Goal: Transaction & Acquisition: Purchase product/service

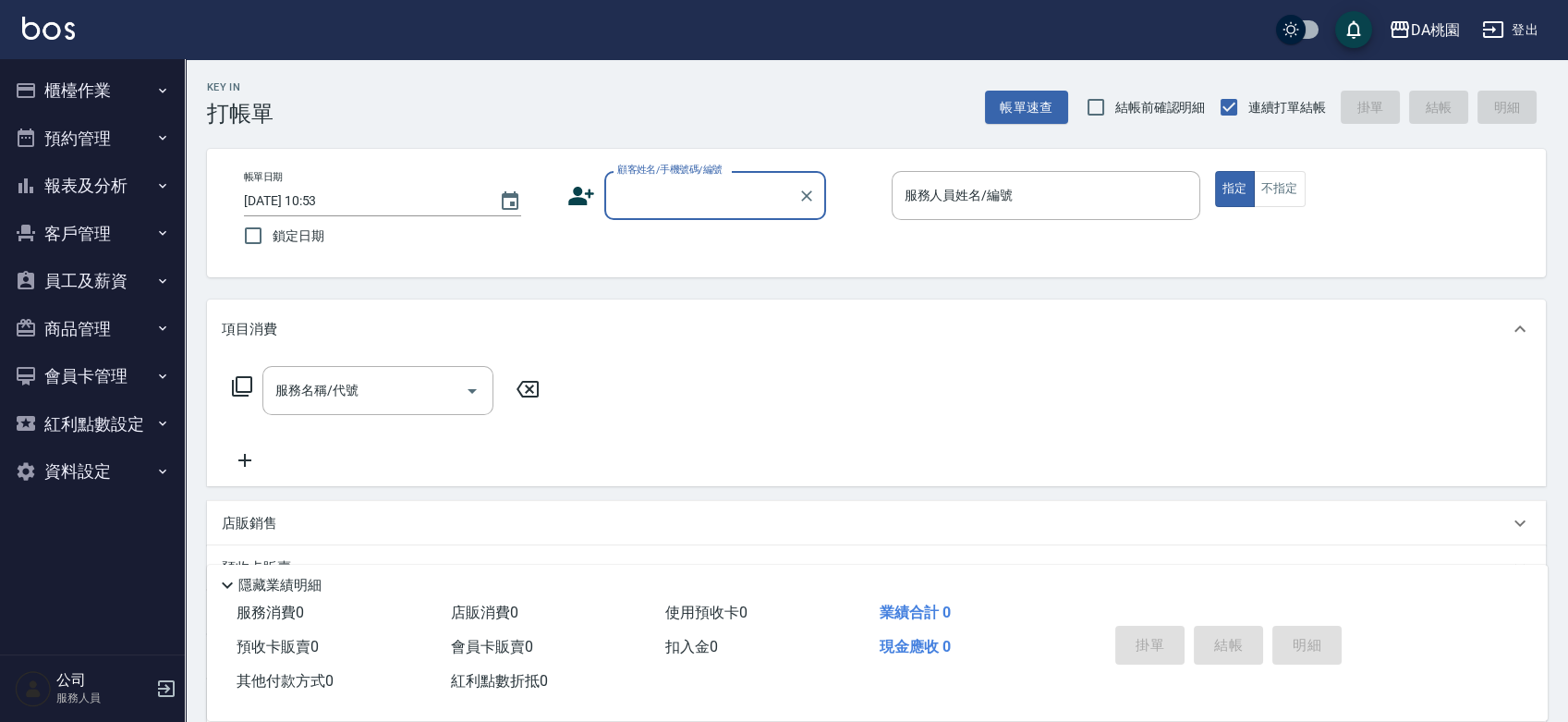
click at [104, 89] on button "櫃檯作業" at bounding box center [93, 91] width 170 height 48
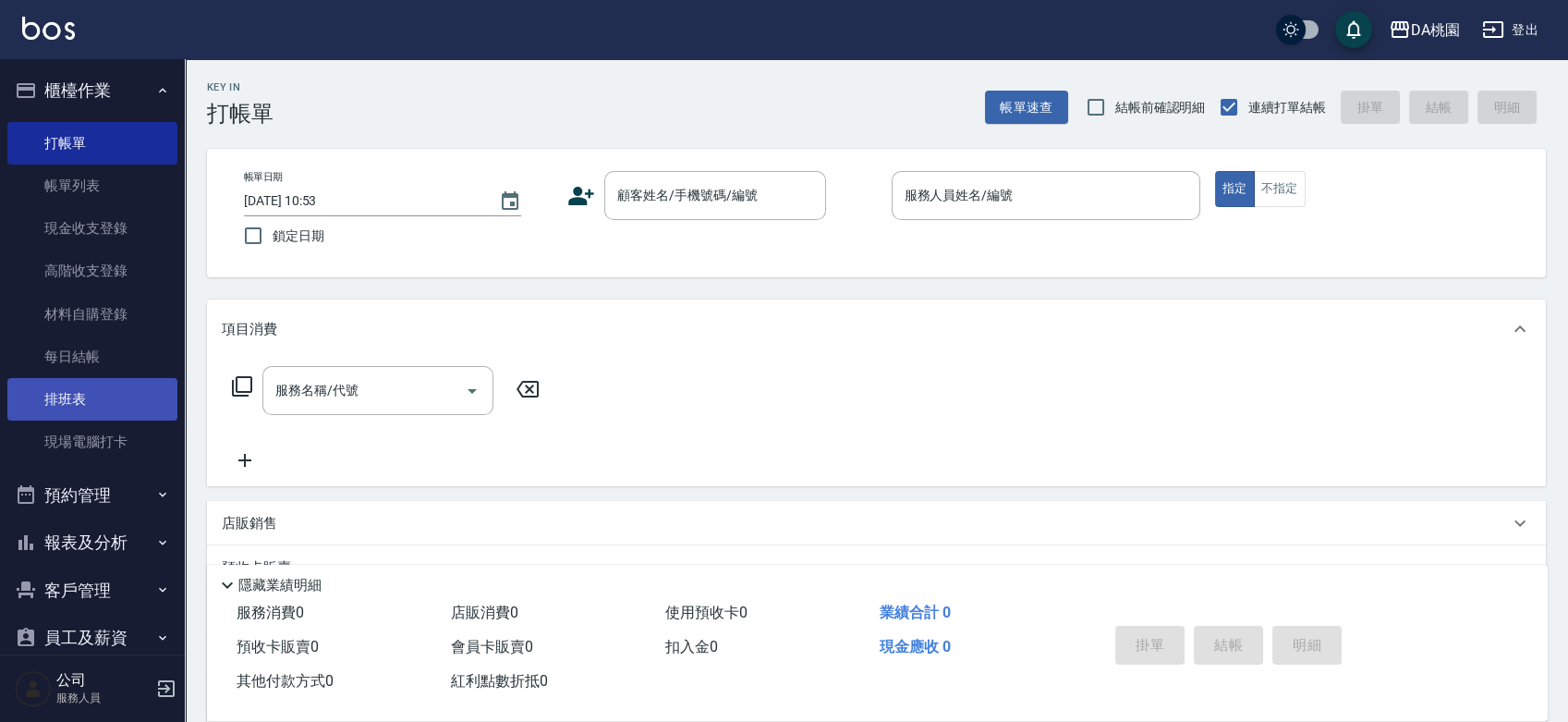
click at [130, 405] on link "排班表" at bounding box center [93, 399] width 170 height 43
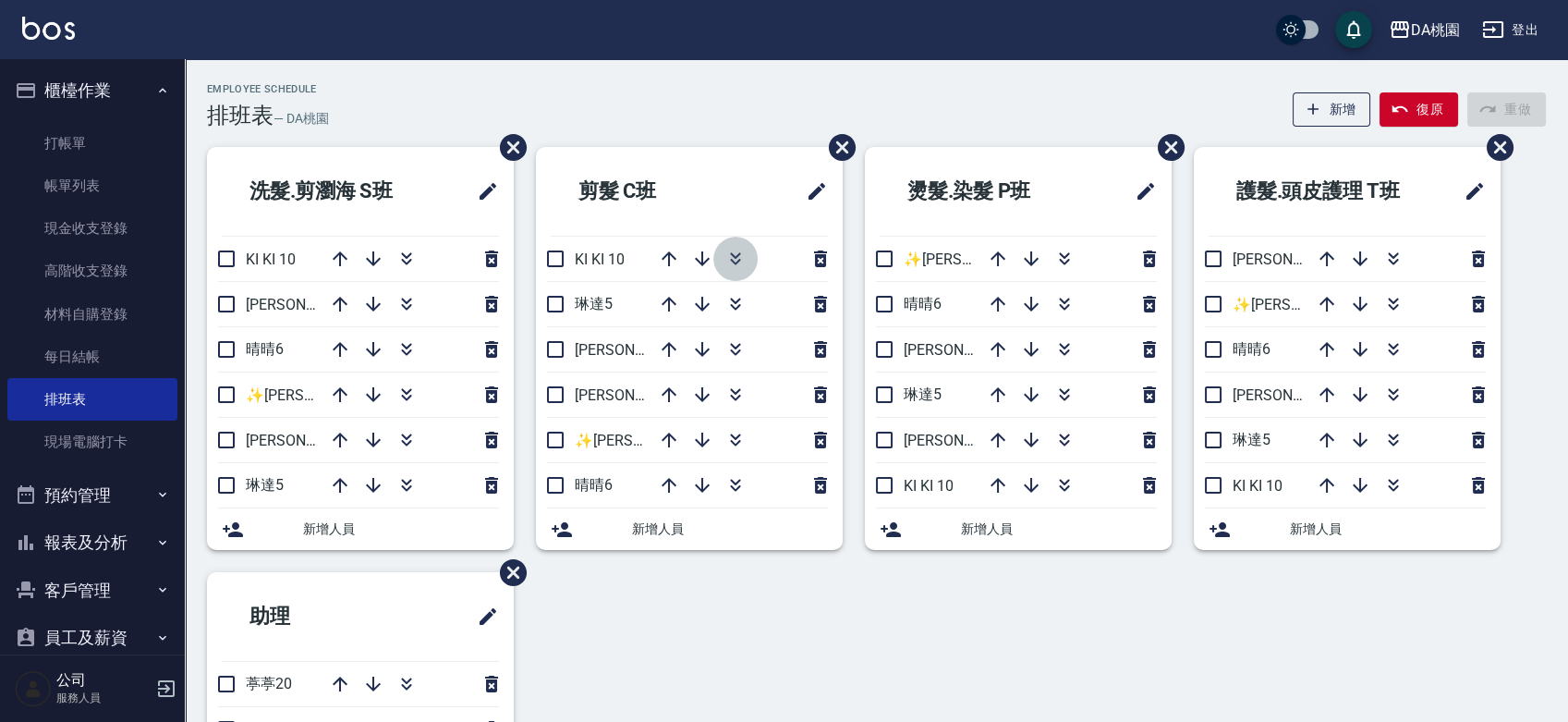
click at [732, 259] on icon "button" at bounding box center [736, 259] width 22 height 22
click at [651, 106] on div "Employee Schedule 排班表 — DA桃園 新增 復原 重做" at bounding box center [877, 106] width 1339 height 45
click at [778, 641] on div "洗髮.剪瀏海 S班 KI KI 10 愛莉絲3 晴晴6 ✨GARY蓋瑞 ✨16 桑妮8 琳達5 新增人員 剪髮 C班 琳達5 愛莉絲3 桑妮8 ✨GARY蓋瑞…" at bounding box center [865, 550] width 1362 height 805
click at [405, 349] on icon "button" at bounding box center [406, 349] width 22 height 22
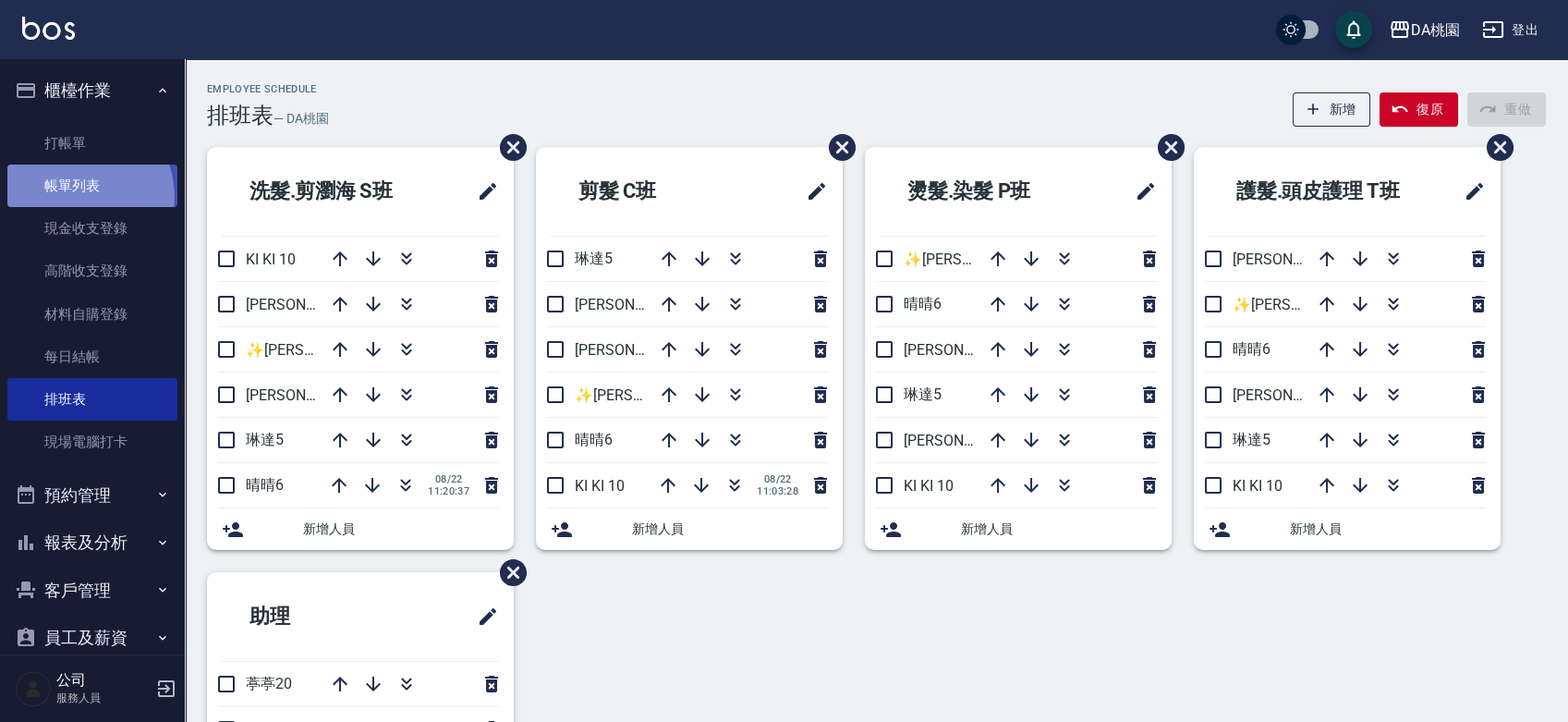
click at [68, 198] on link "帳單列表" at bounding box center [93, 186] width 170 height 43
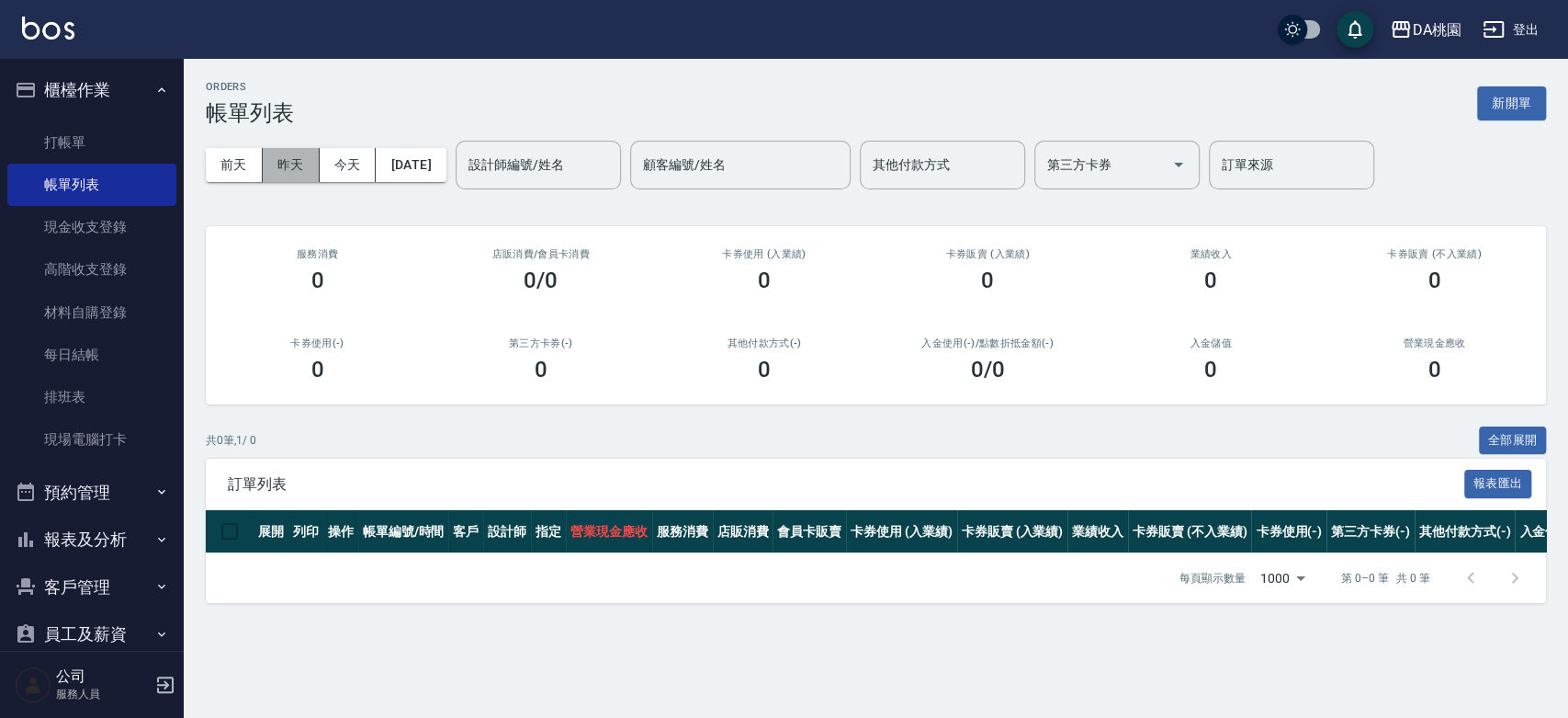
click at [312, 161] on button "昨天" at bounding box center [292, 165] width 57 height 34
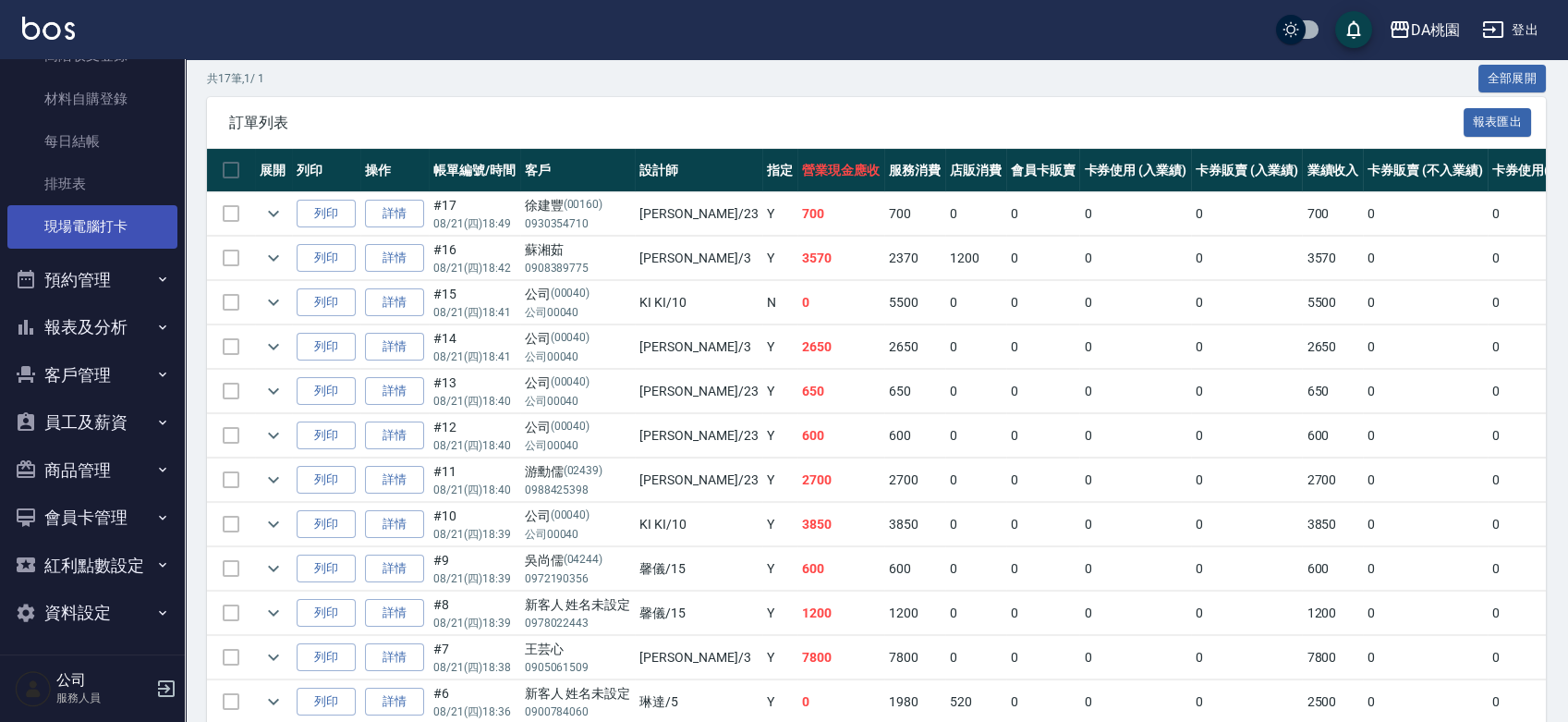
scroll to position [219, 0]
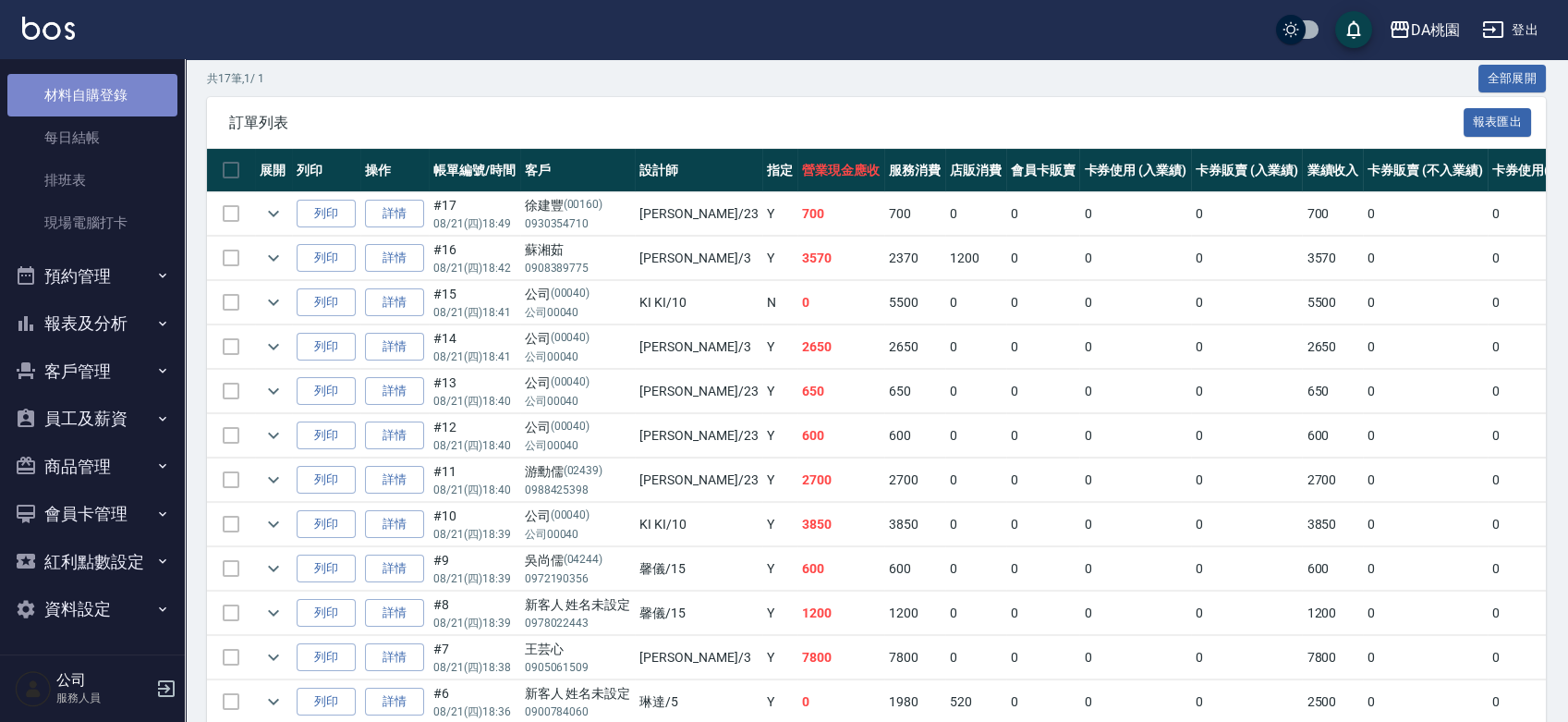
click at [104, 96] on link "材料自購登錄" at bounding box center [93, 95] width 170 height 43
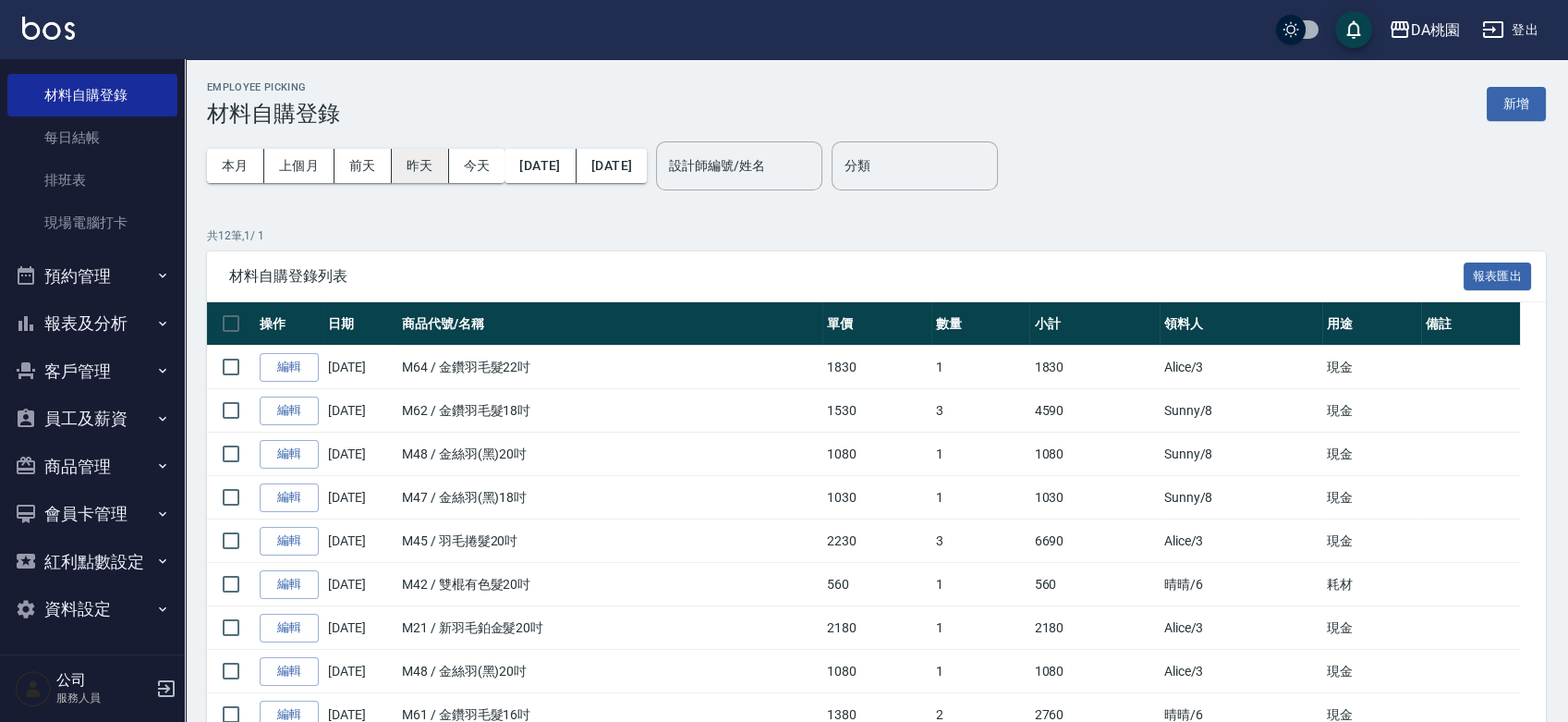
click at [415, 168] on button "昨天" at bounding box center [420, 166] width 57 height 34
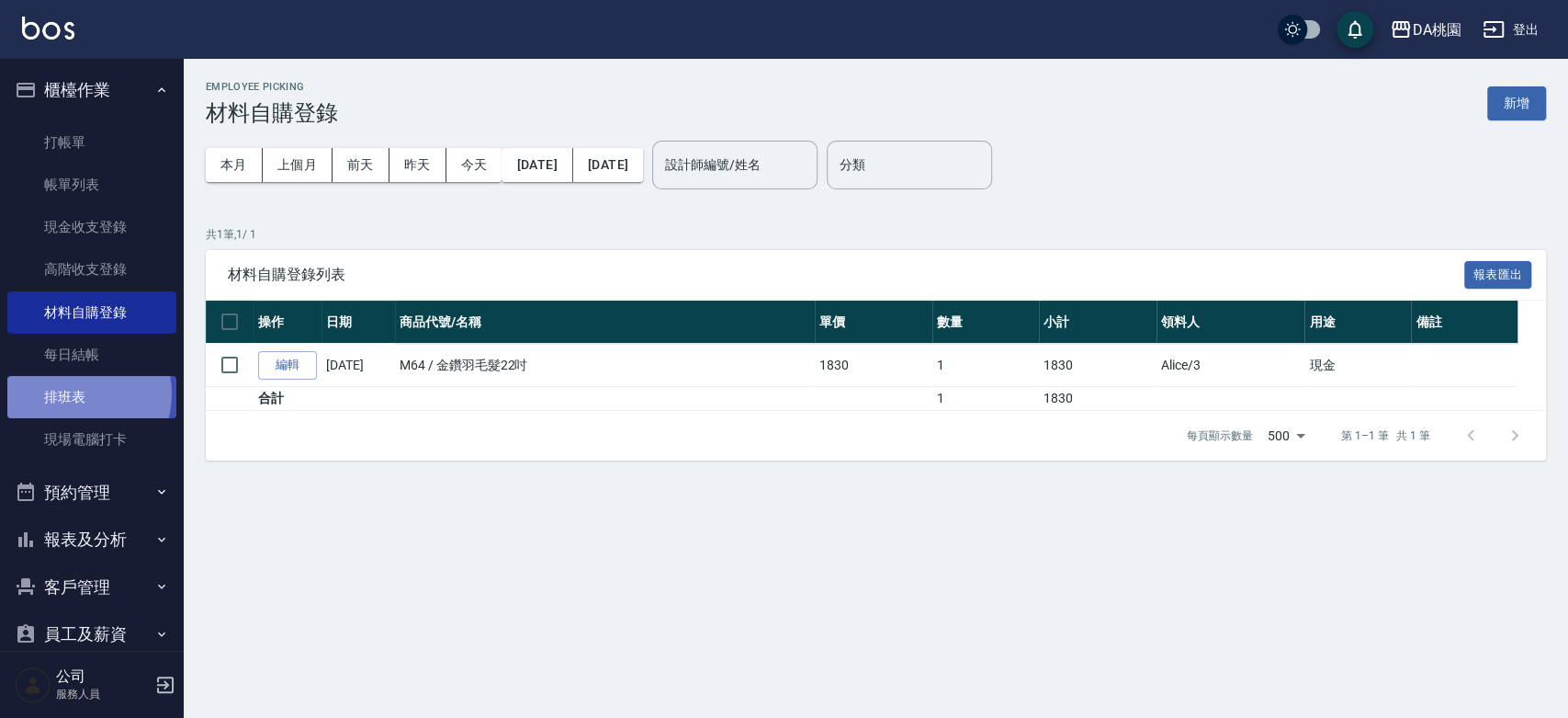
click at [77, 393] on link "排班表" at bounding box center [92, 397] width 169 height 42
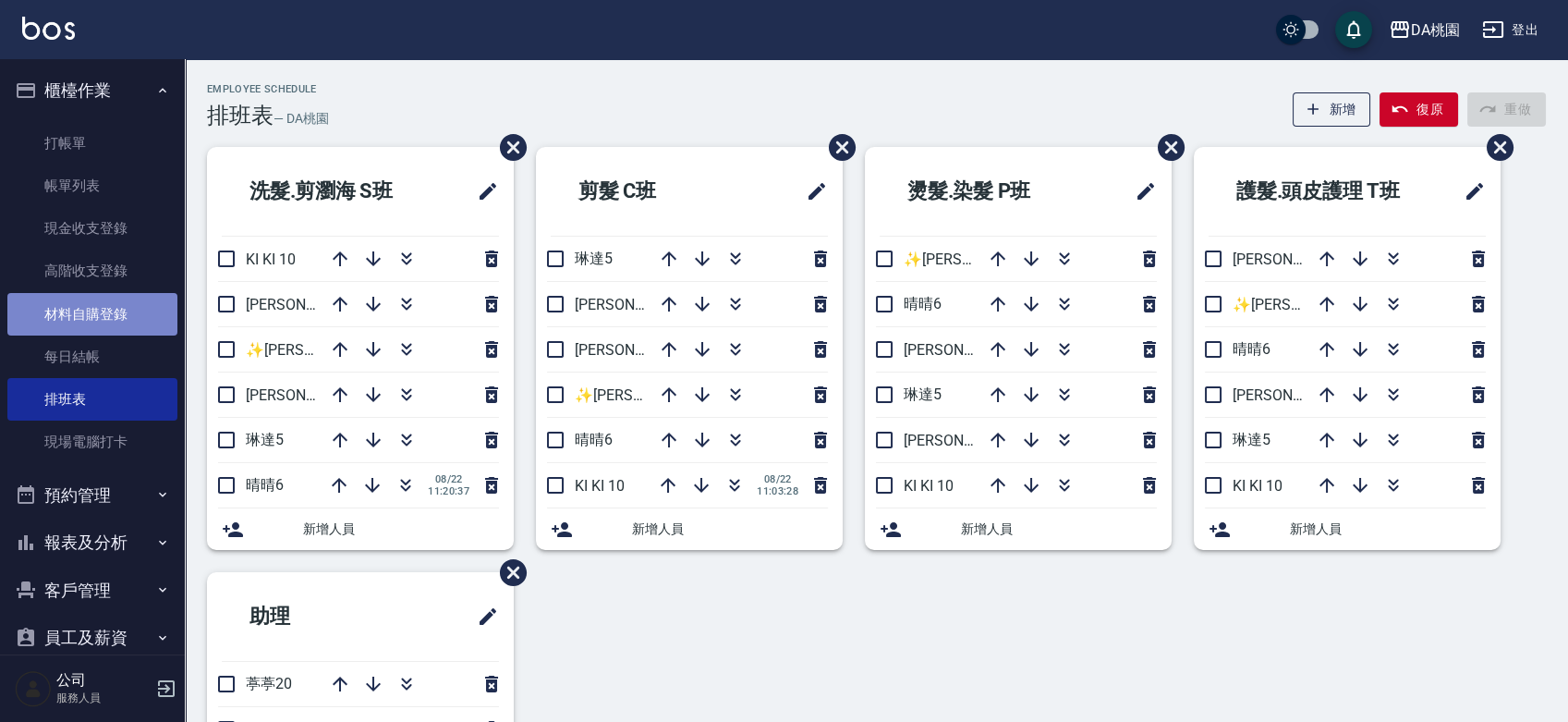
click at [101, 330] on link "材料自購登錄" at bounding box center [93, 314] width 170 height 43
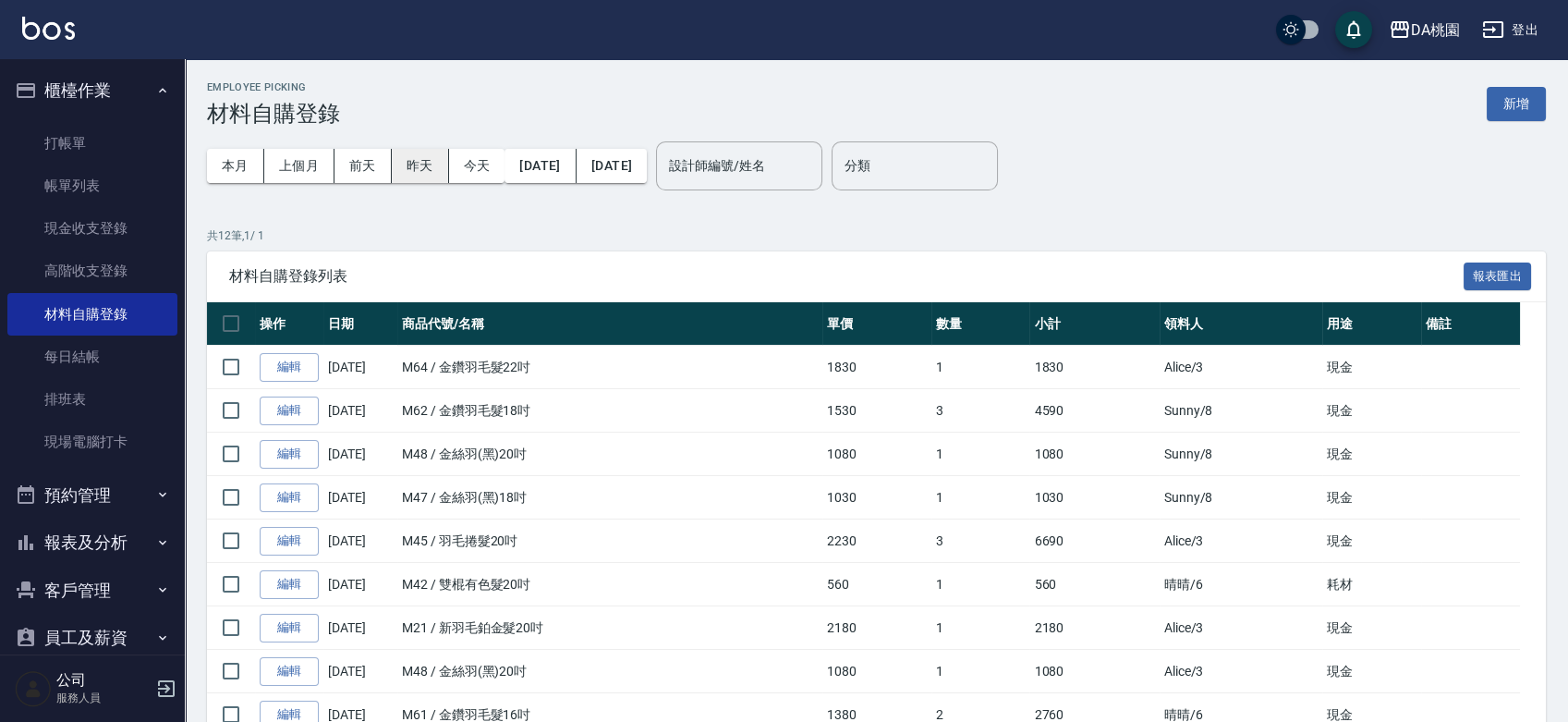
click at [414, 154] on button "昨天" at bounding box center [420, 166] width 57 height 34
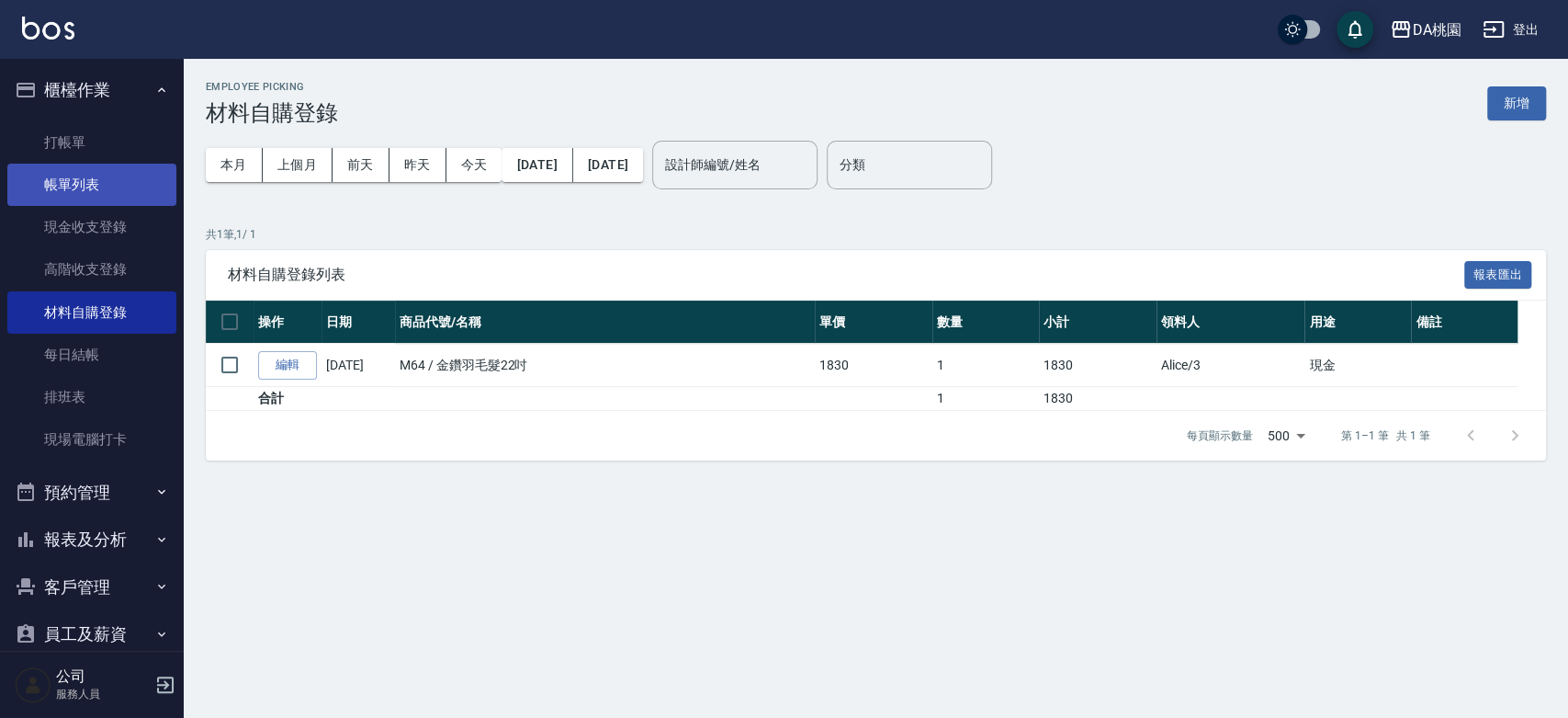
click at [117, 185] on link "帳單列表" at bounding box center [92, 185] width 169 height 42
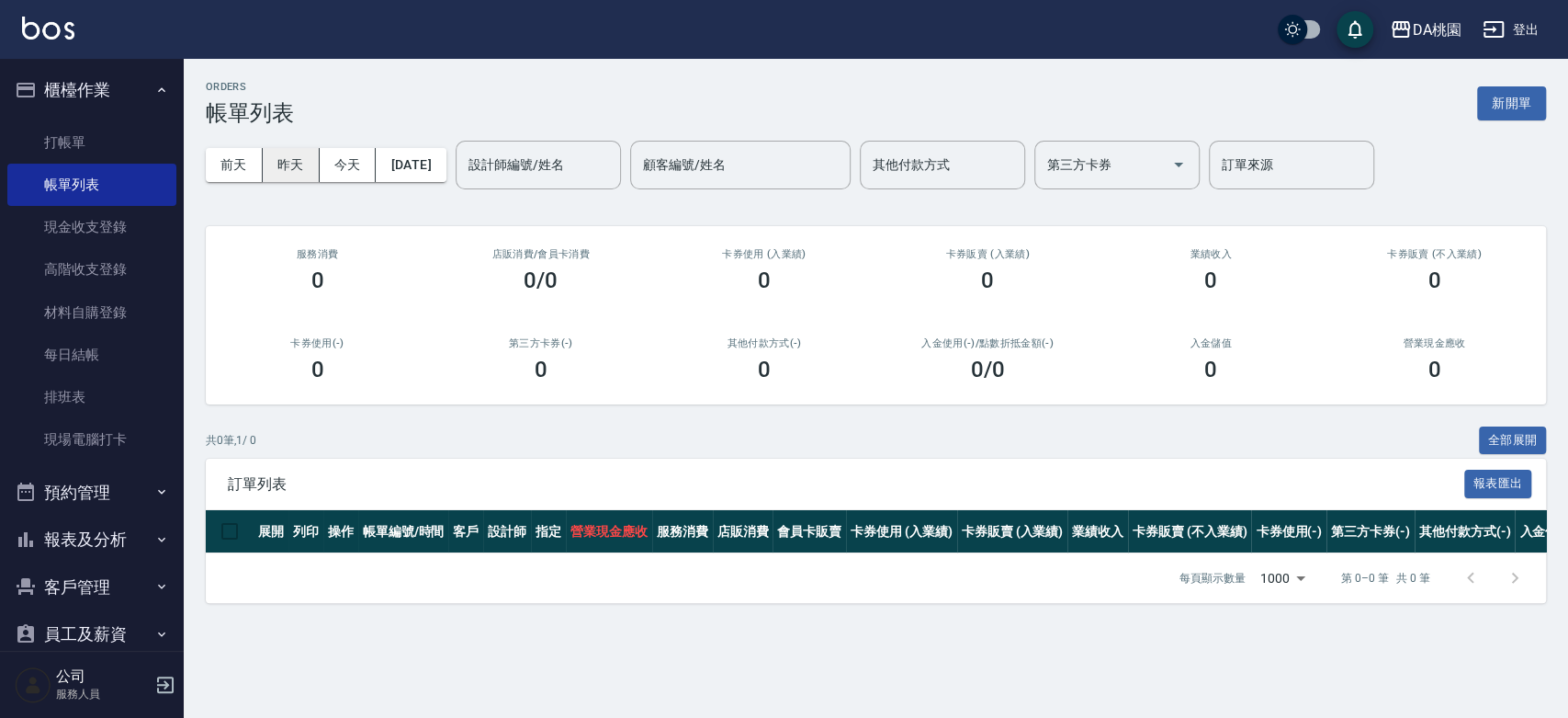
click at [304, 154] on button "昨天" at bounding box center [292, 165] width 57 height 34
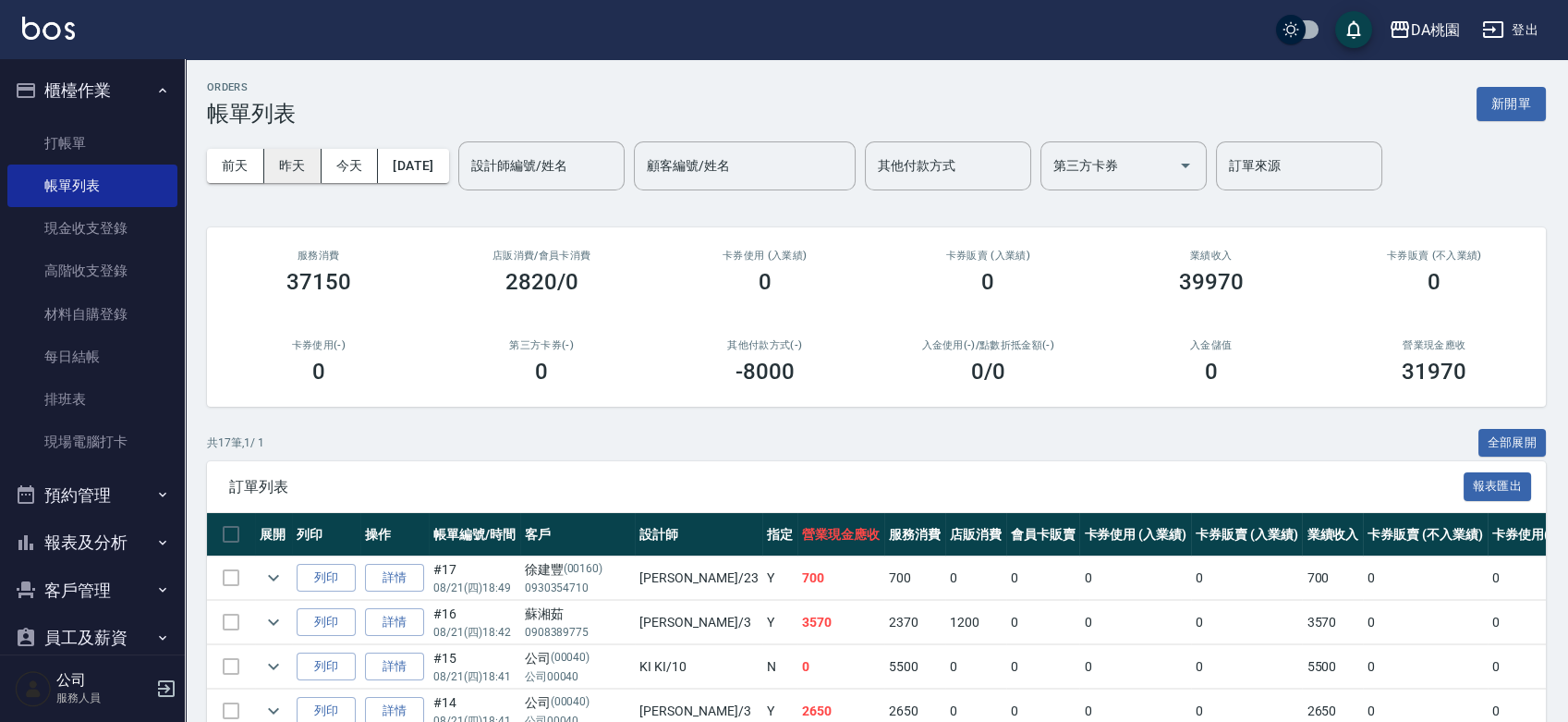
click at [310, 164] on button "昨天" at bounding box center [293, 166] width 57 height 34
click at [141, 398] on link "排班表" at bounding box center [93, 399] width 170 height 43
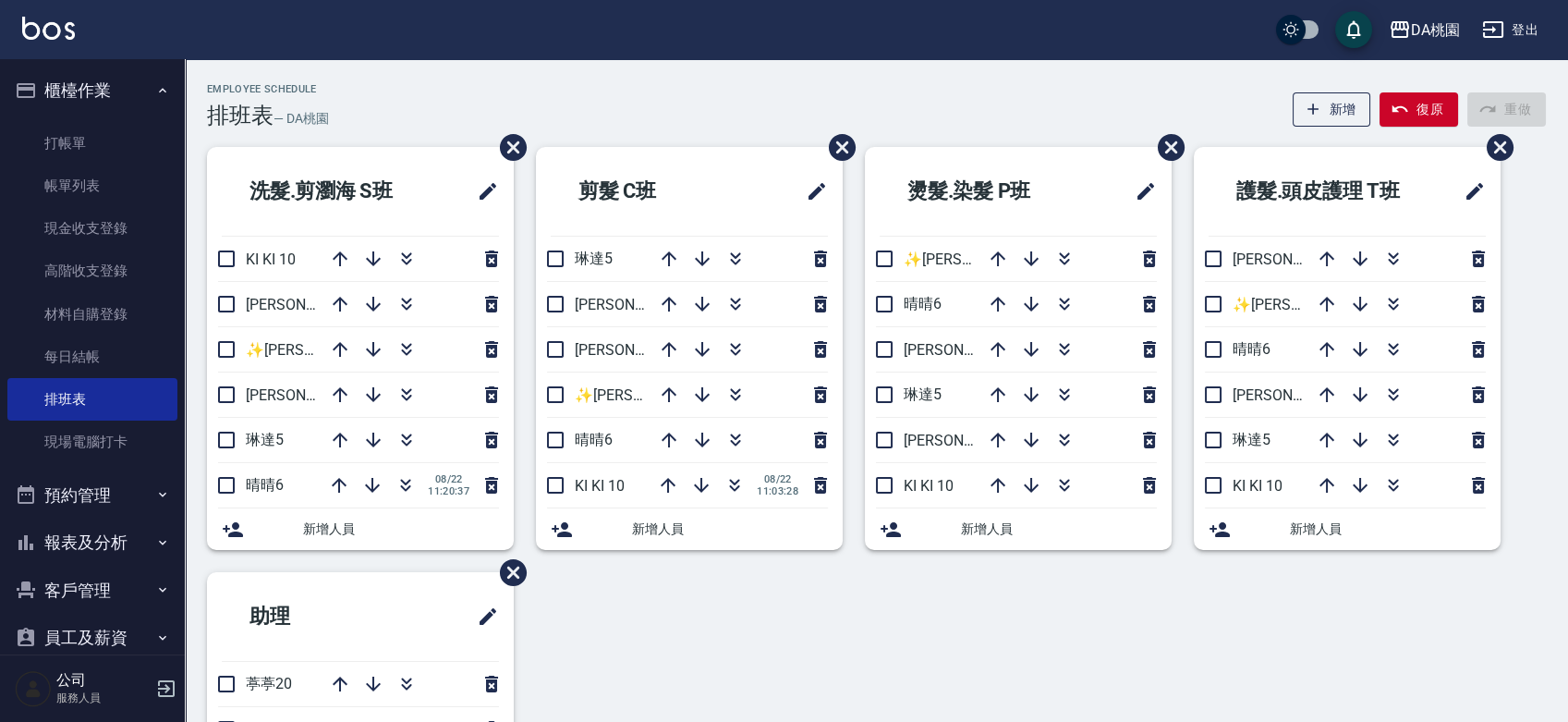
click at [763, 626] on div "洗髮.剪瀏海 S班 KI KI 10 愛莉絲3 ✨GARY蓋瑞 ✨16 桑妮8 琳達5 晴晴6 08/22 11:20:37 新增人員 剪髮 C班 琳達5 愛…" at bounding box center [865, 550] width 1362 height 805
click at [131, 548] on button "報表及分析" at bounding box center [93, 542] width 170 height 48
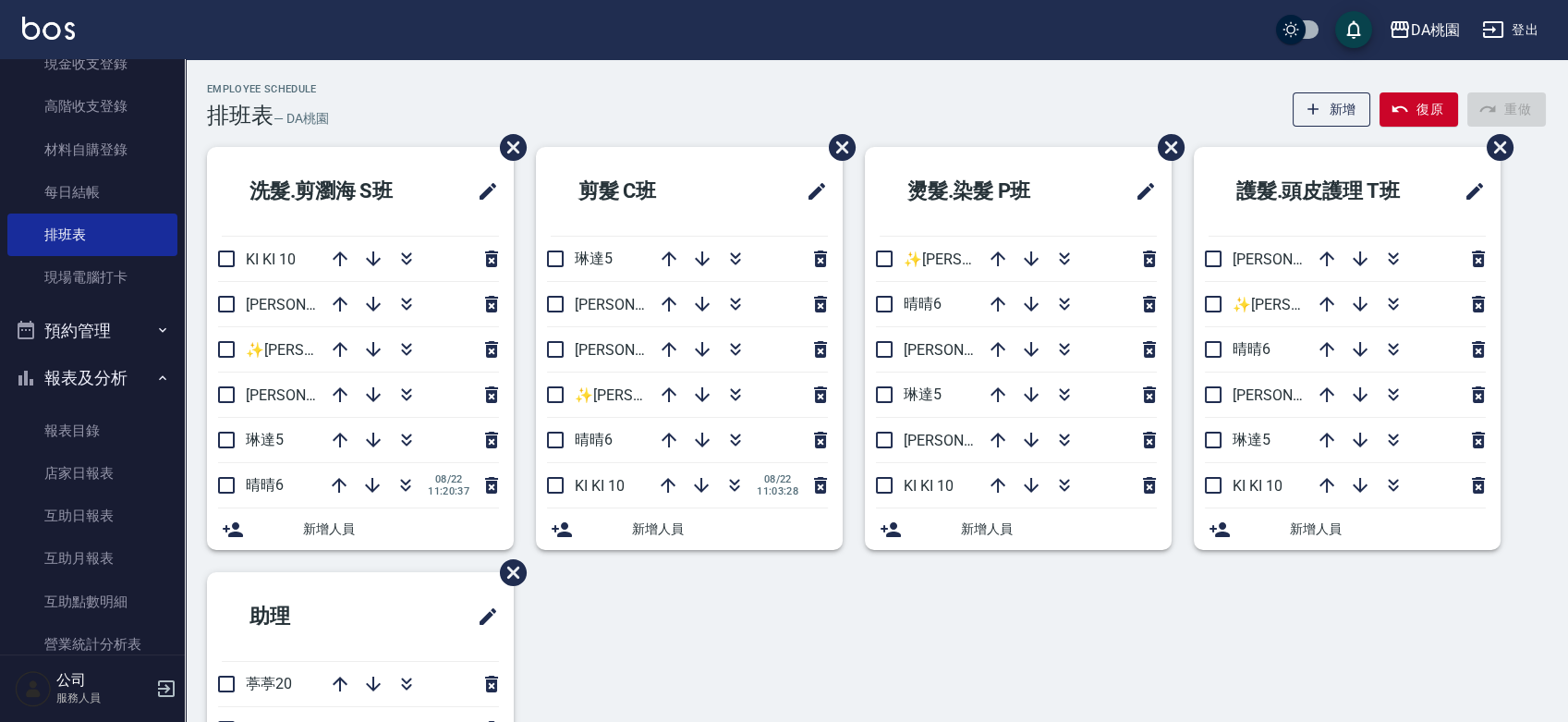
scroll to position [205, 0]
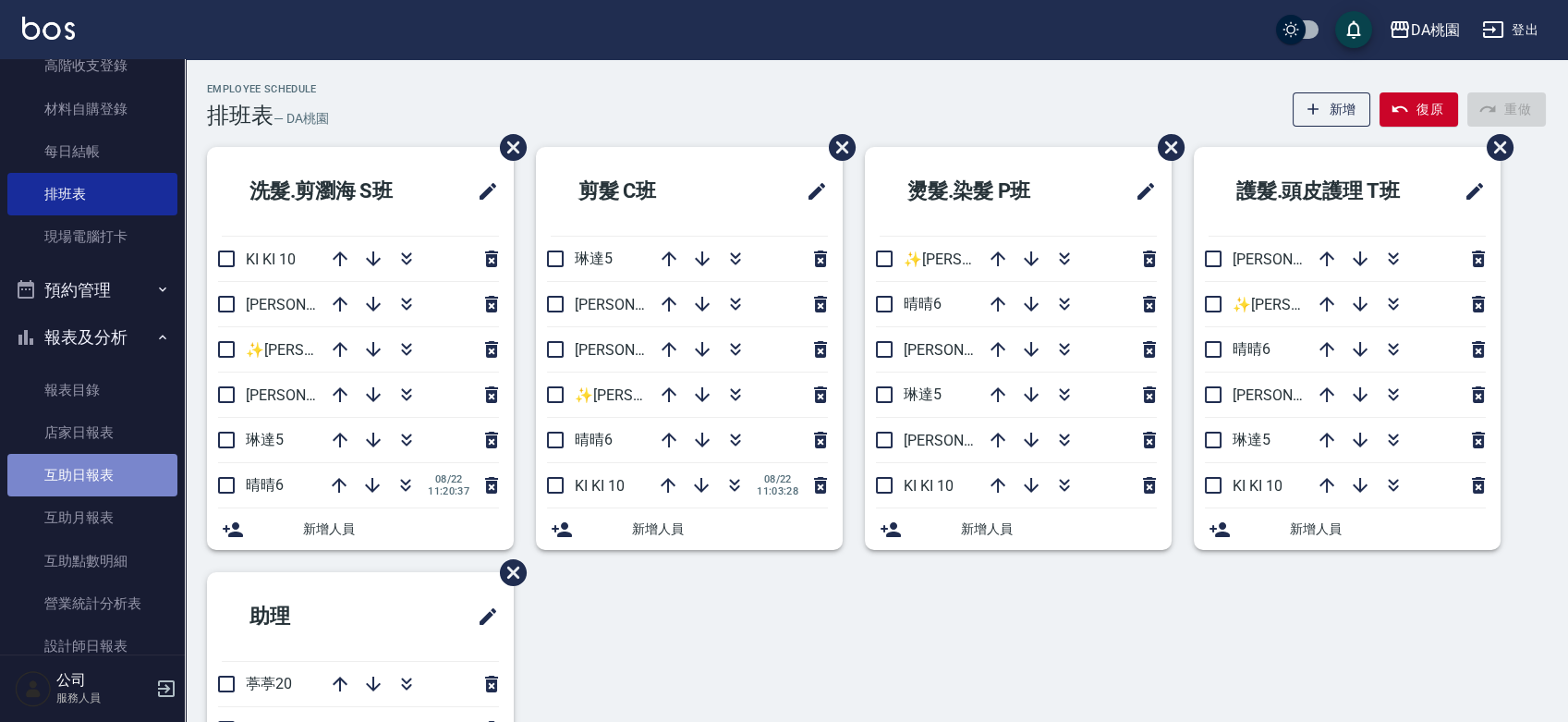
click at [97, 462] on link "互助日報表" at bounding box center [93, 475] width 170 height 43
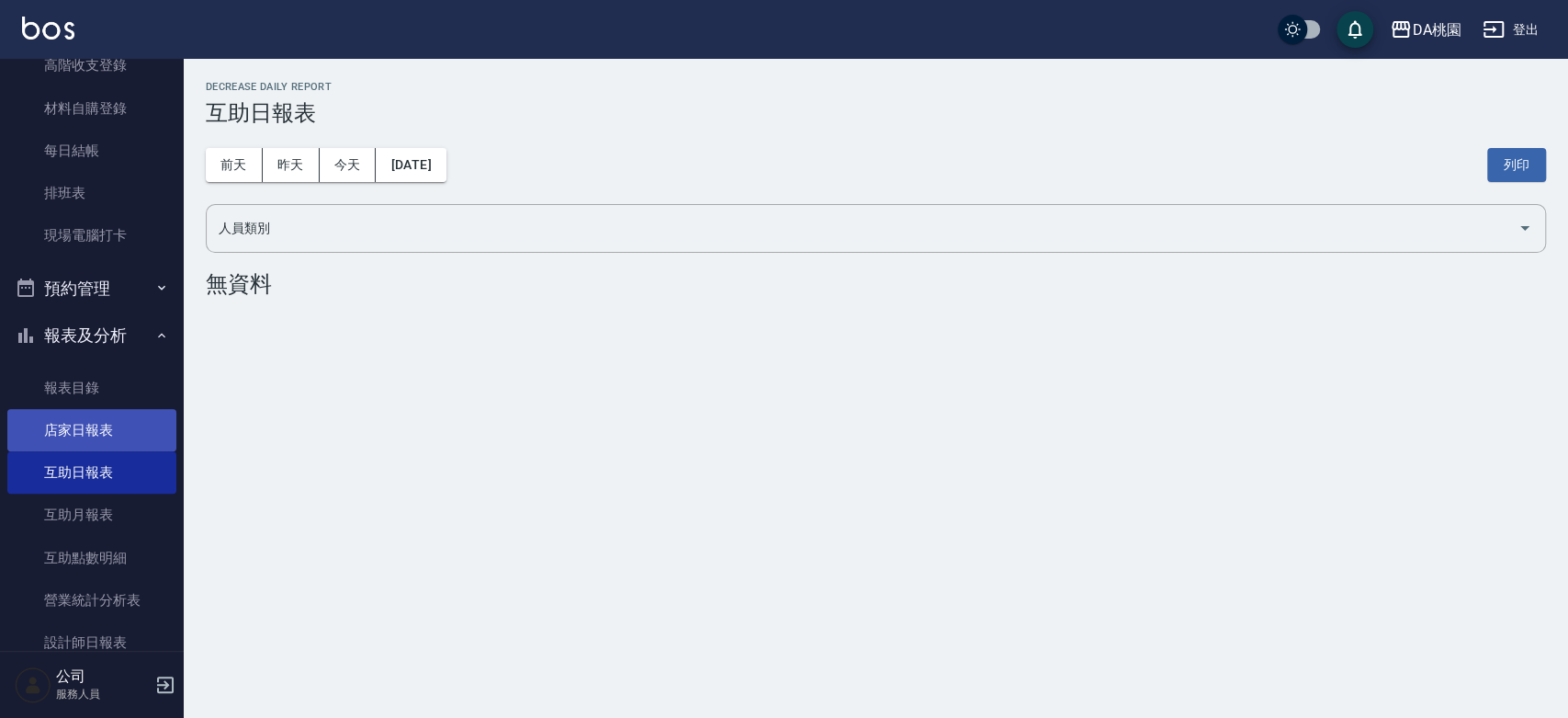
click at [118, 423] on link "店家日報表" at bounding box center [92, 430] width 169 height 42
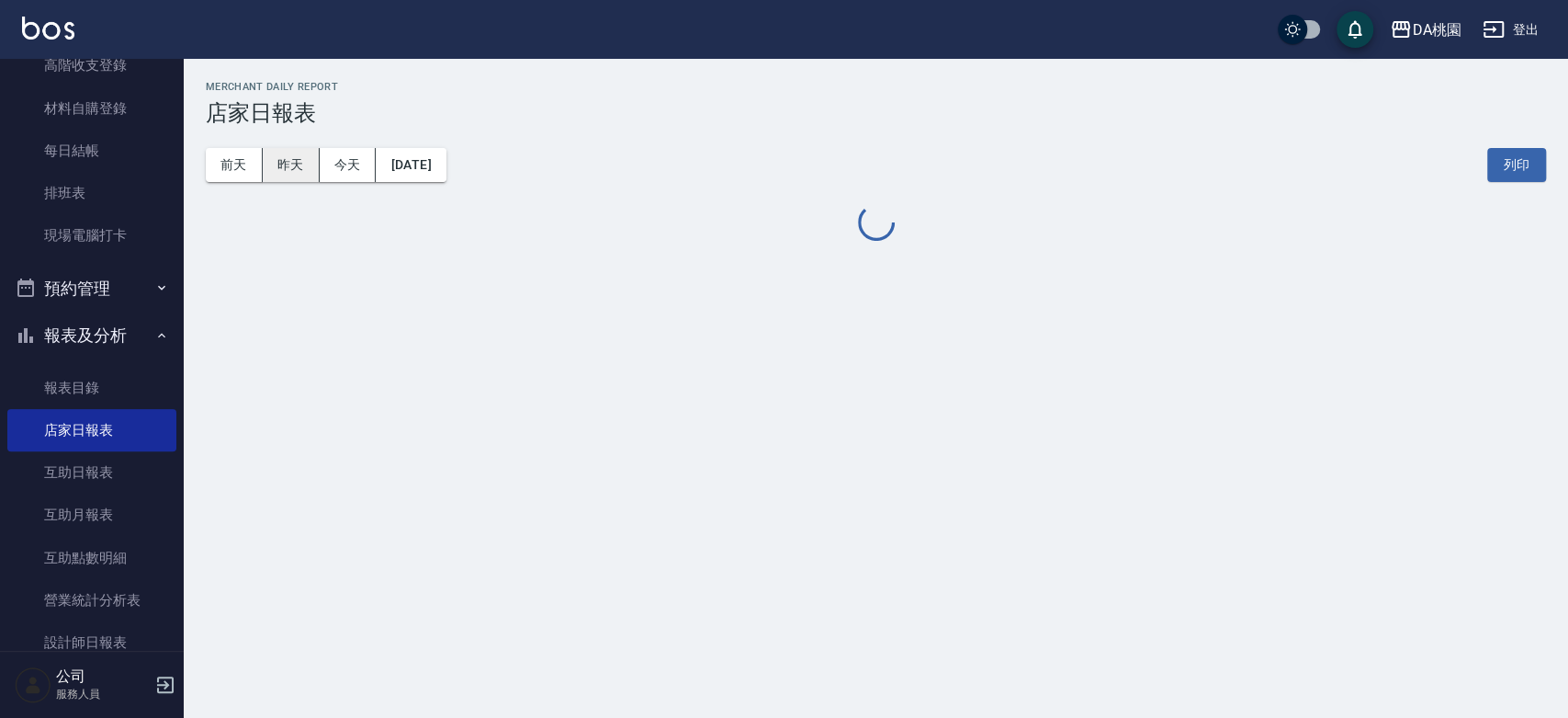
click at [301, 168] on button "昨天" at bounding box center [292, 165] width 57 height 34
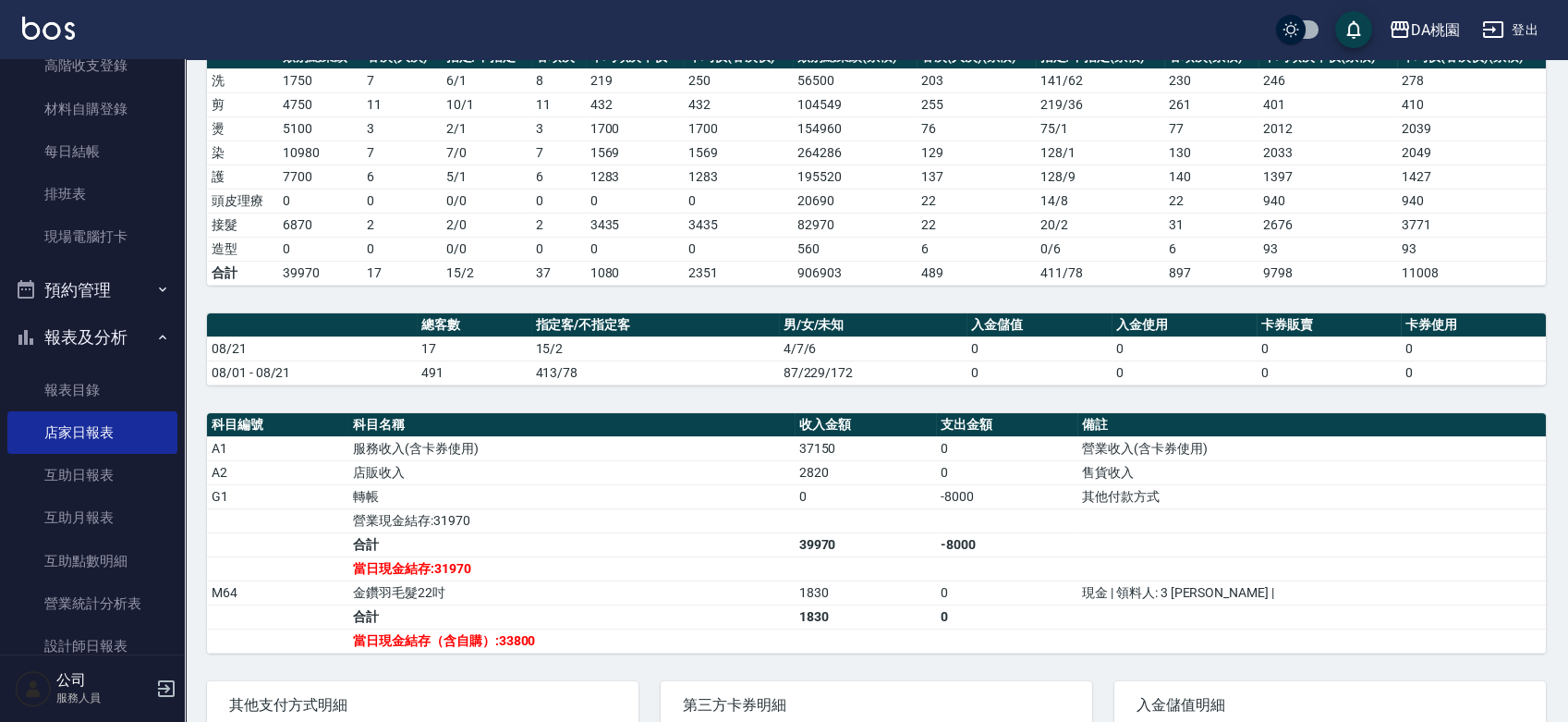
scroll to position [495, 0]
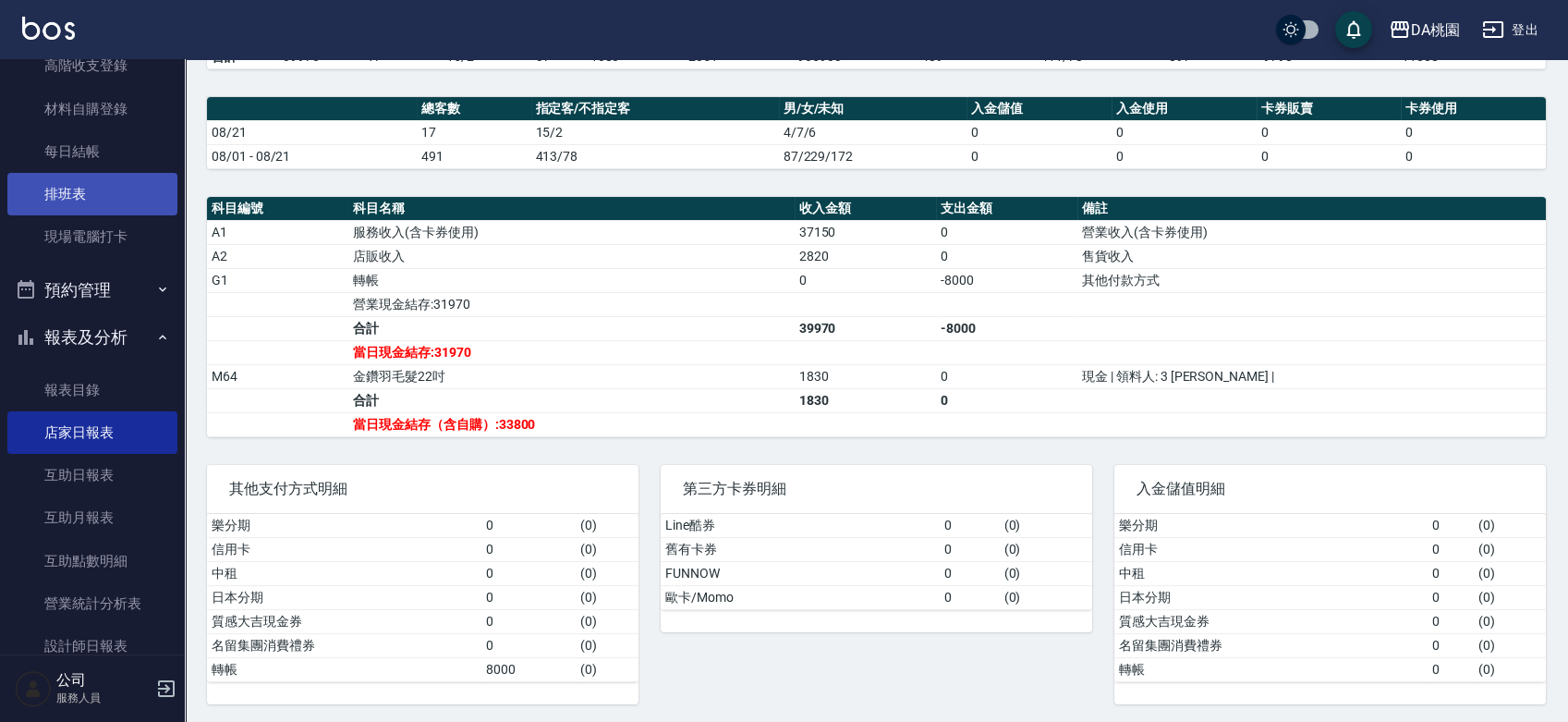
click at [105, 183] on link "排班表" at bounding box center [93, 194] width 170 height 43
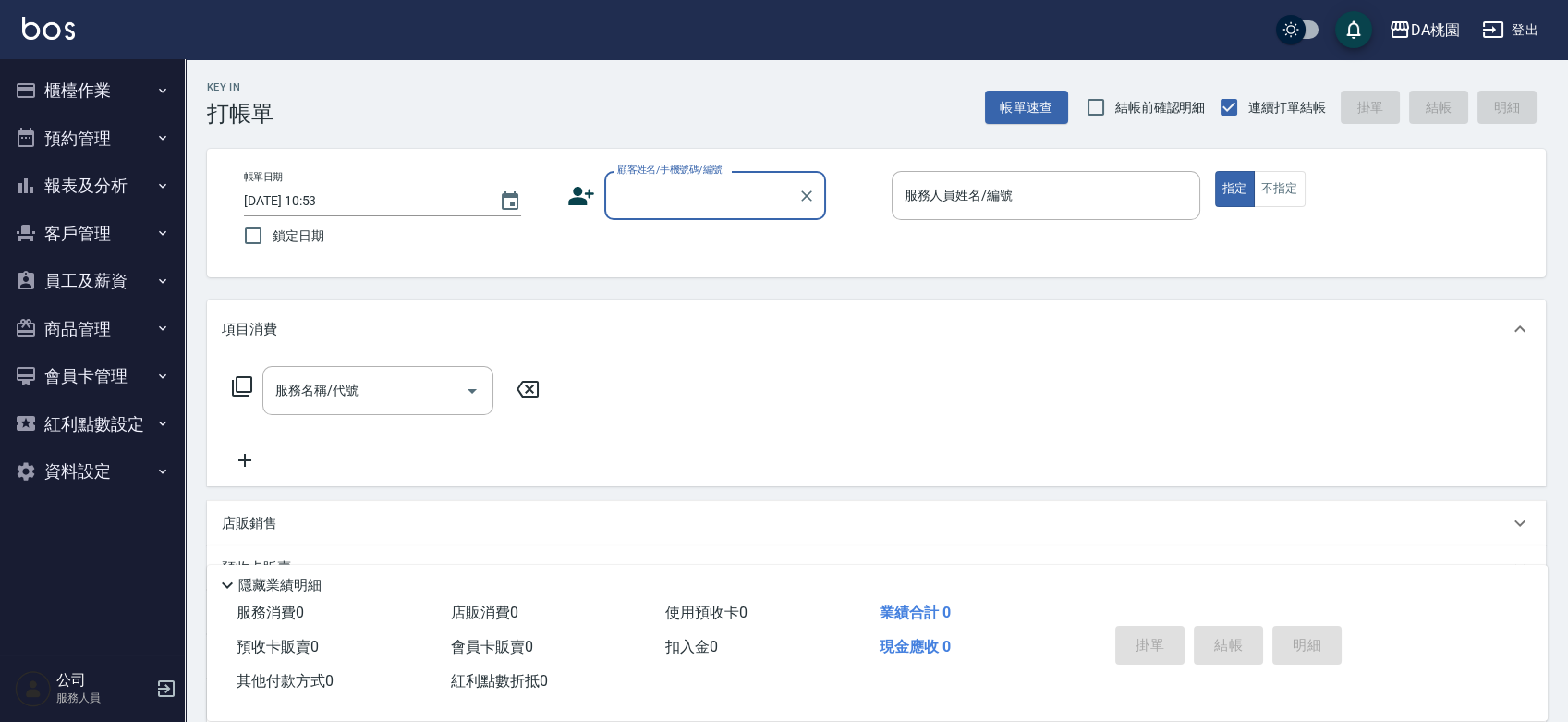
click at [118, 82] on button "櫃檯作業" at bounding box center [93, 91] width 170 height 48
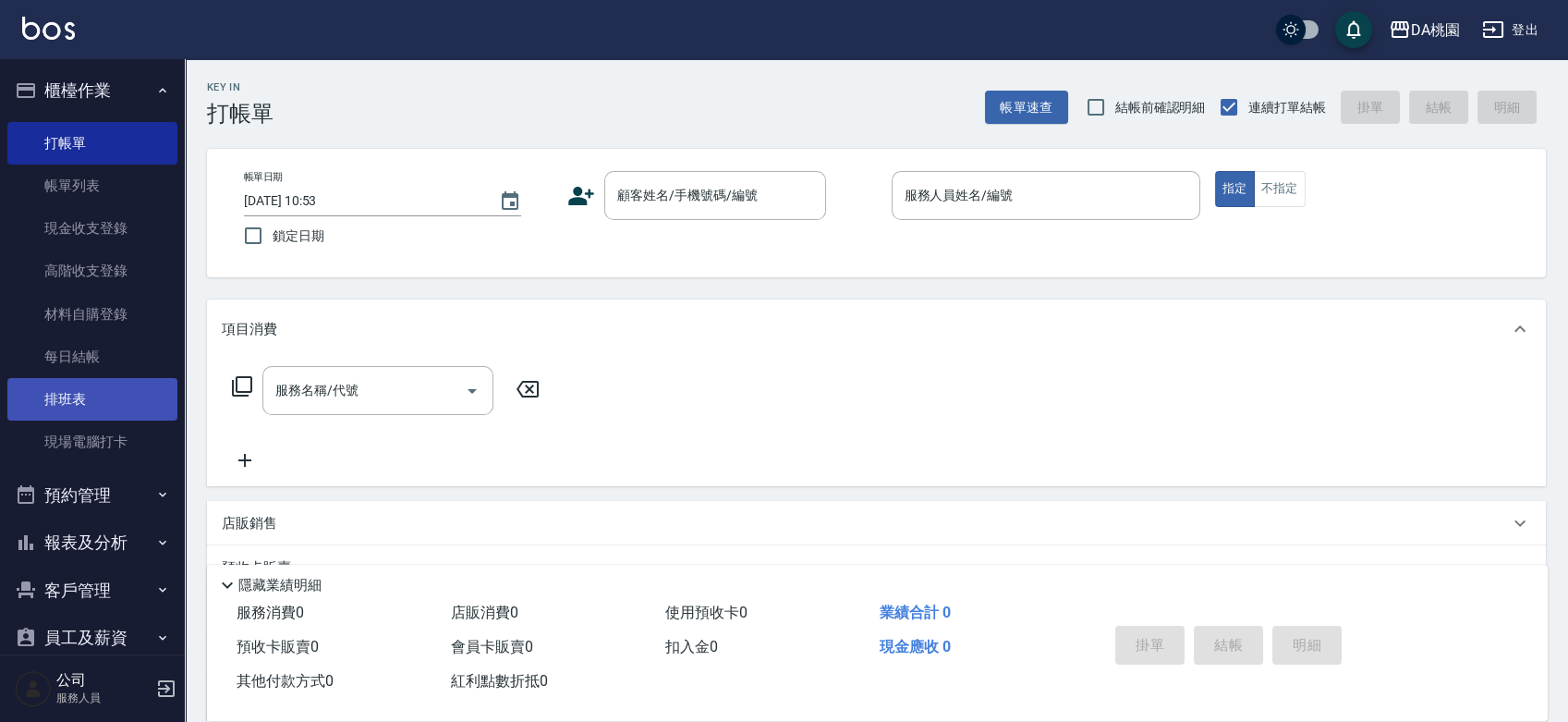
click at [119, 392] on link "排班表" at bounding box center [93, 399] width 170 height 43
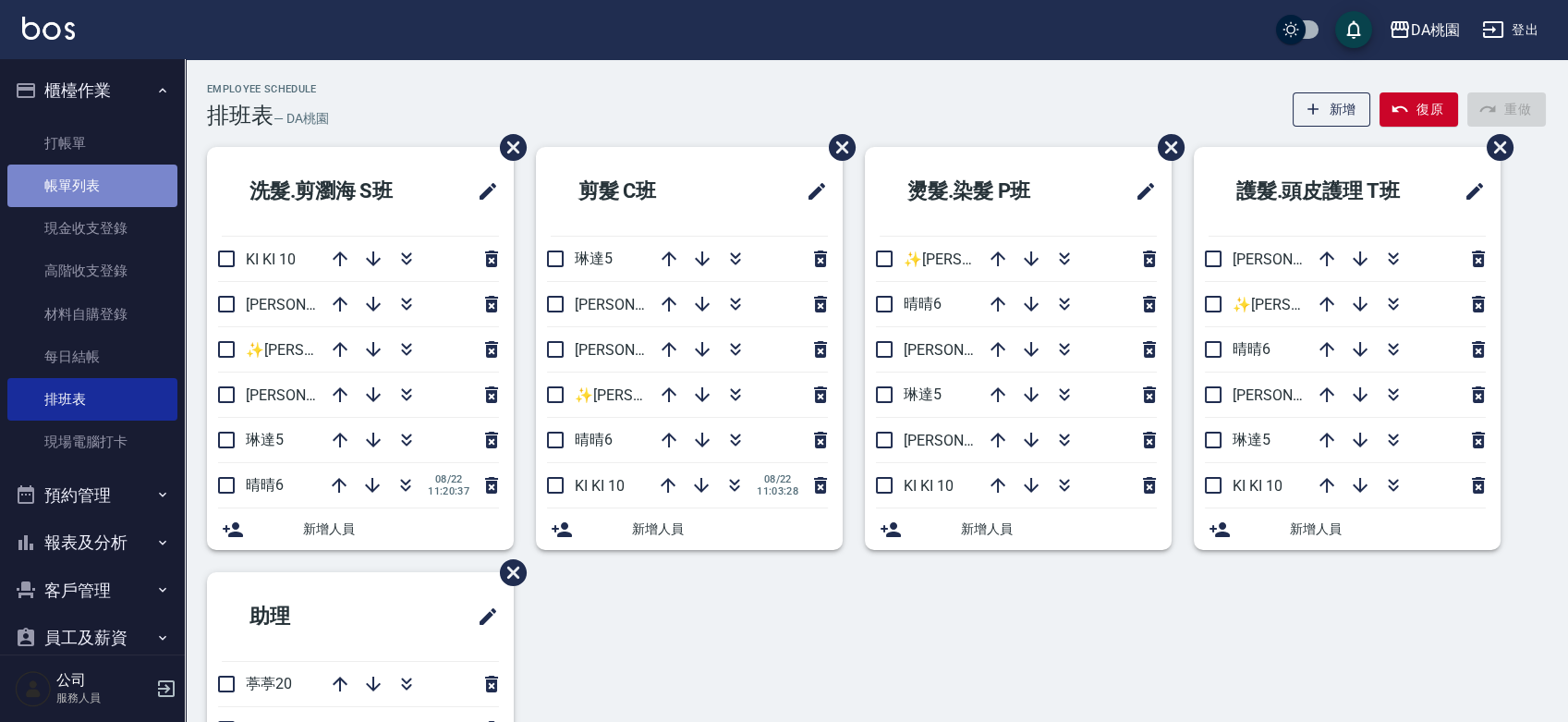
click at [96, 184] on link "帳單列表" at bounding box center [93, 186] width 170 height 43
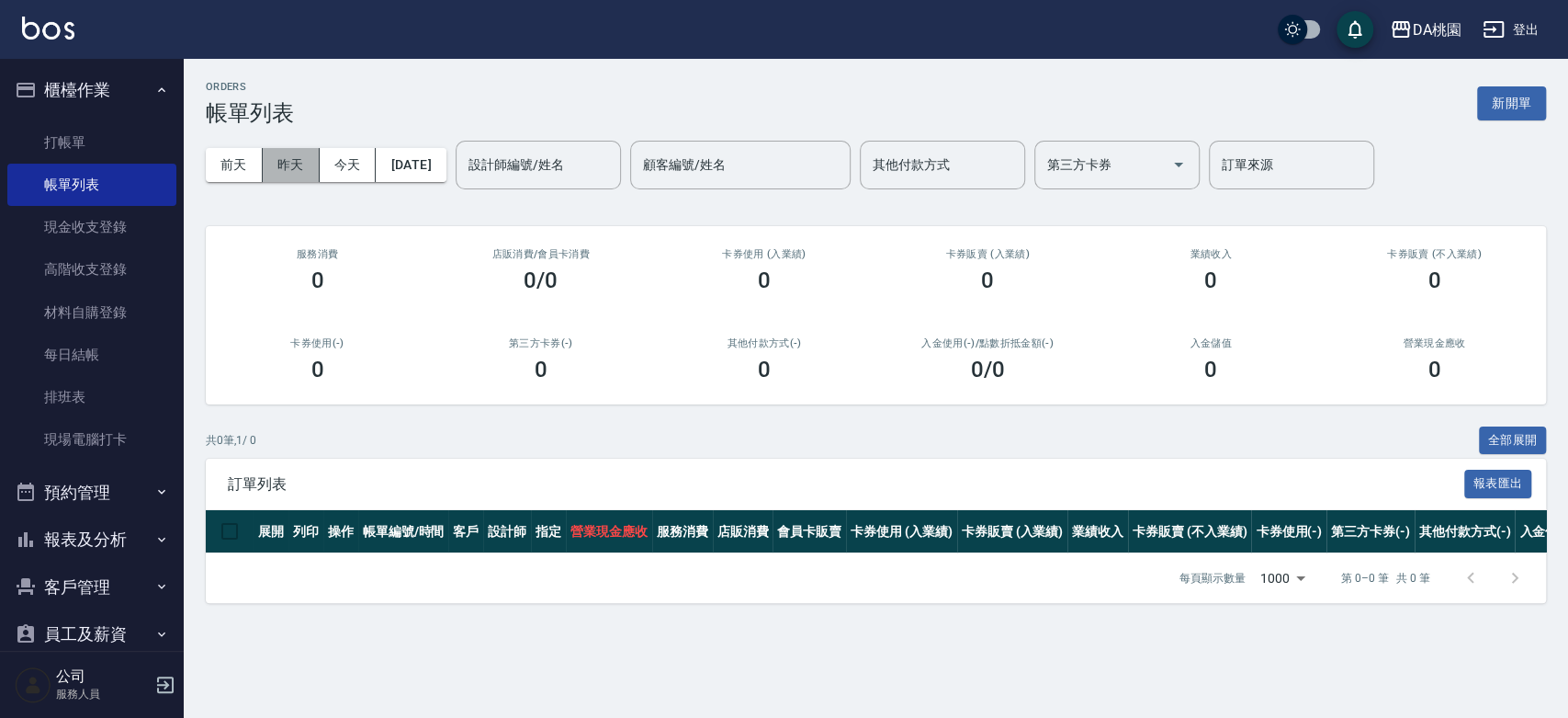
click at [279, 156] on button "昨天" at bounding box center [292, 165] width 57 height 34
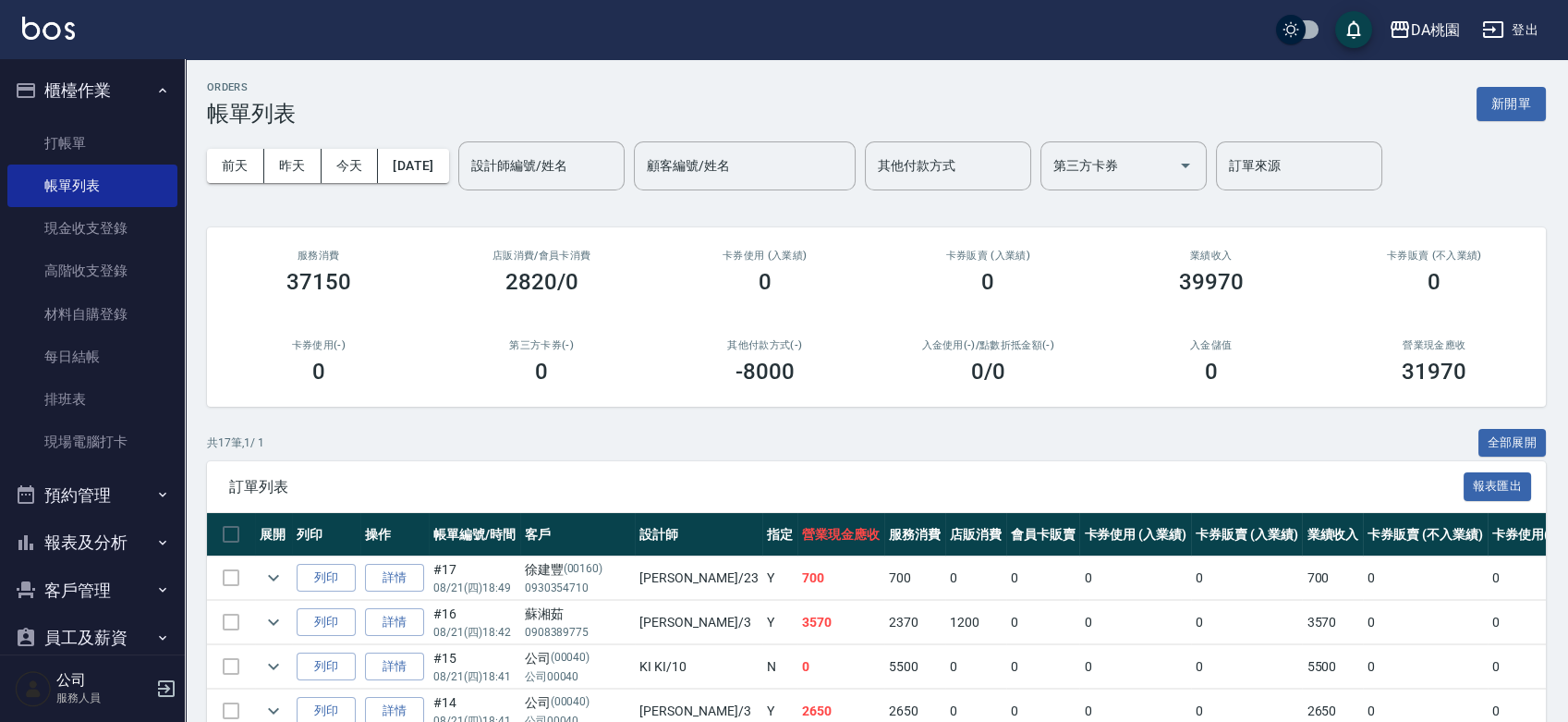
scroll to position [616, 0]
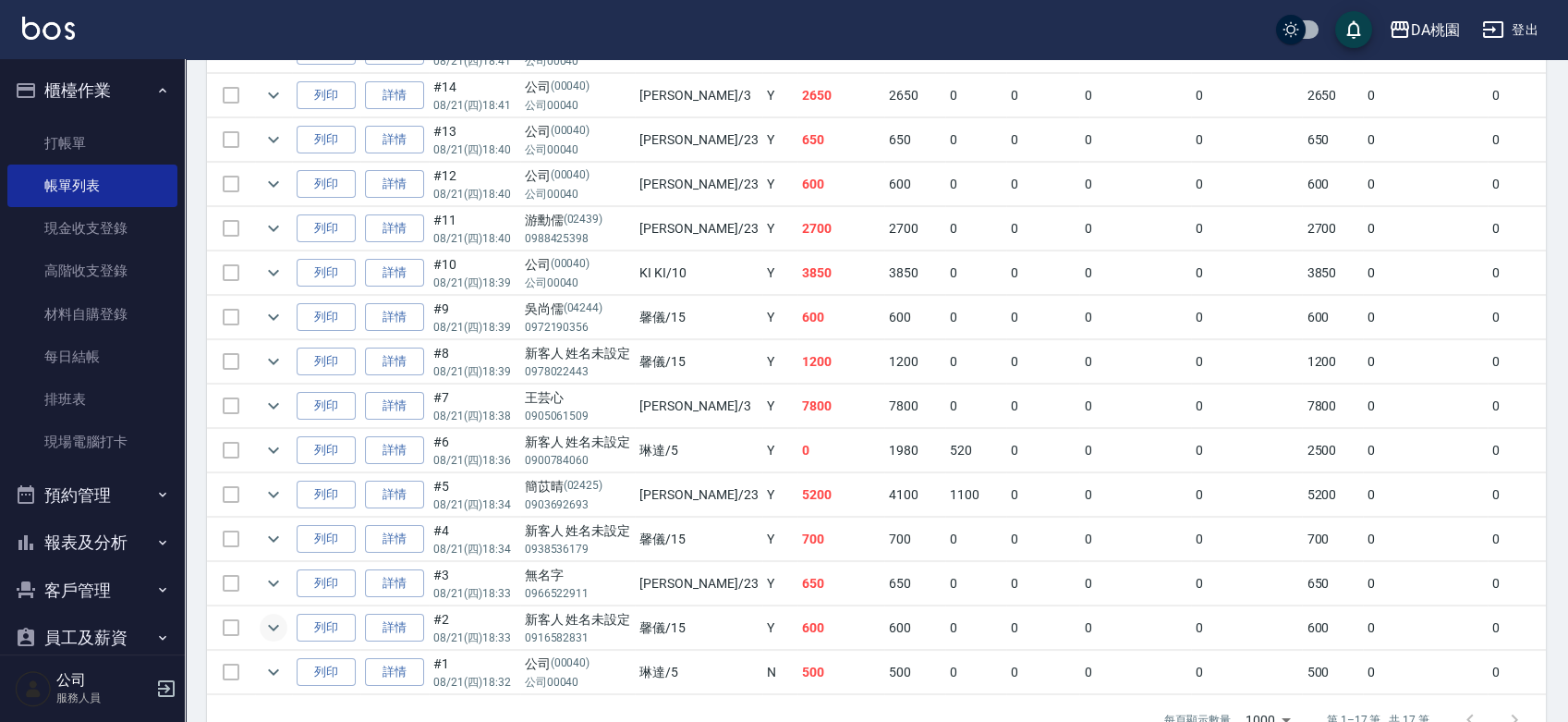
click at [271, 631] on icon "expand row" at bounding box center [274, 628] width 22 height 22
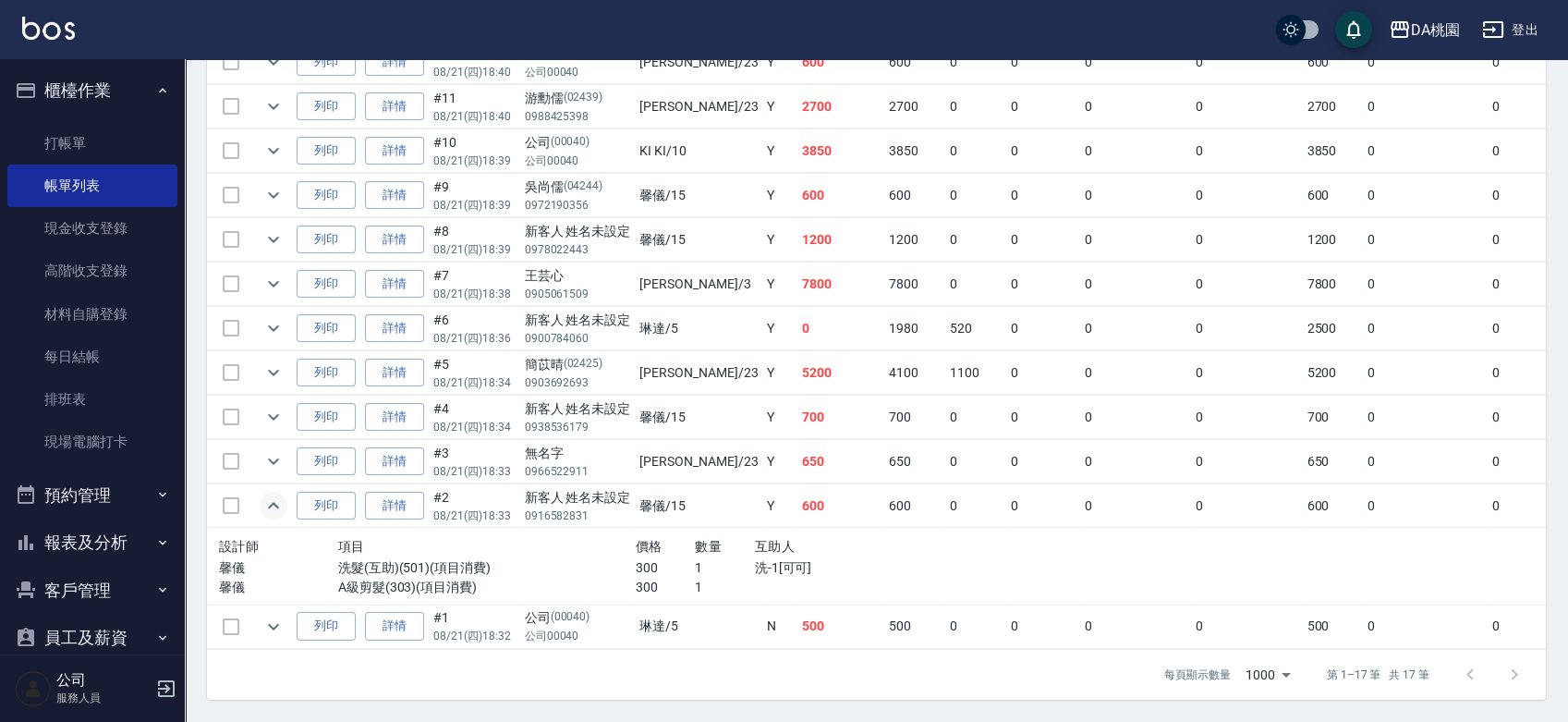
scroll to position [748, 0]
click at [271, 361] on icon "expand row" at bounding box center [274, 372] width 22 height 22
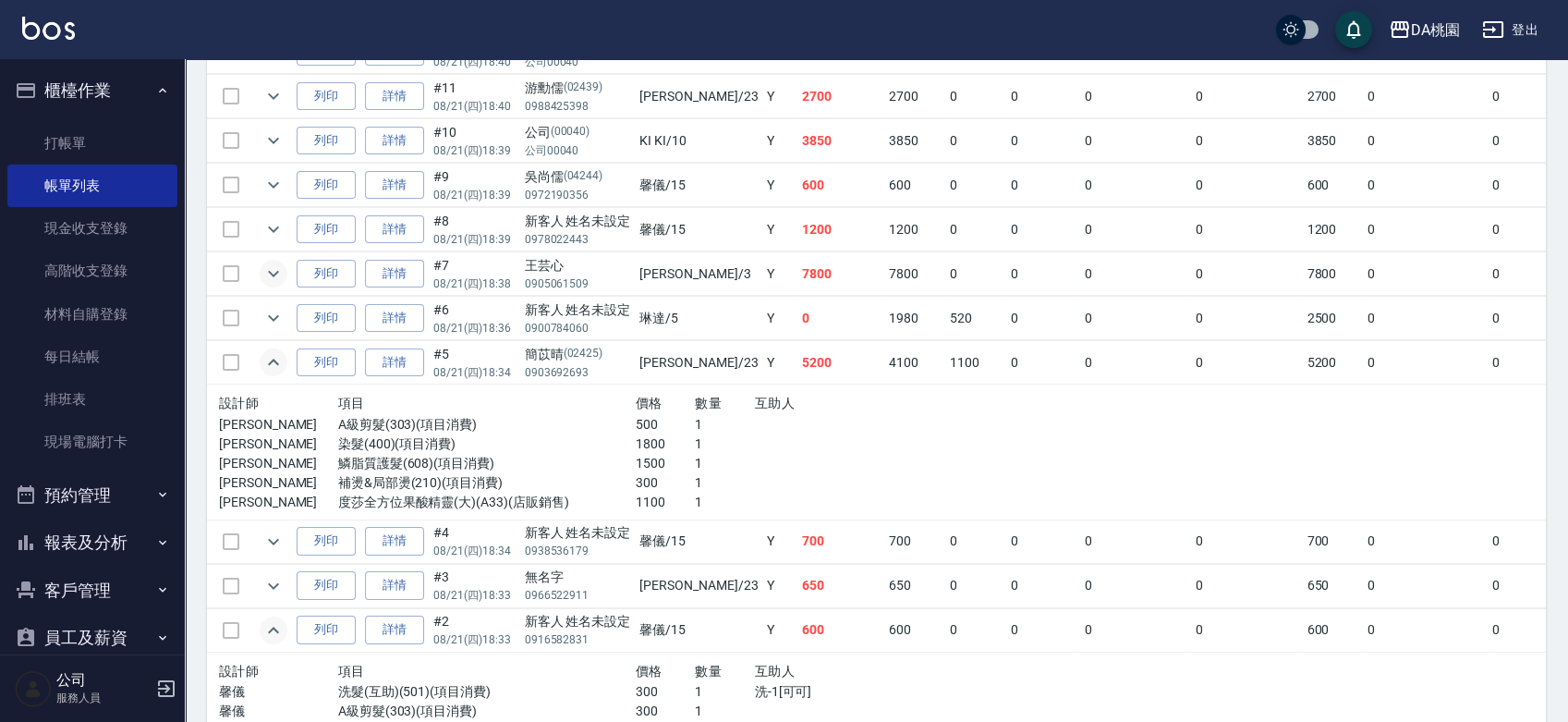
click at [280, 269] on icon "expand row" at bounding box center [274, 274] width 22 height 22
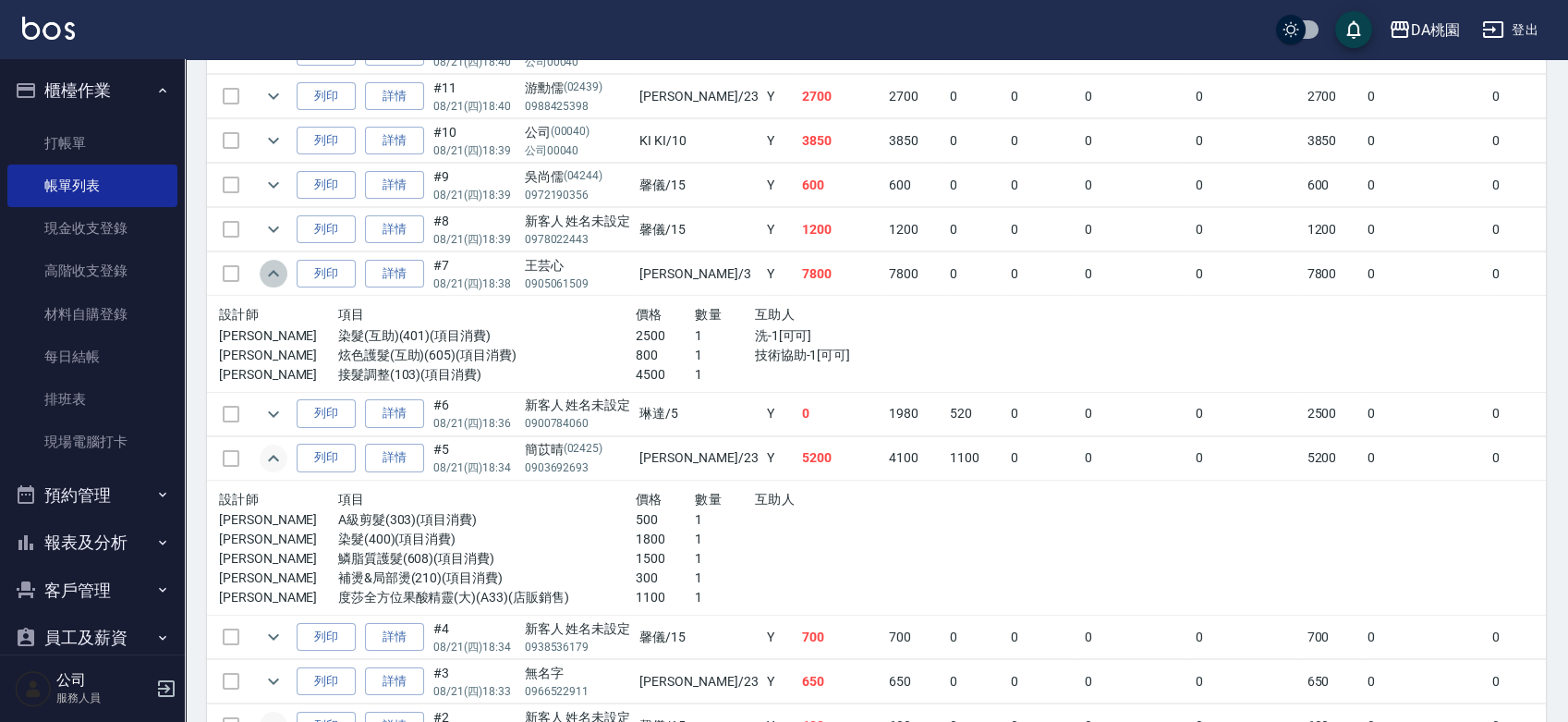
click at [280, 269] on icon "expand row" at bounding box center [274, 274] width 22 height 22
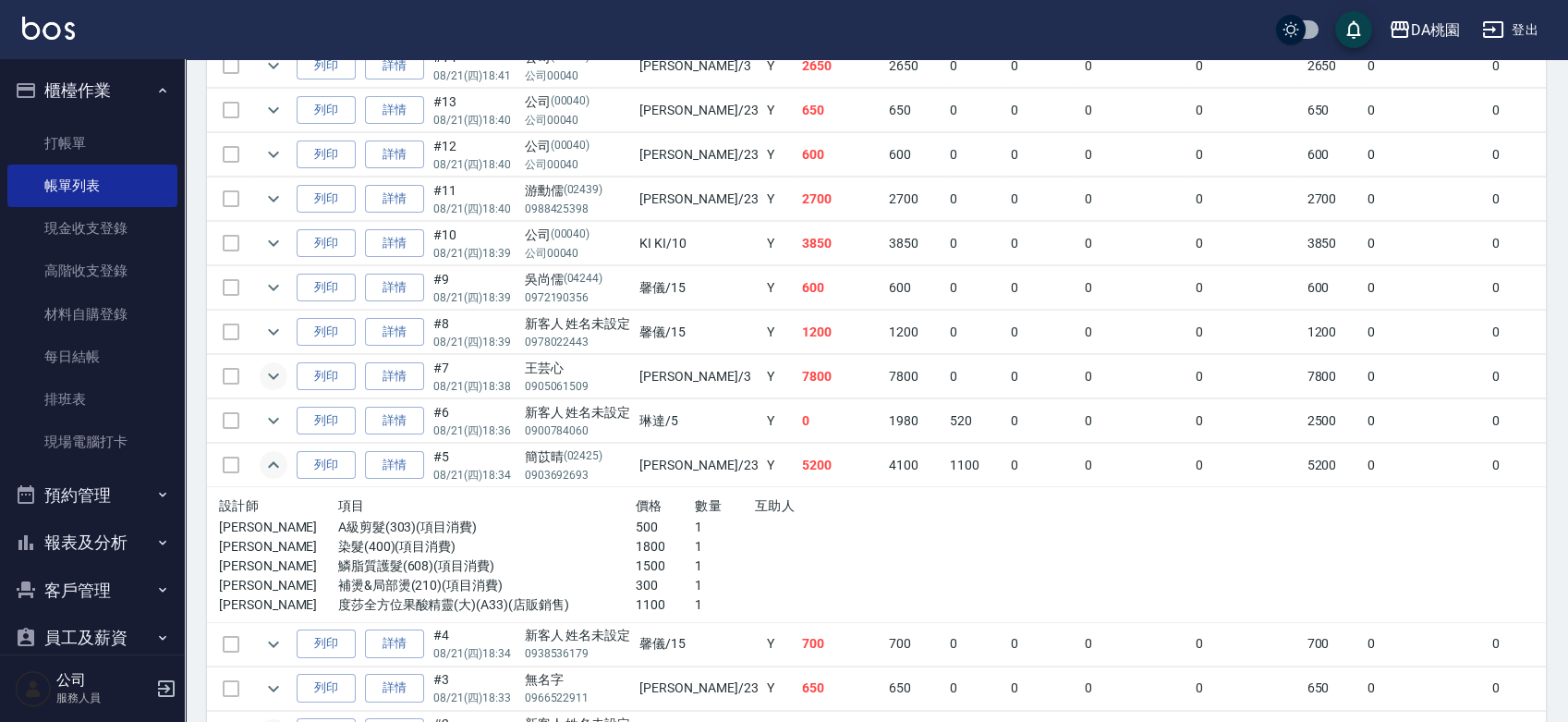
scroll to position [542, 0]
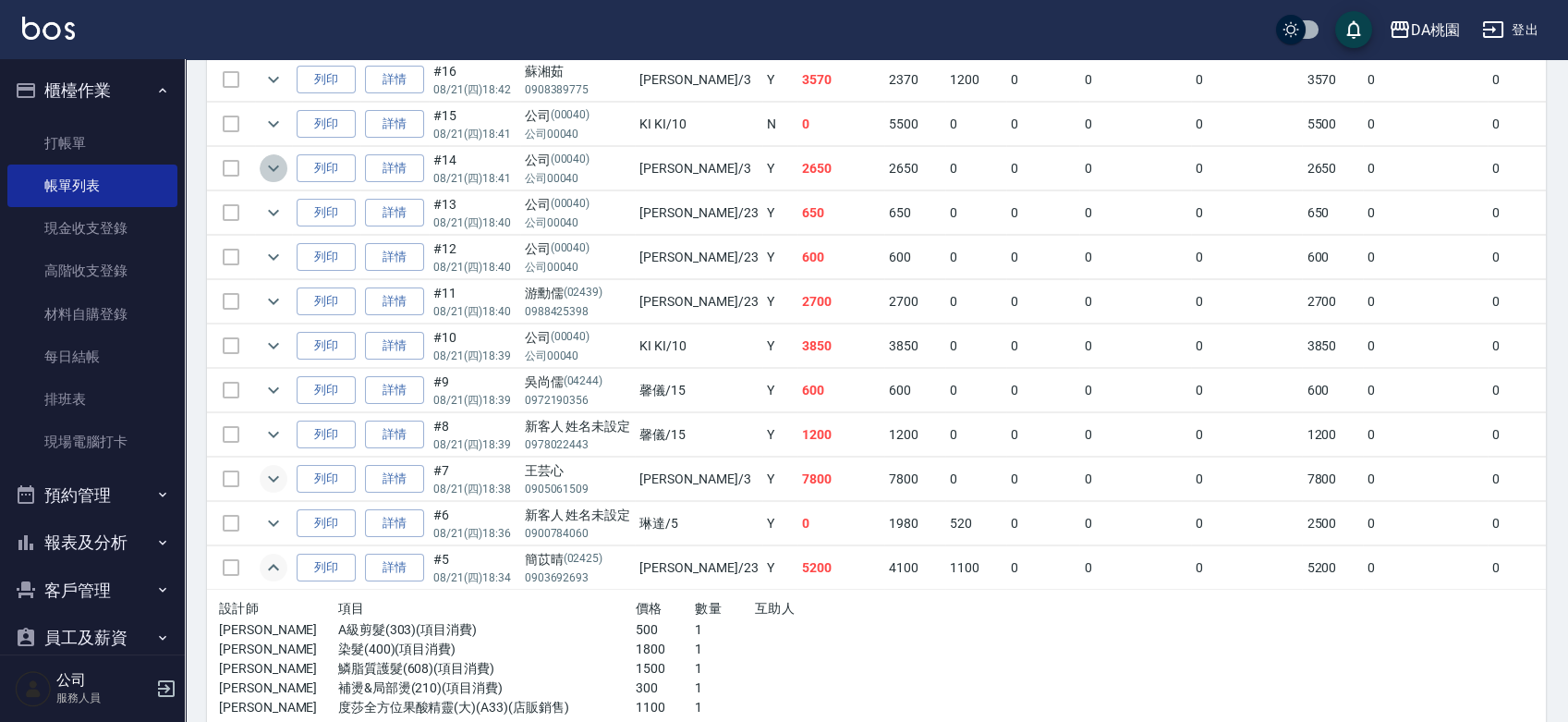
click at [274, 171] on icon "expand row" at bounding box center [274, 168] width 22 height 22
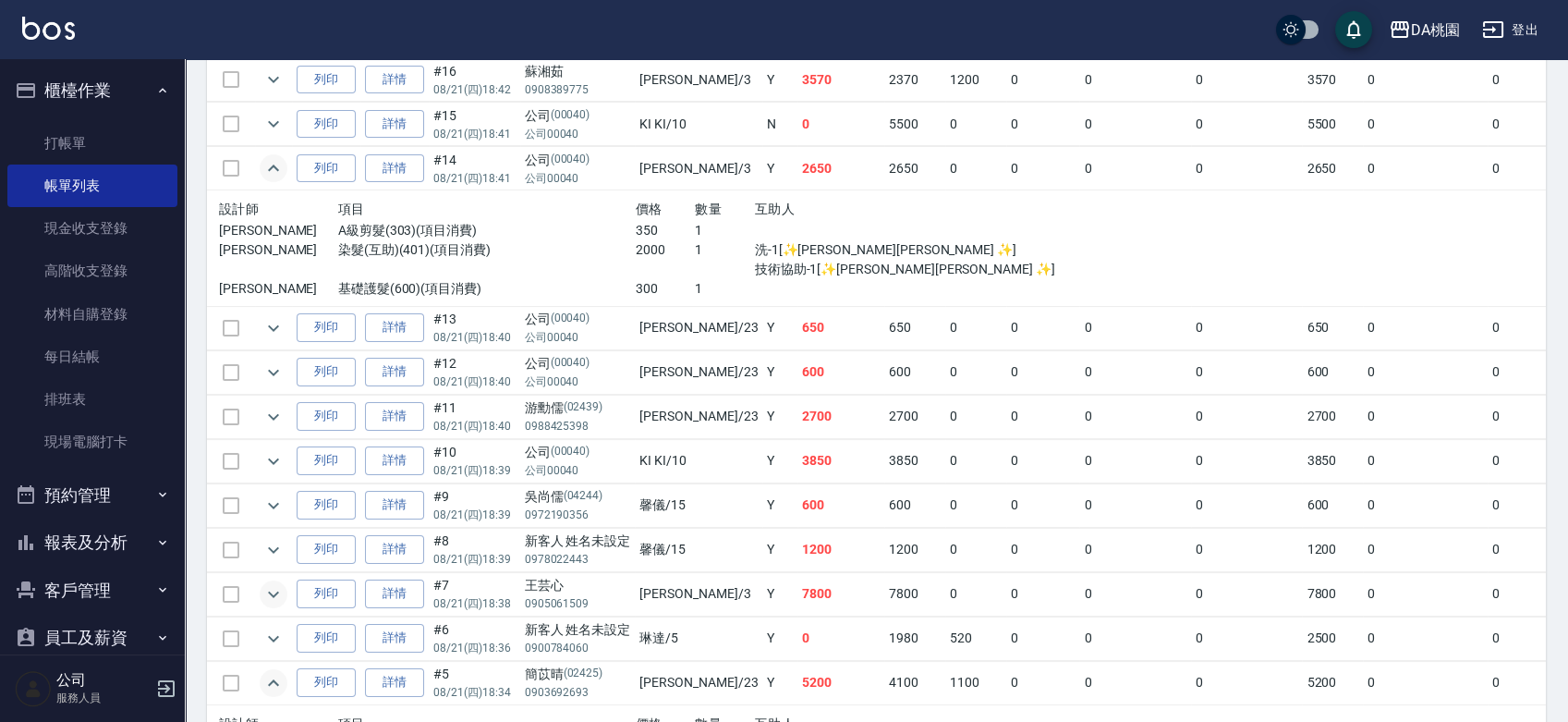
scroll to position [440, 0]
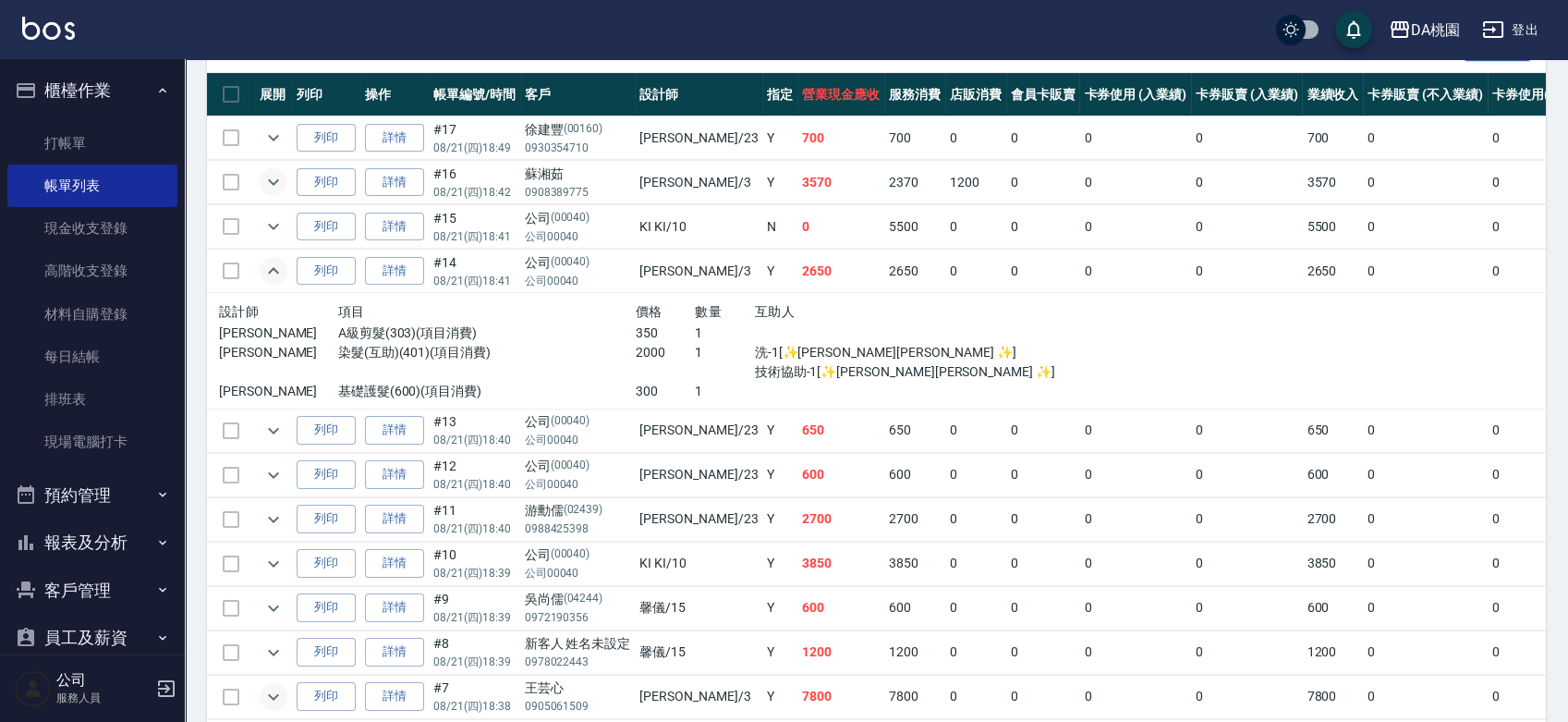
click at [274, 176] on icon "expand row" at bounding box center [274, 182] width 22 height 22
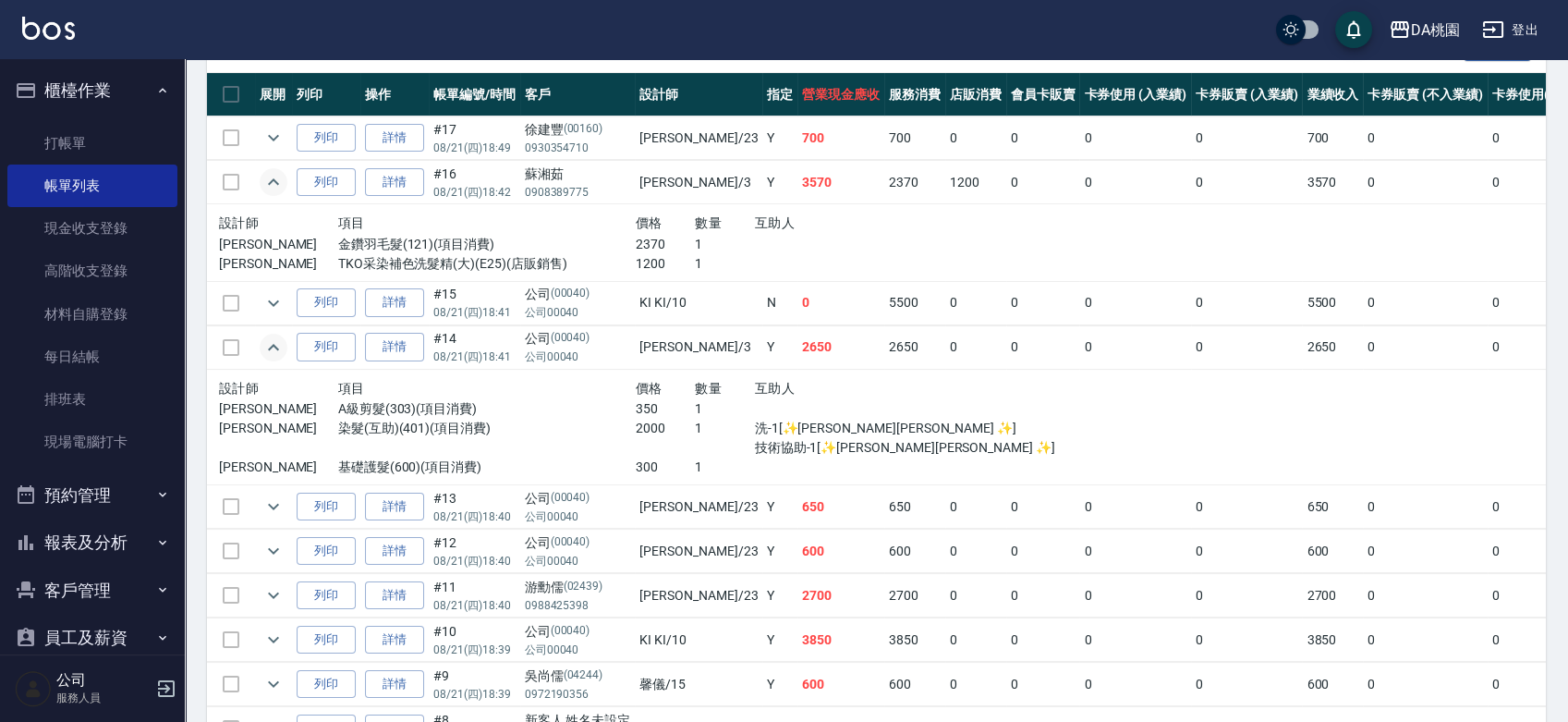
click at [274, 176] on icon "expand row" at bounding box center [274, 182] width 22 height 22
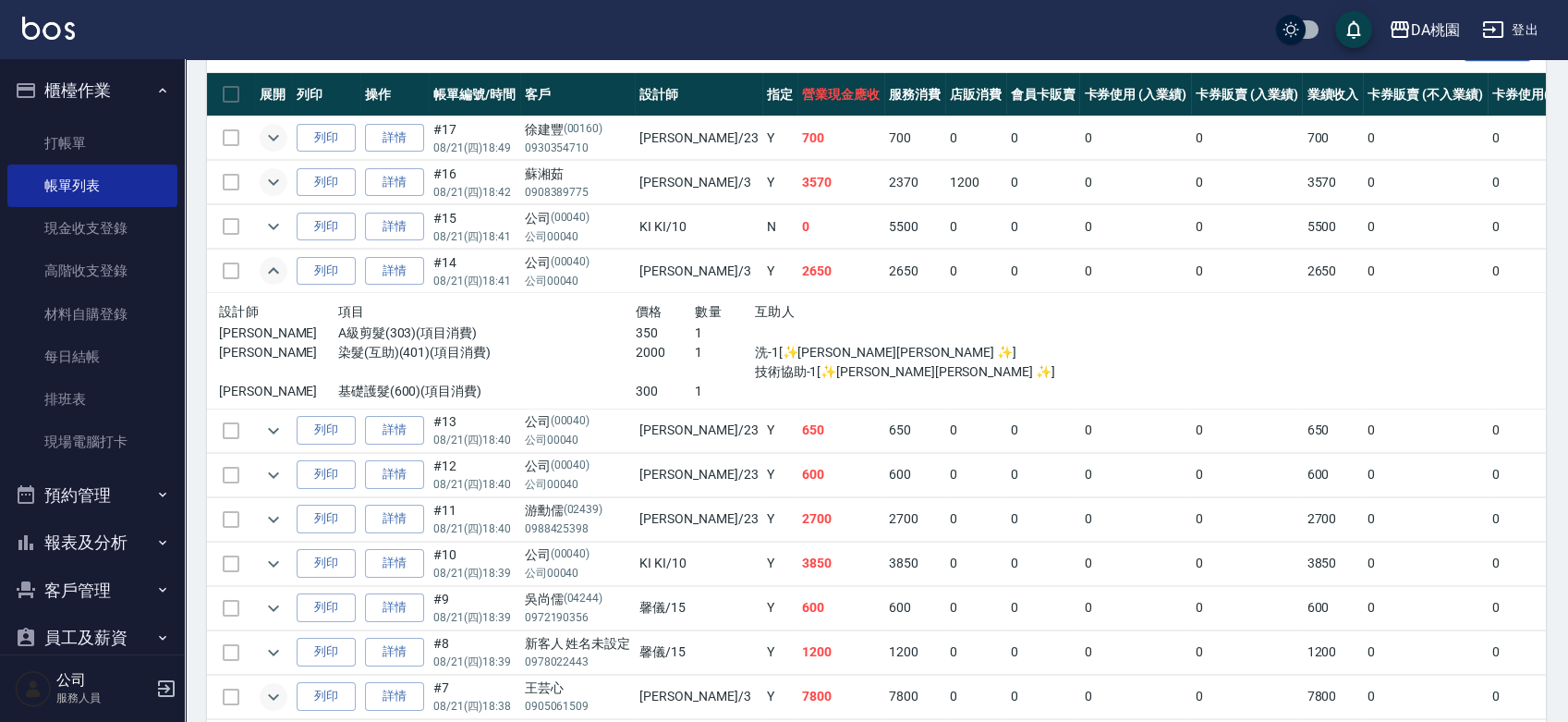
click at [277, 143] on icon "expand row" at bounding box center [274, 138] width 22 height 22
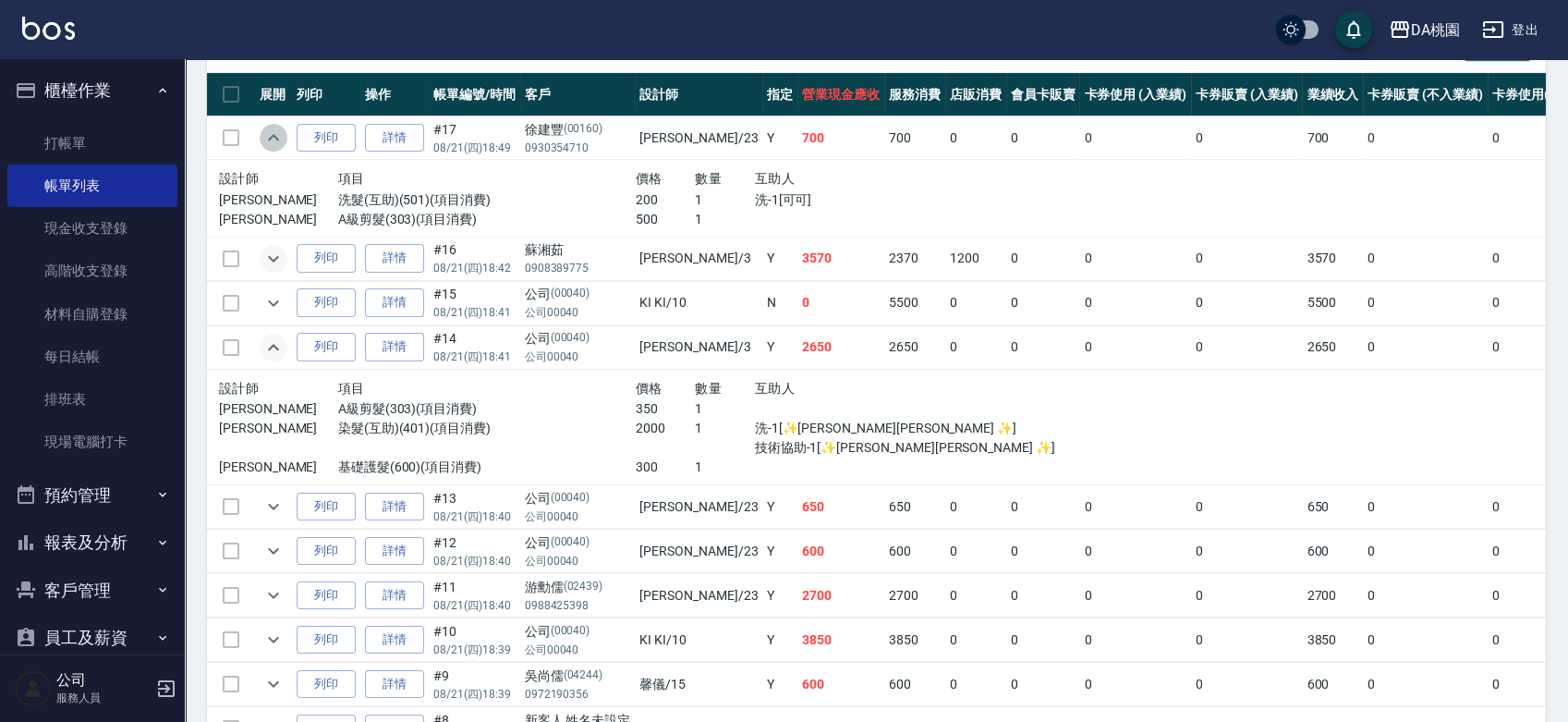
click at [273, 131] on icon "expand row" at bounding box center [274, 138] width 22 height 22
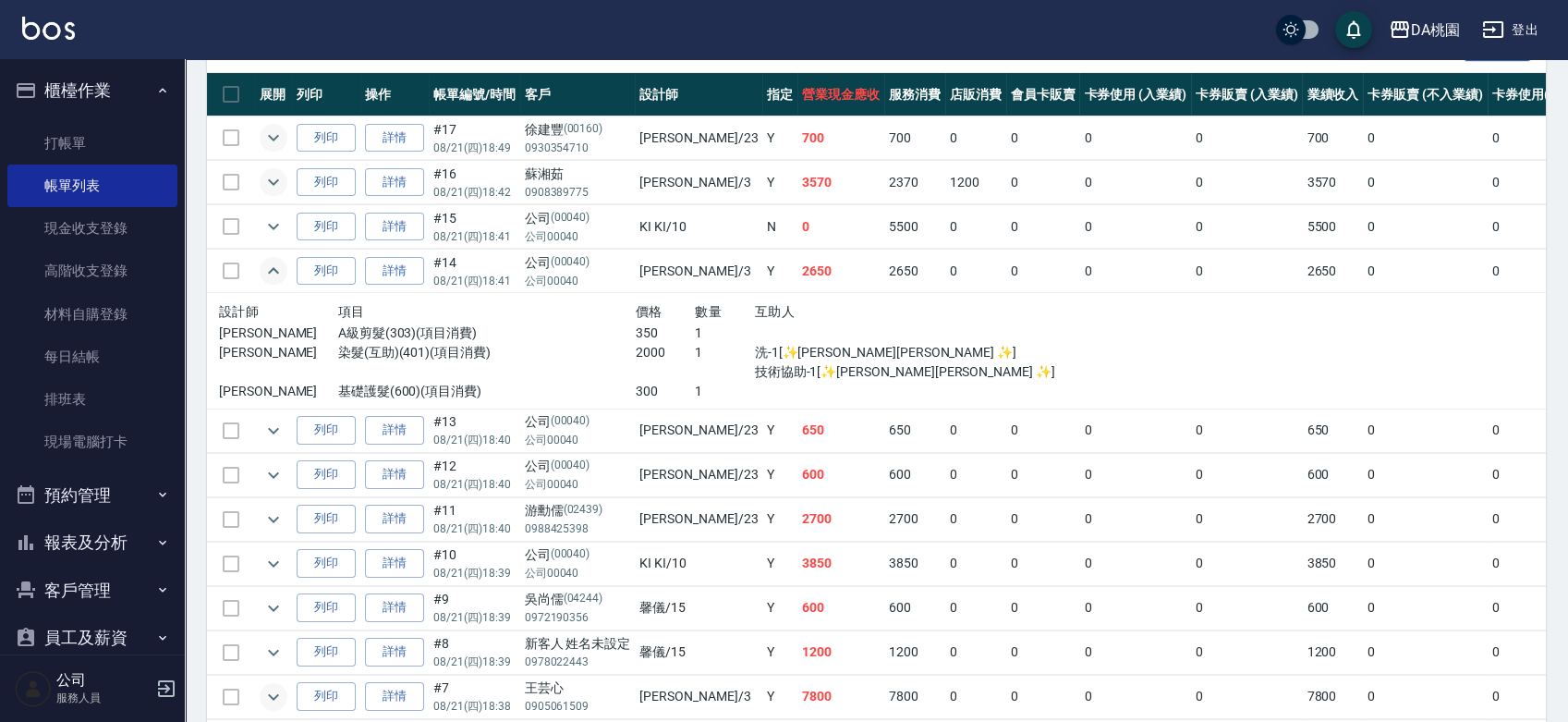
click at [272, 260] on icon "expand row" at bounding box center [274, 271] width 22 height 22
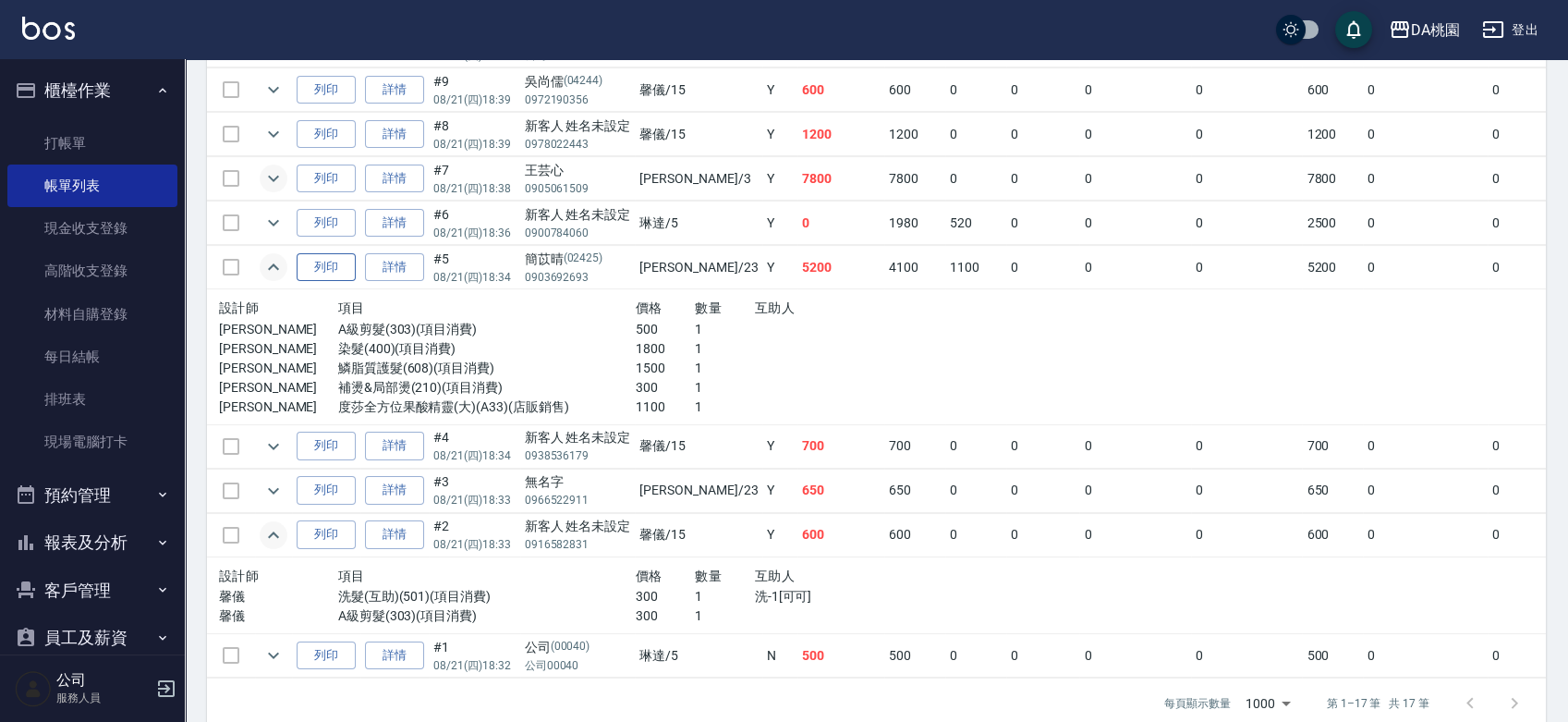
scroll to position [882, 0]
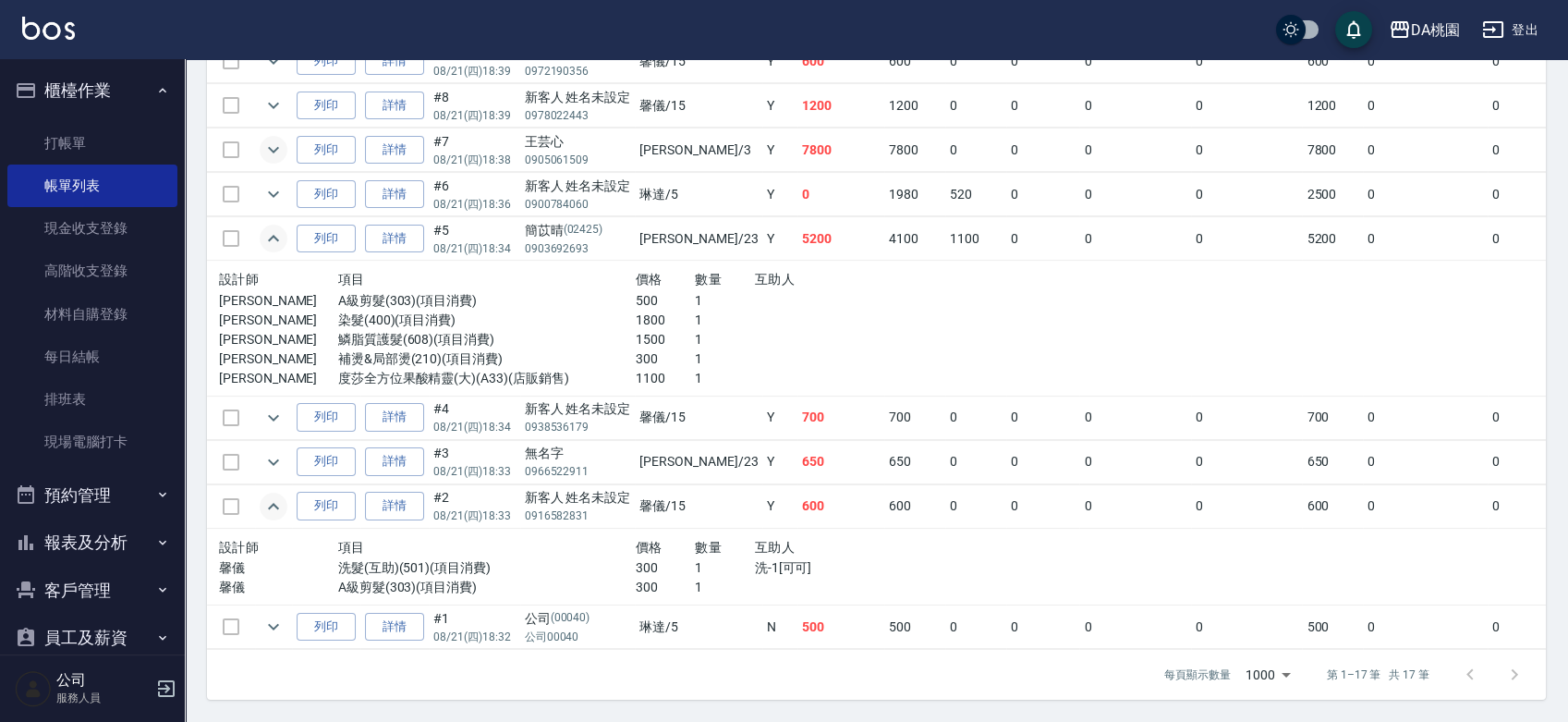
click at [276, 235] on icon "expand row" at bounding box center [274, 238] width 11 height 6
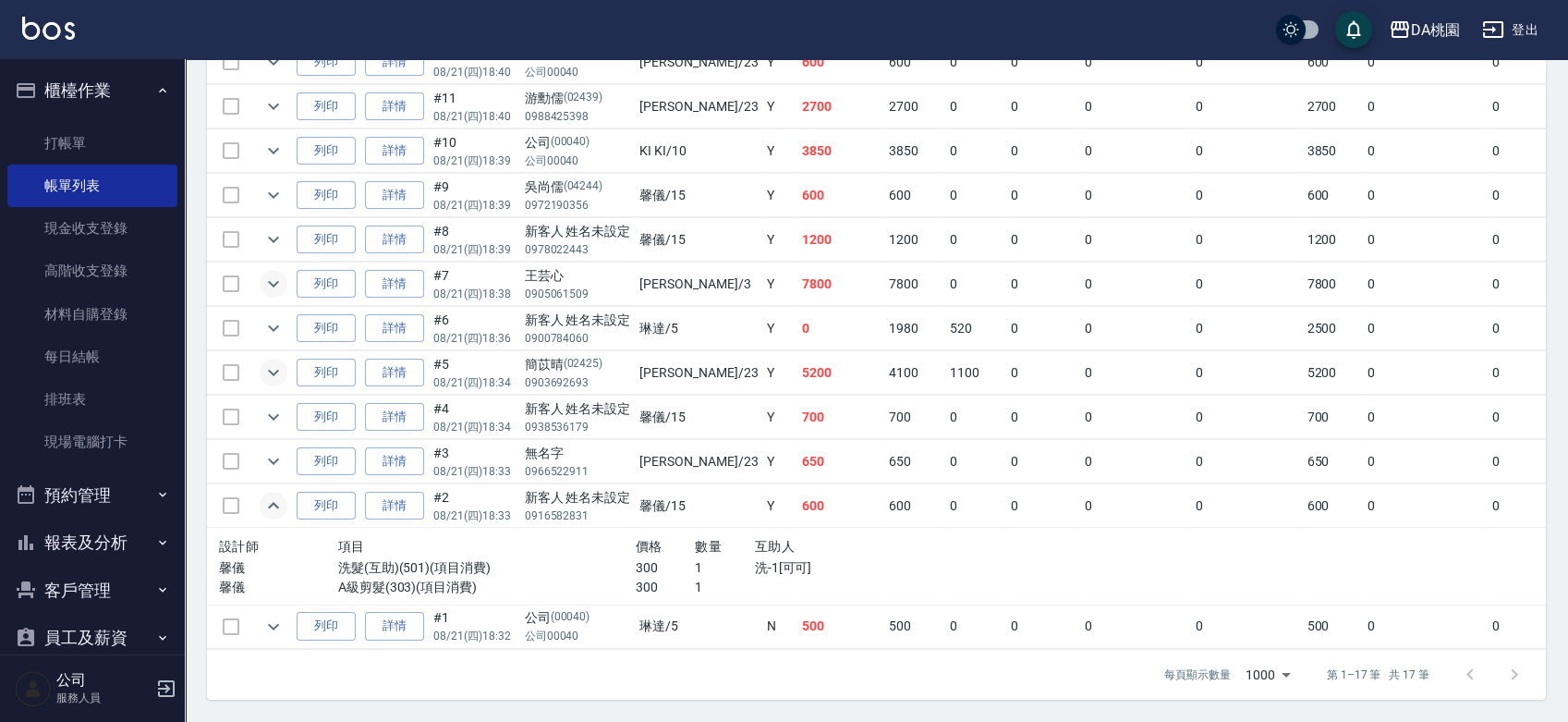
scroll to position [748, 0]
click at [270, 502] on icon "expand row" at bounding box center [274, 504] width 11 height 6
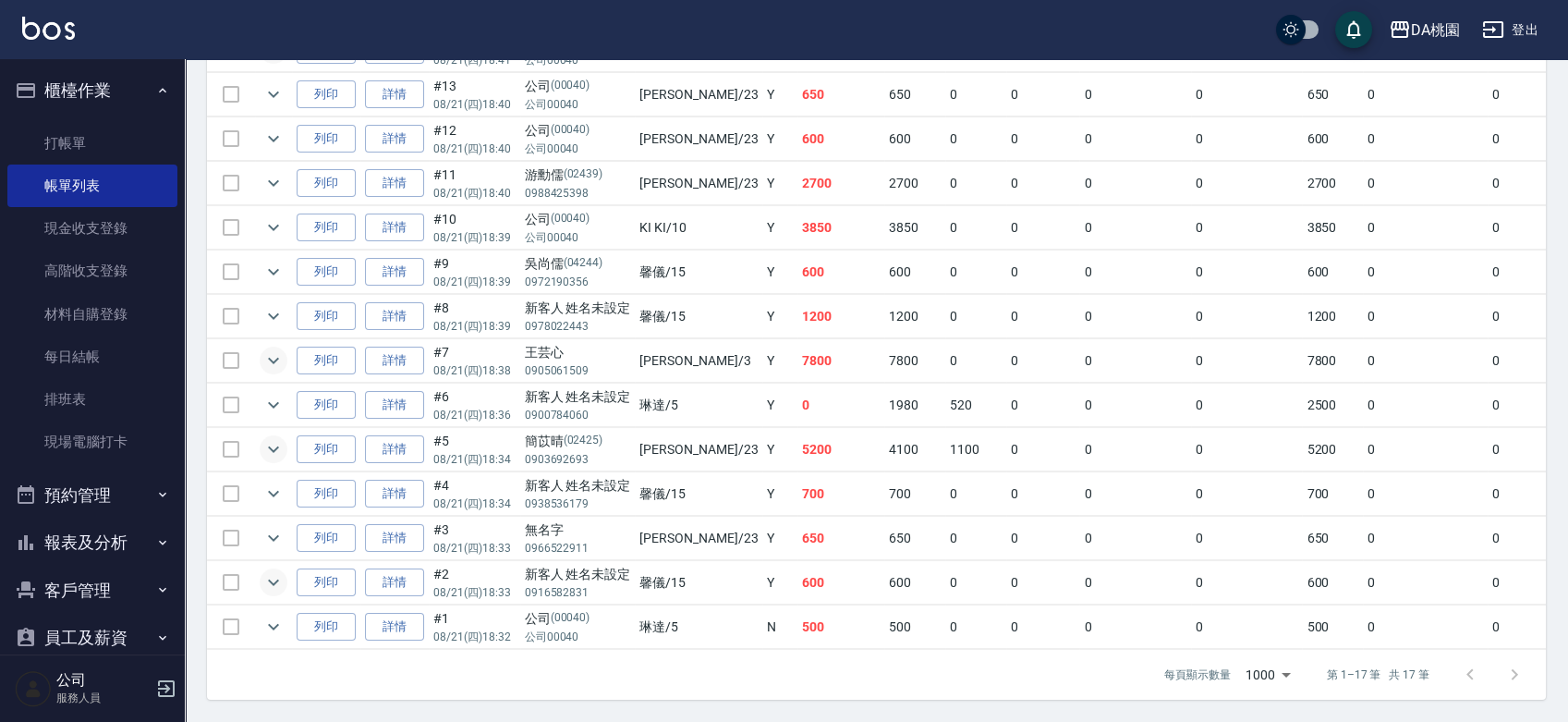
scroll to position [673, 0]
click at [61, 144] on link "打帳單" at bounding box center [93, 143] width 170 height 43
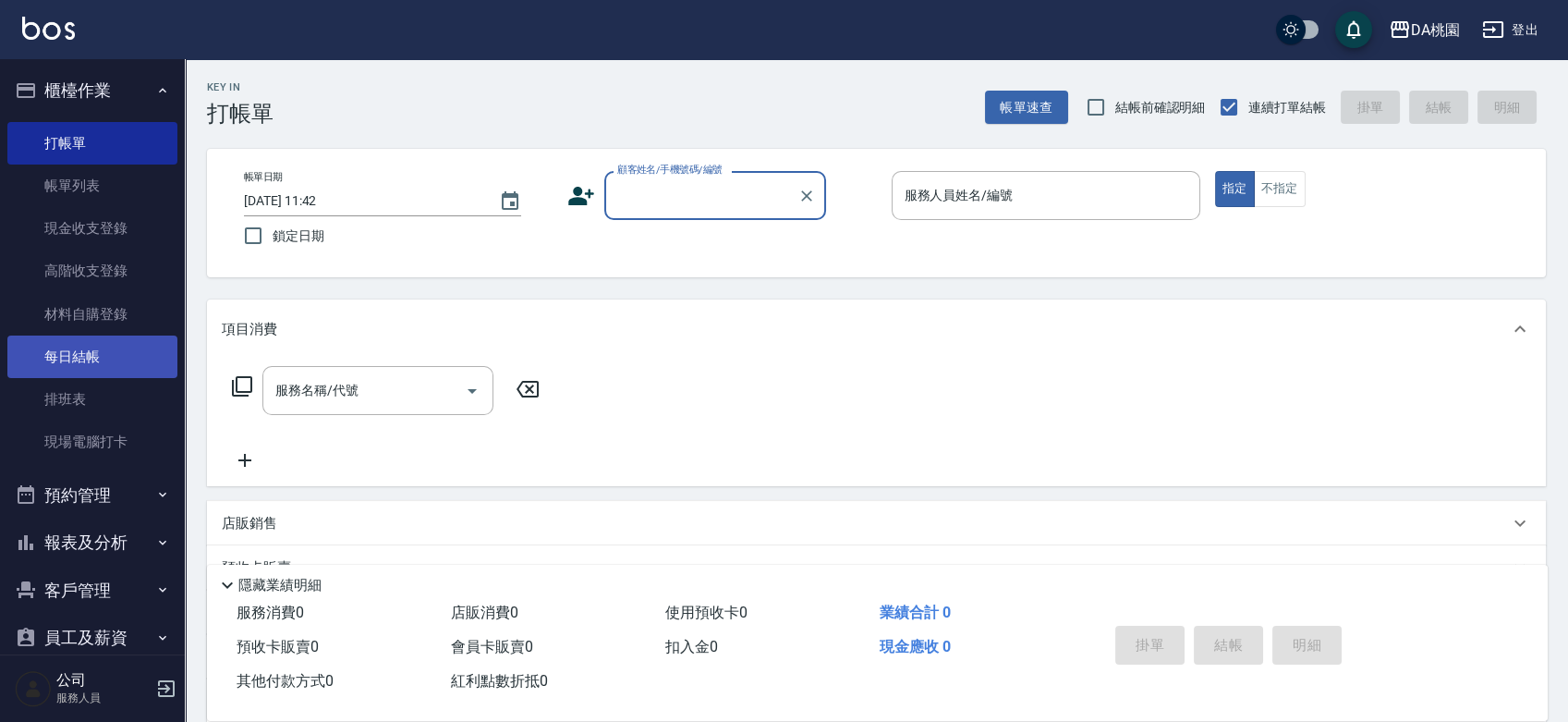
click at [60, 360] on link "每日結帳" at bounding box center [93, 356] width 170 height 43
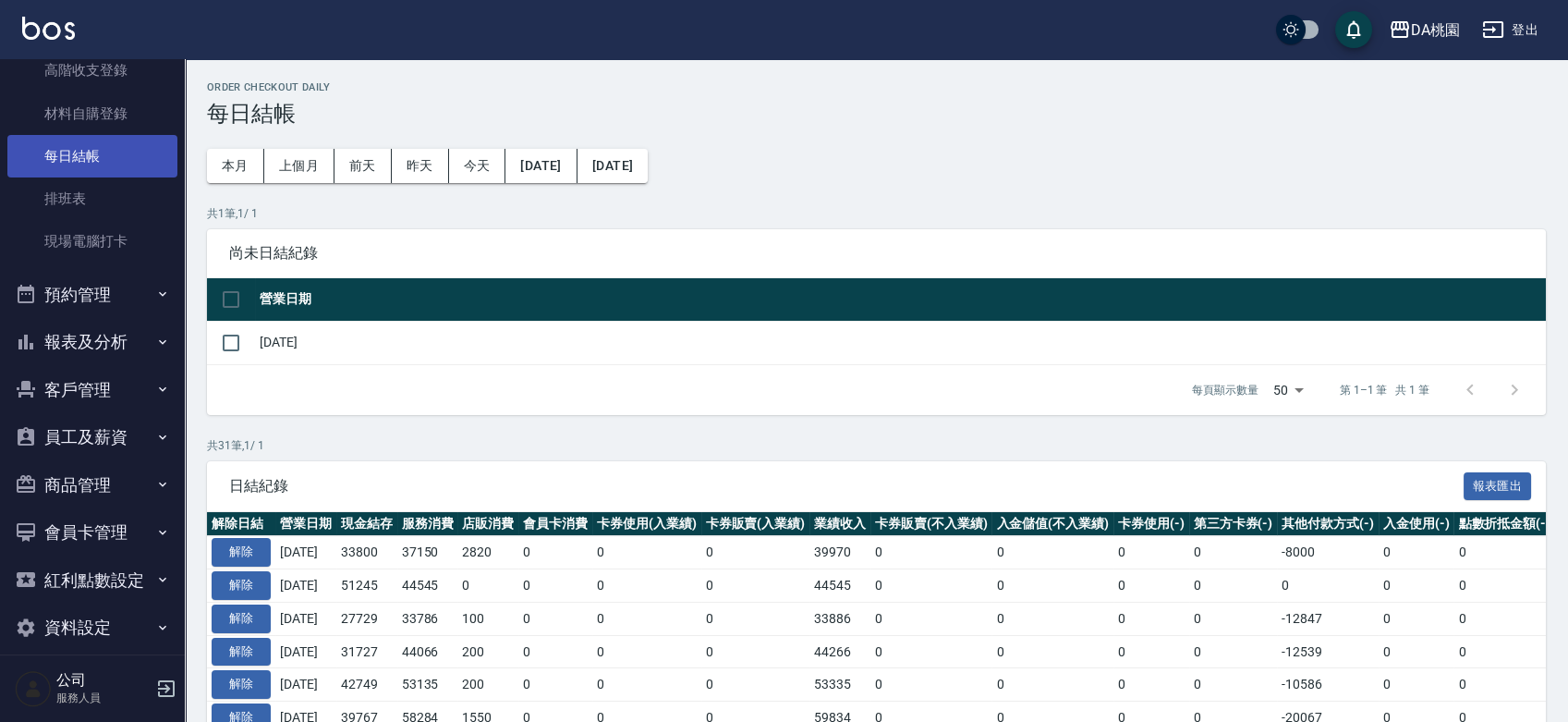
scroll to position [219, 0]
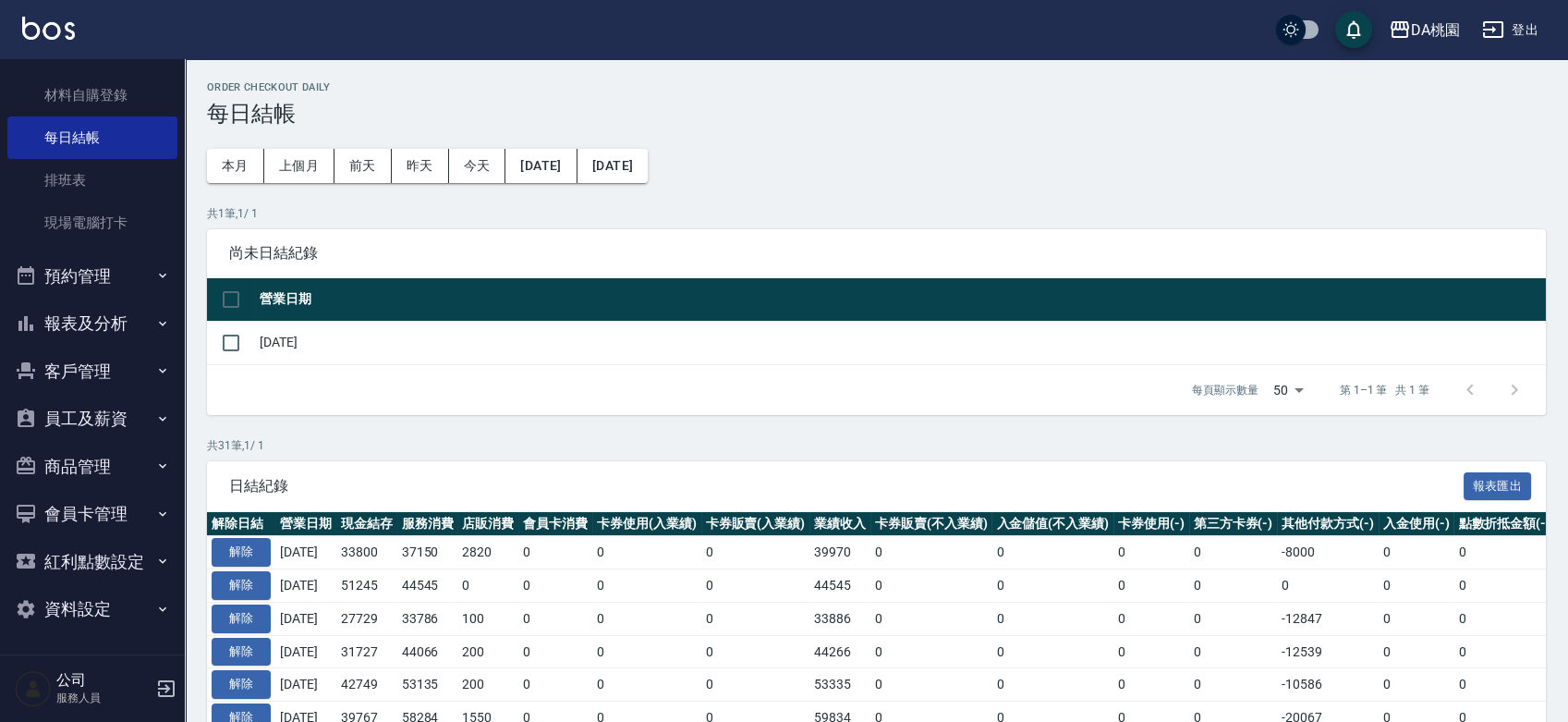
click at [84, 332] on button "報表及分析" at bounding box center [93, 323] width 170 height 48
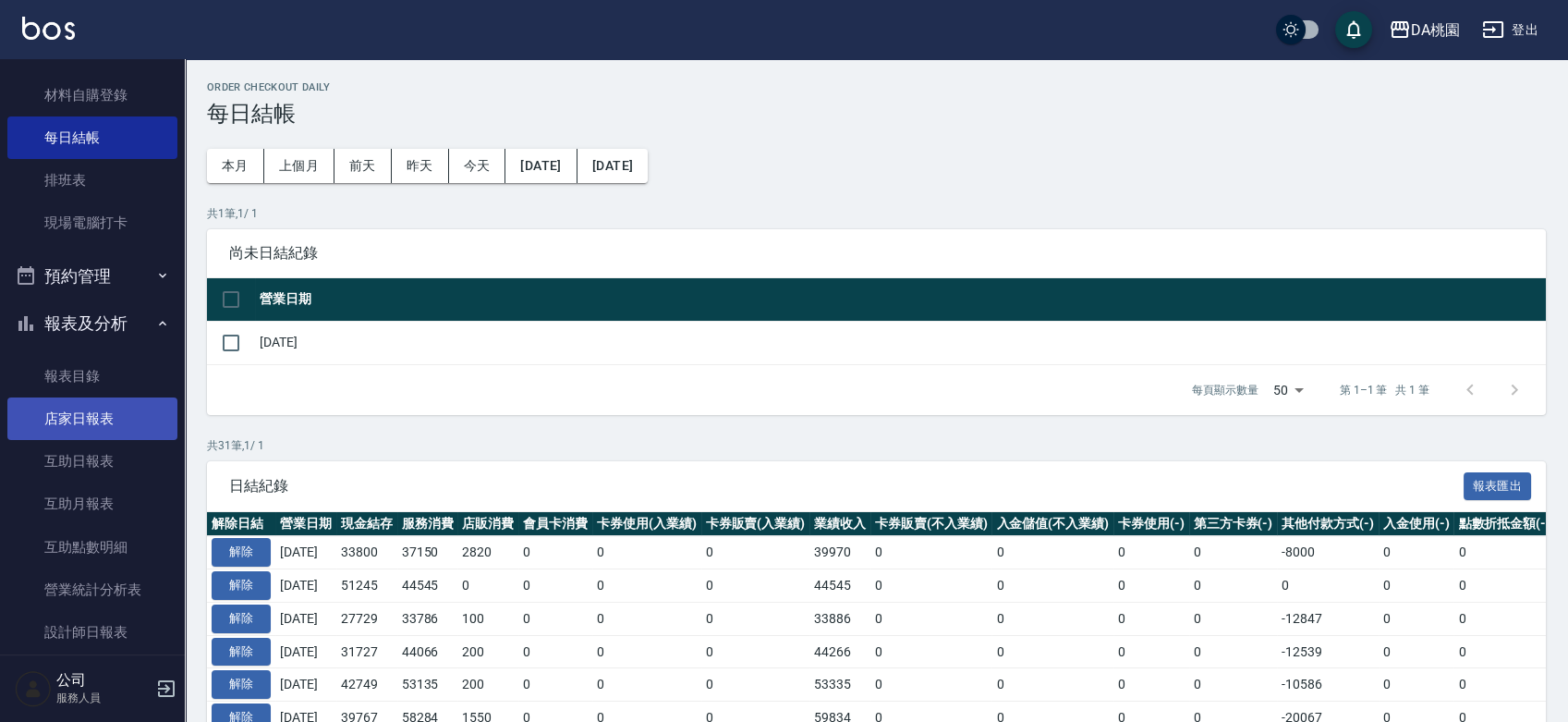
click at [88, 412] on link "店家日報表" at bounding box center [93, 418] width 170 height 43
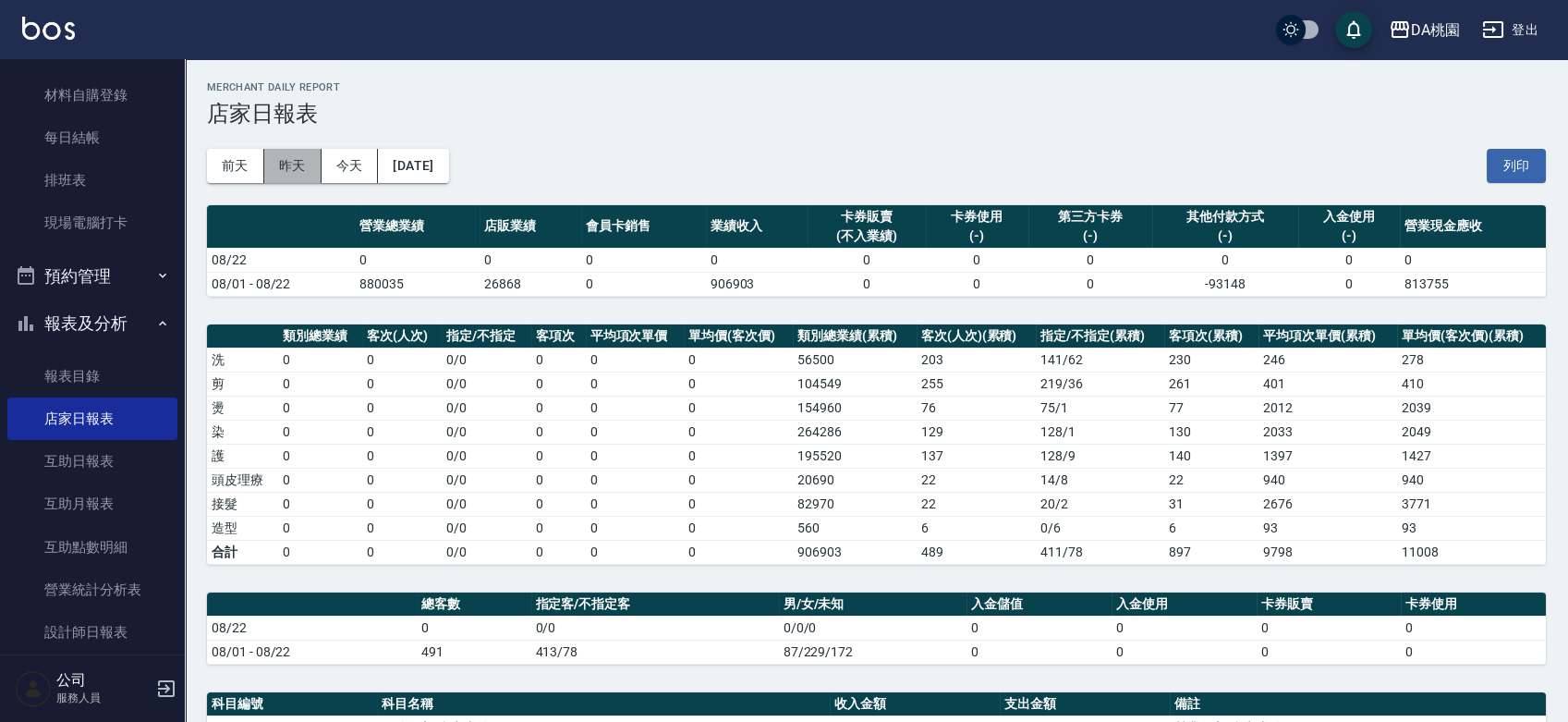
click at [290, 164] on button "昨天" at bounding box center [293, 166] width 57 height 34
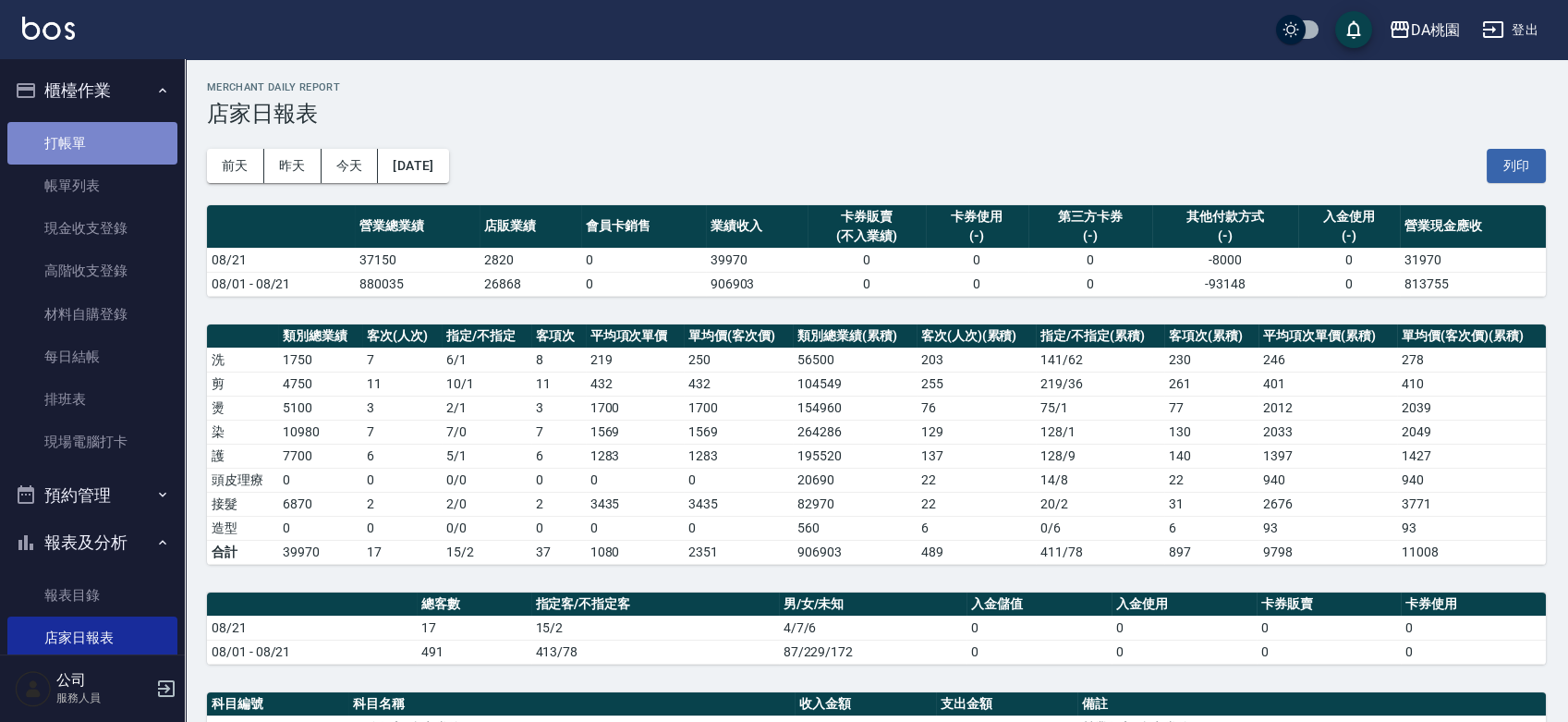
click at [106, 143] on link "打帳單" at bounding box center [93, 143] width 170 height 43
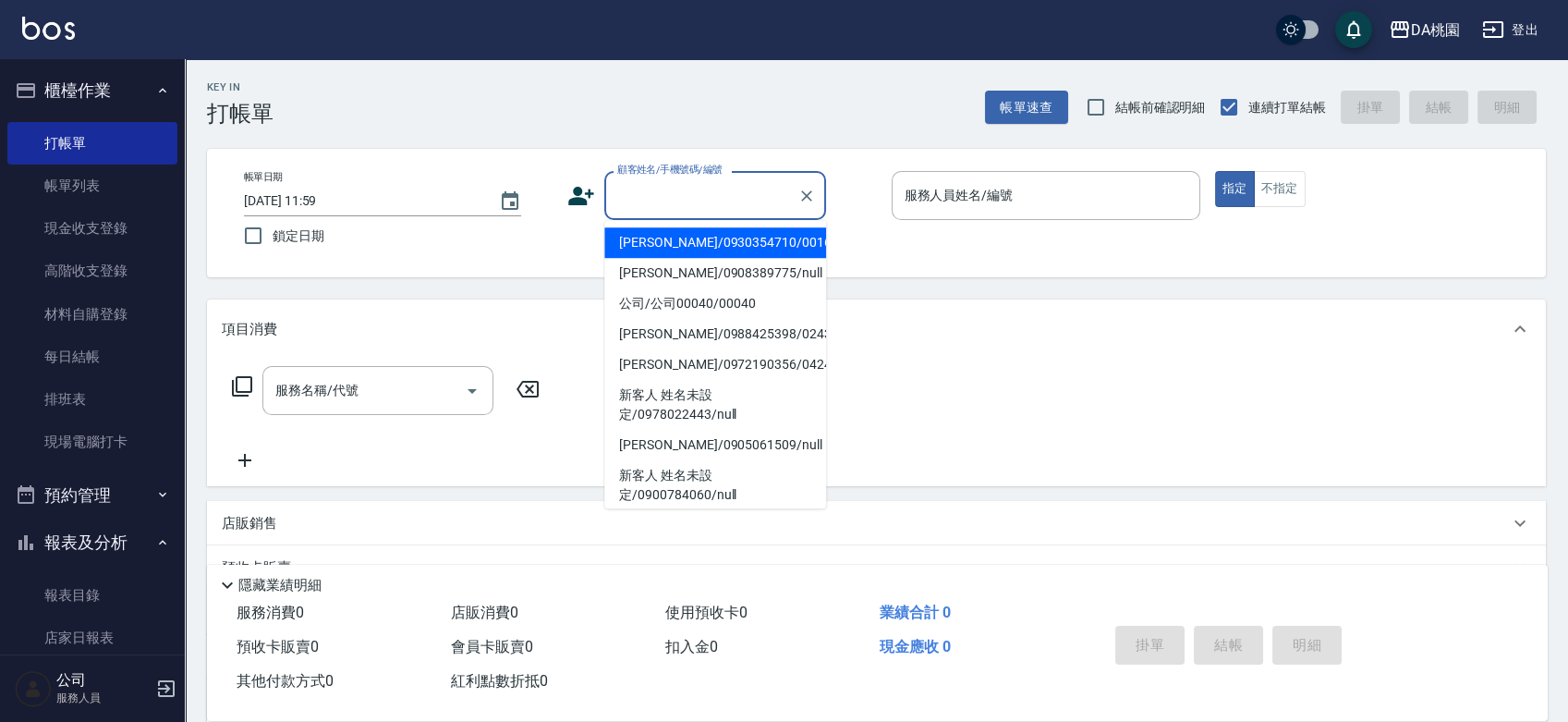
click at [657, 209] on input "顧客姓名/手機號碼/編號" at bounding box center [702, 195] width 178 height 32
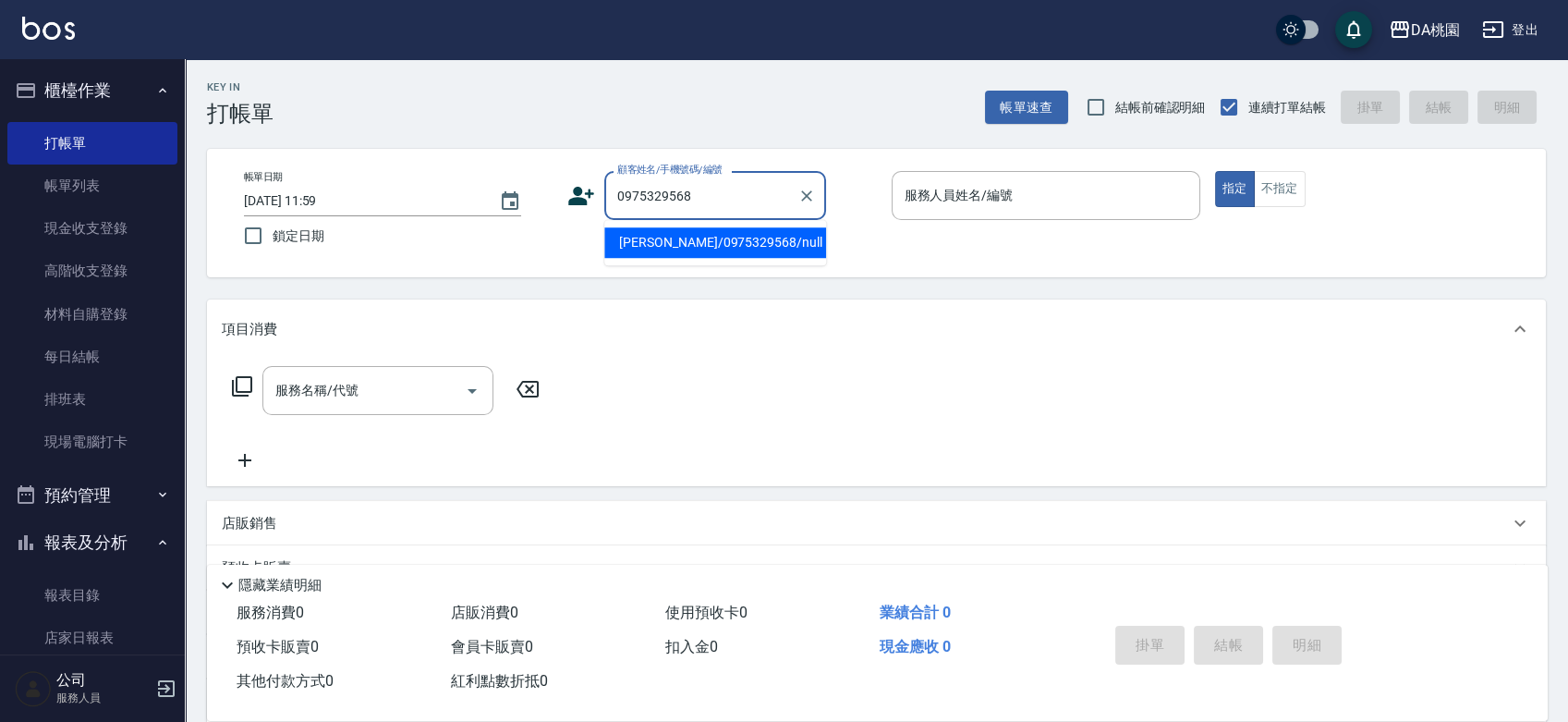
type input "[PERSON_NAME]/0975329568/null"
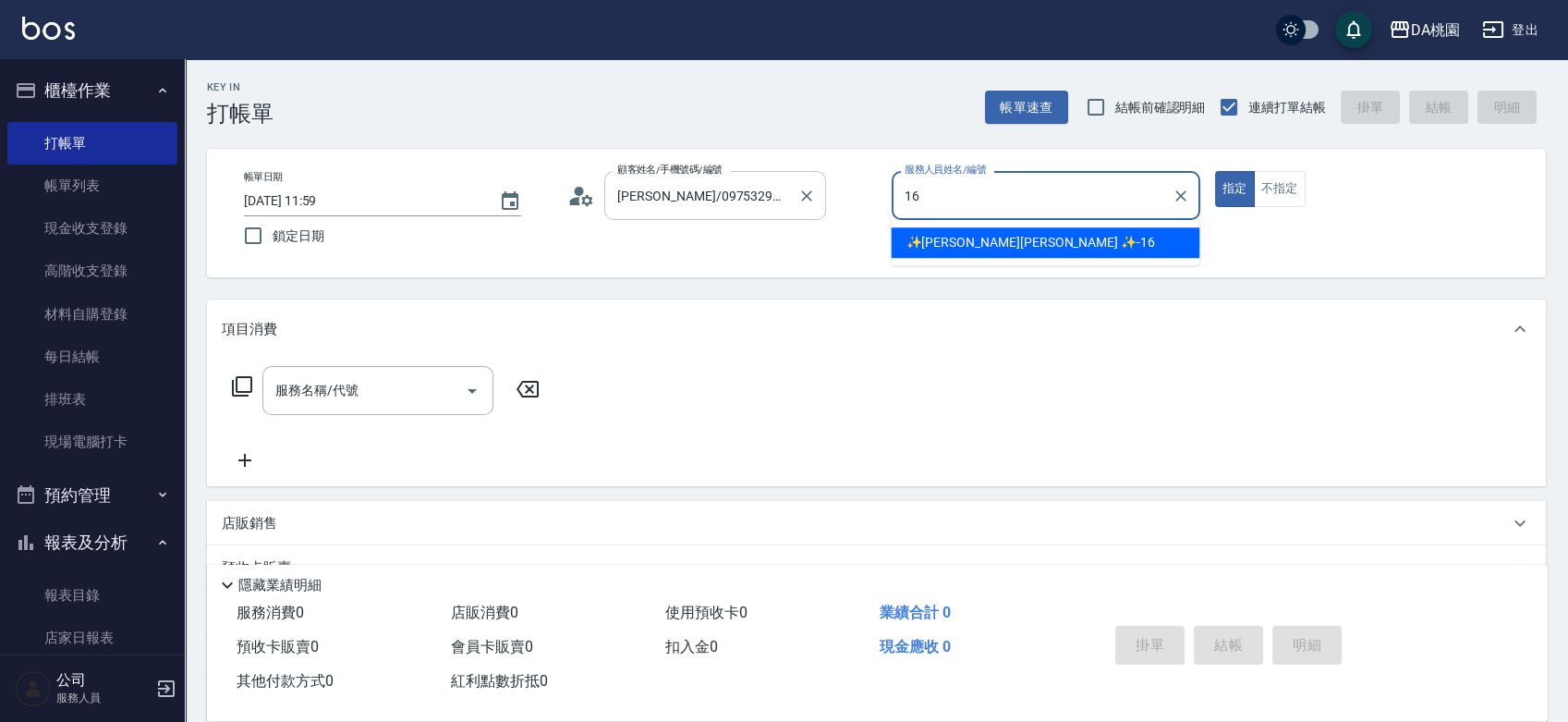
type input "✨[PERSON_NAME][PERSON_NAME] ✨-16"
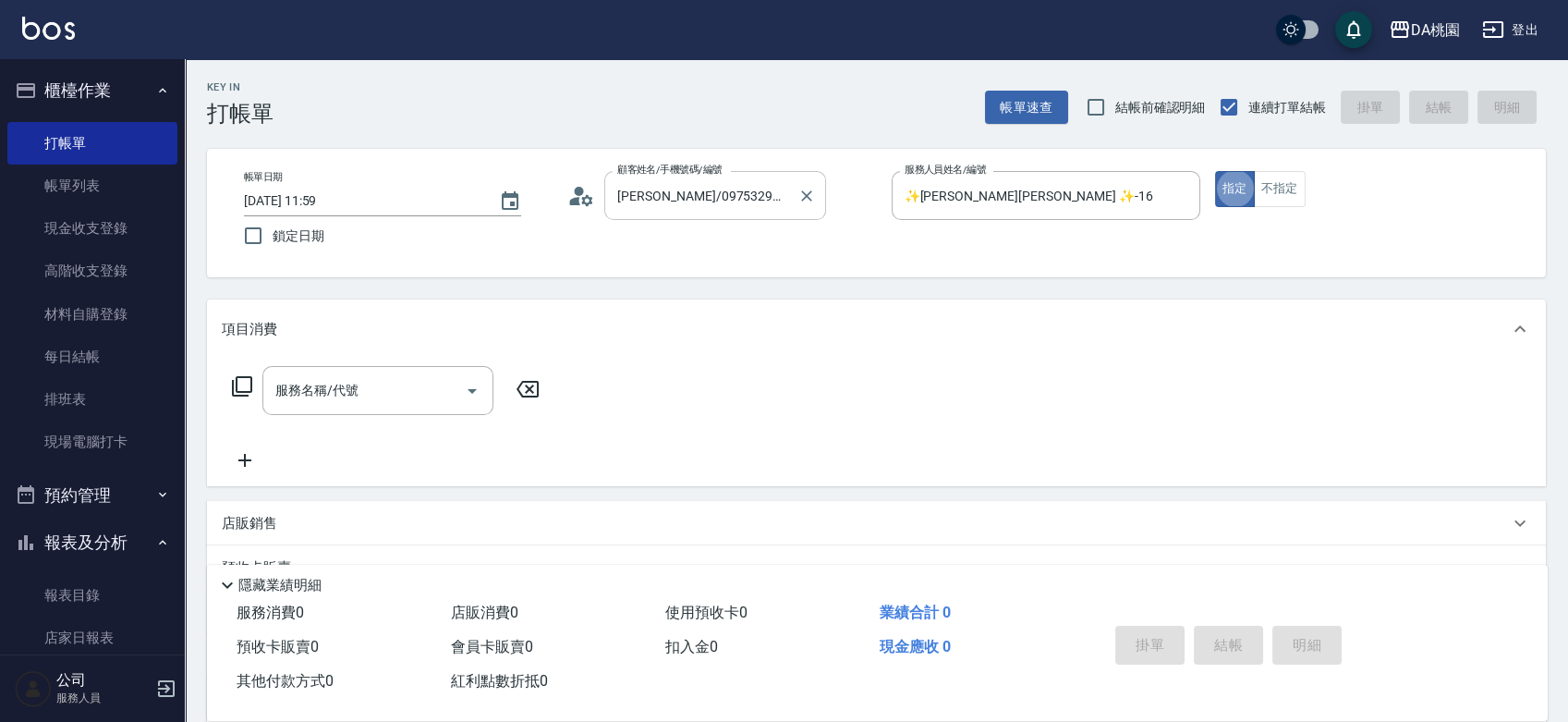
type button "true"
type input "303"
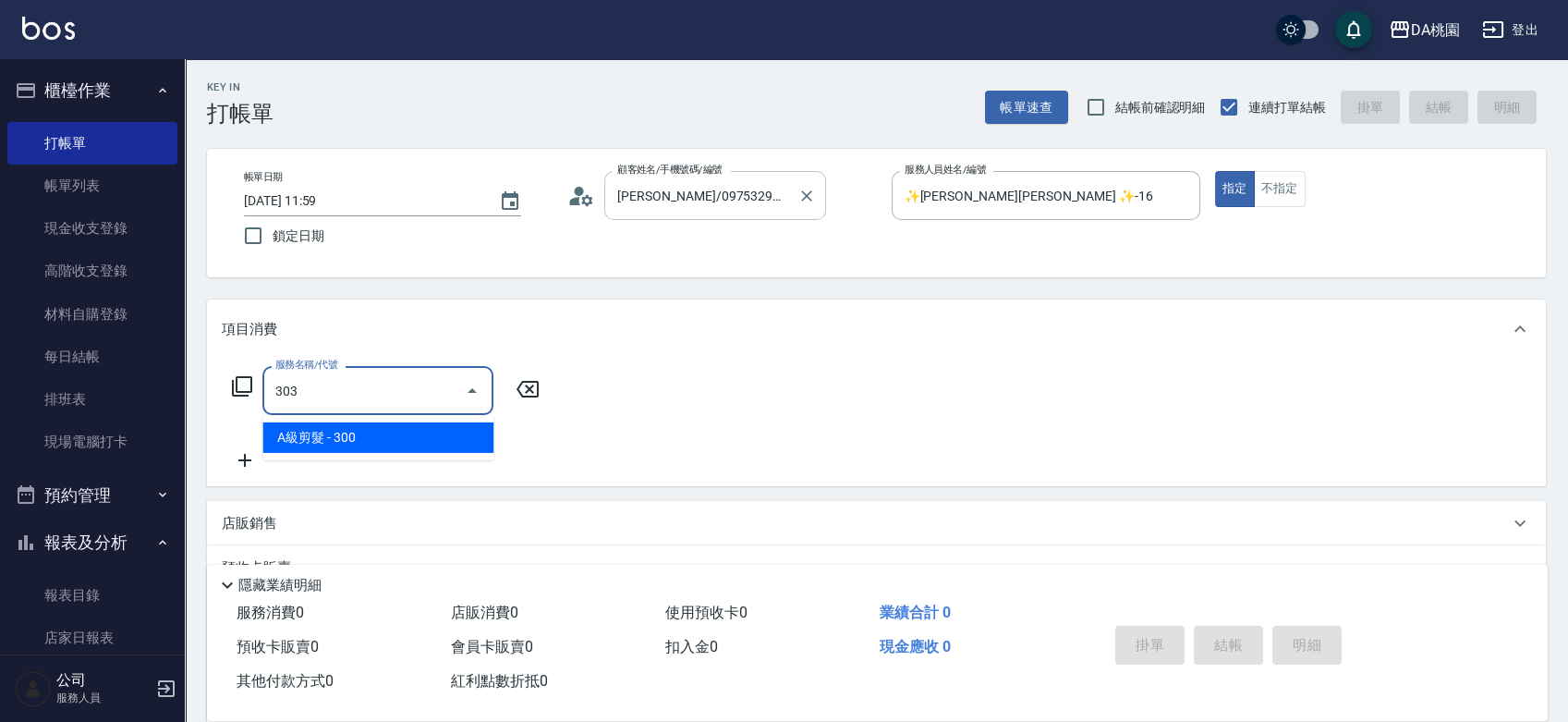
type input "30"
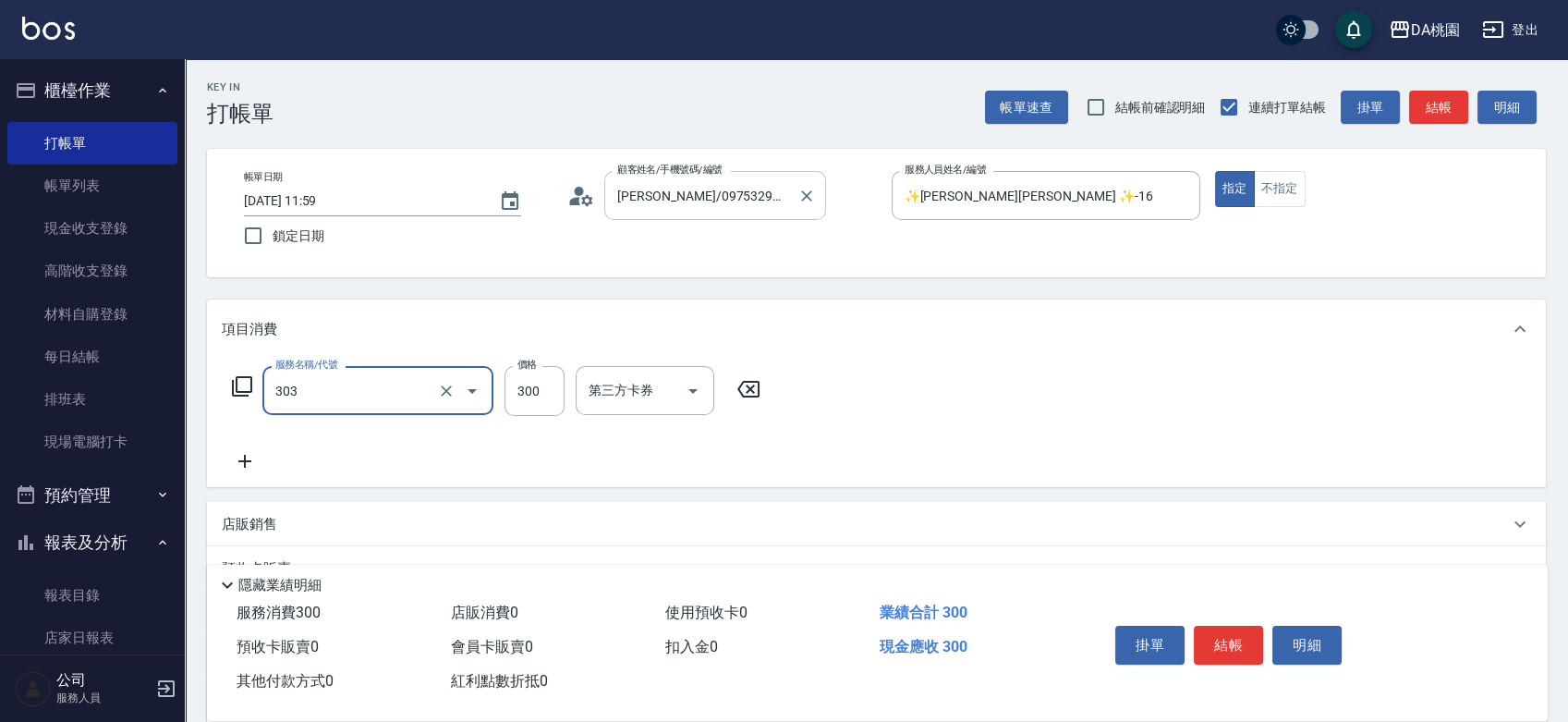
type input "A級剪髮(303)"
type input "5"
type input "0"
type input "50"
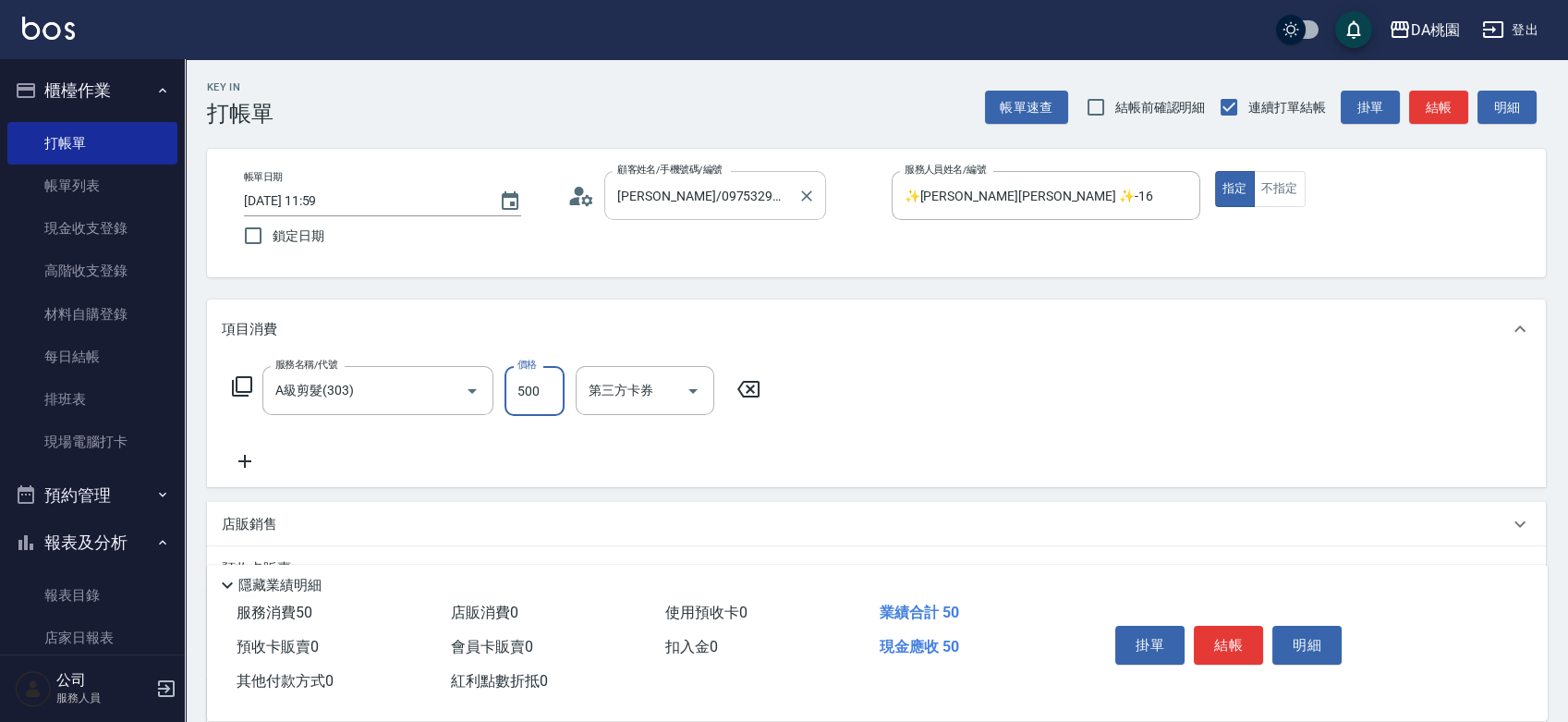
type input "500"
click at [1242, 641] on button "結帳" at bounding box center [1228, 645] width 69 height 39
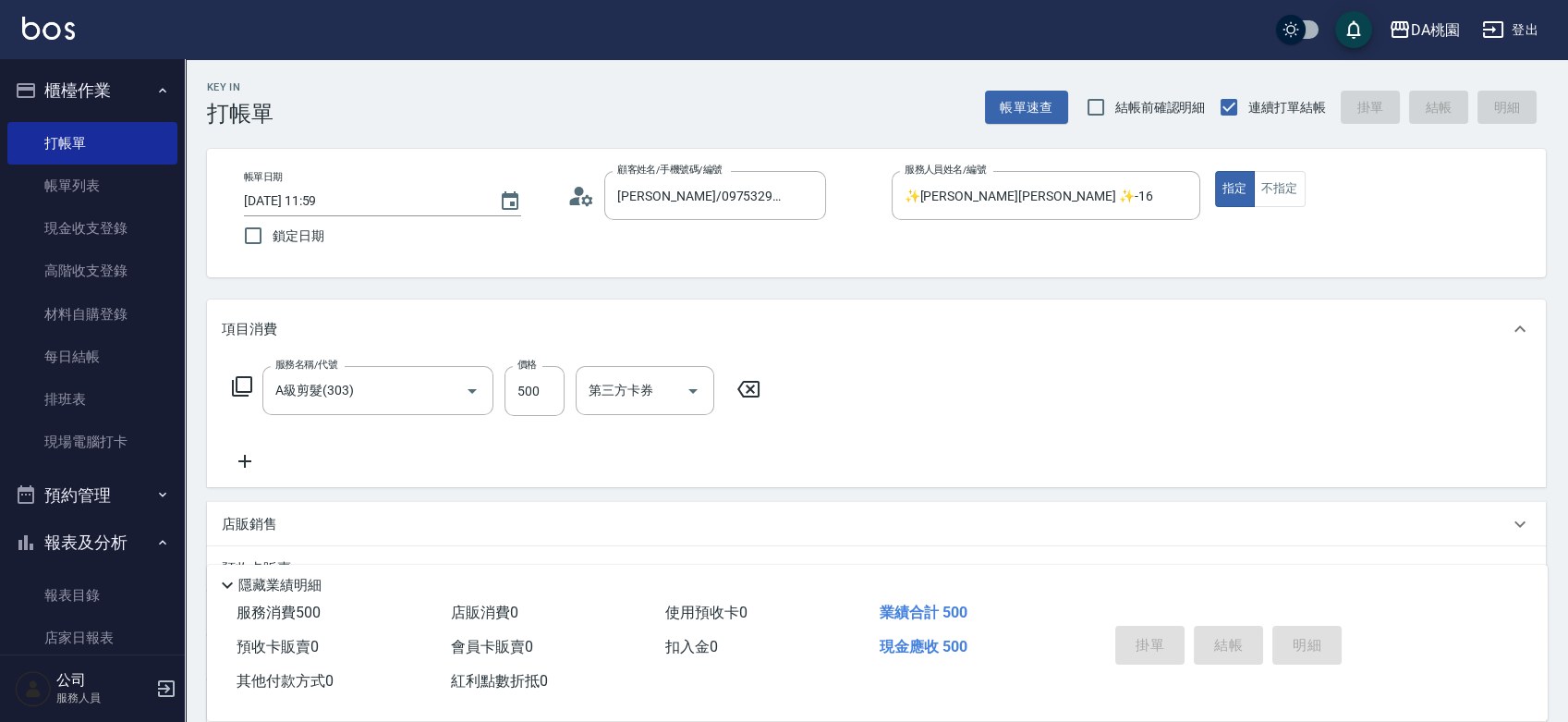
type input "[DATE] 12:00"
type input "0"
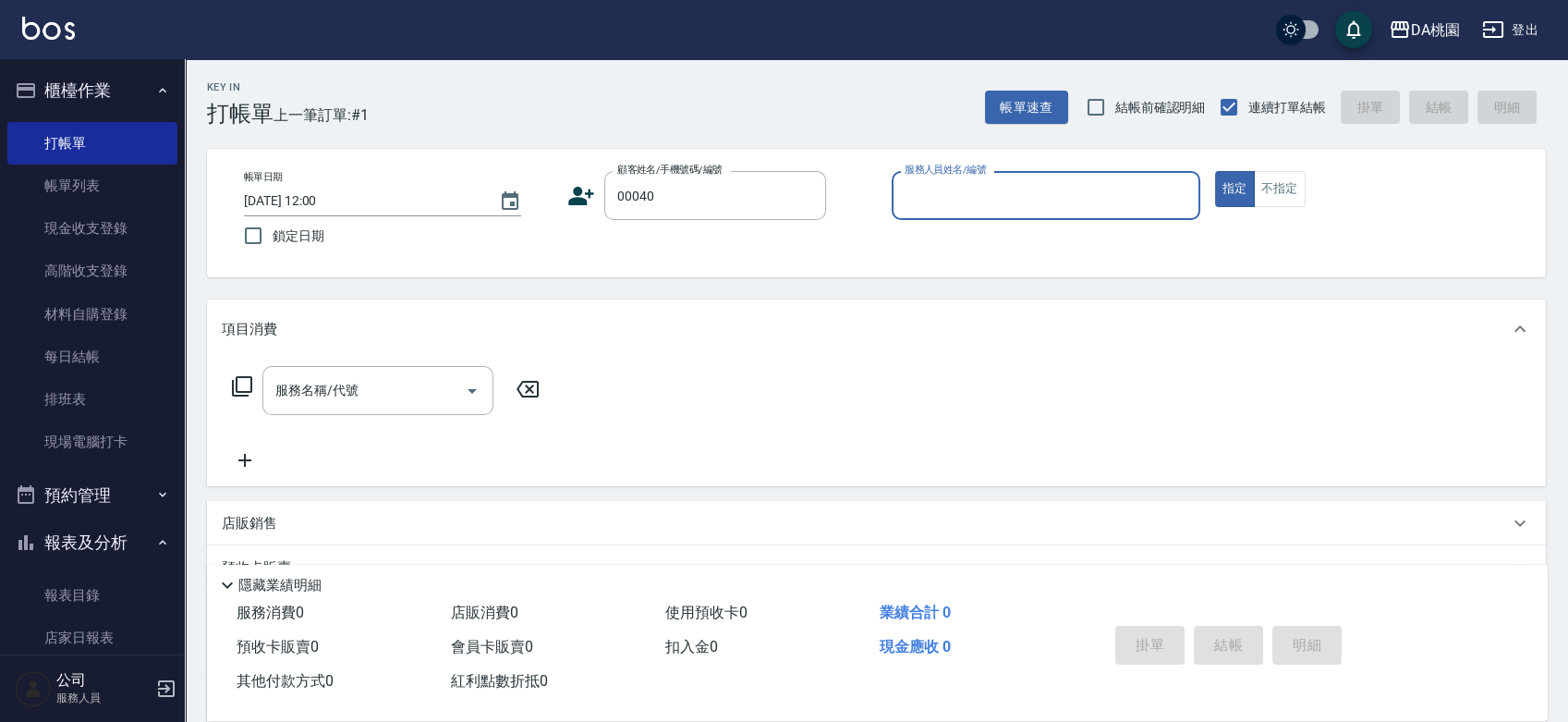
type input "公司/公司00040/00040"
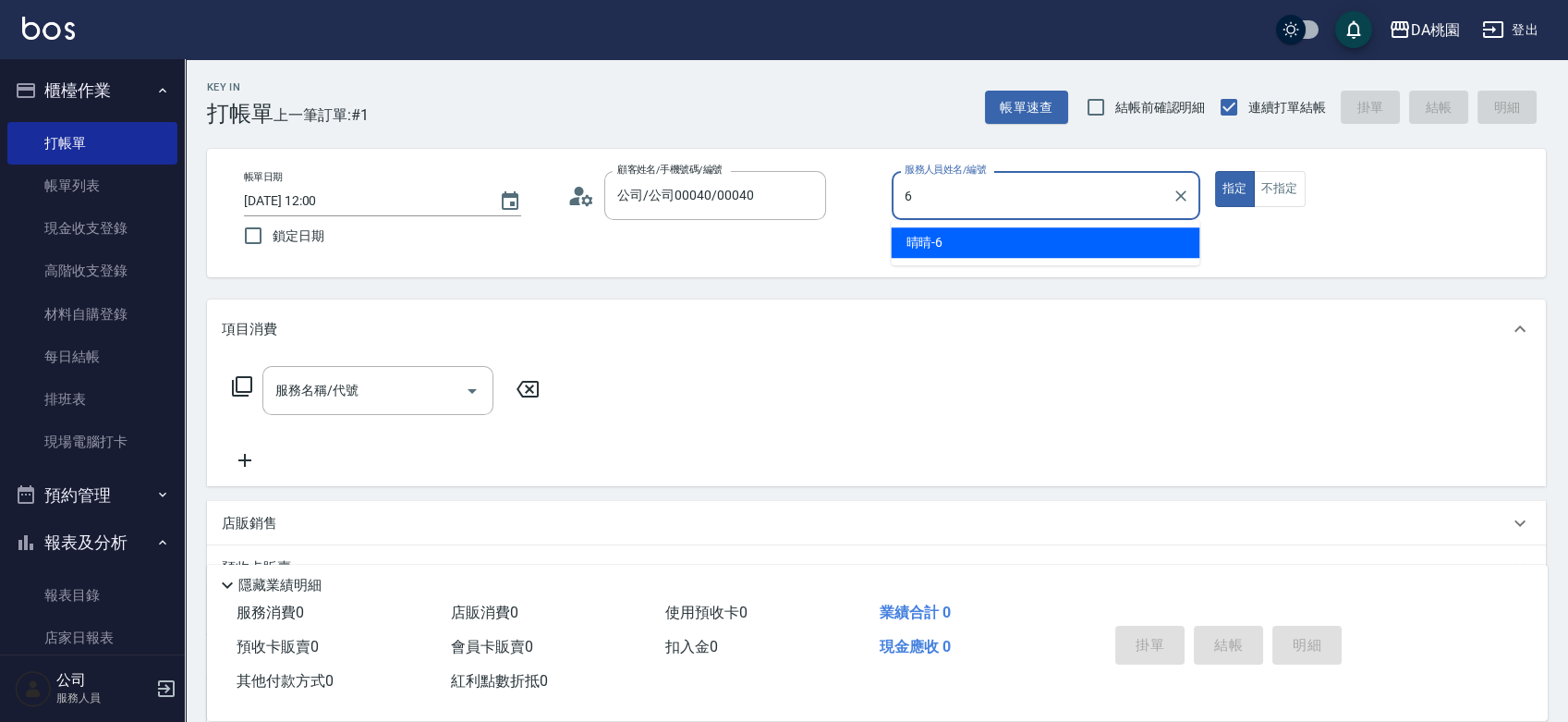
type input "晴晴-6"
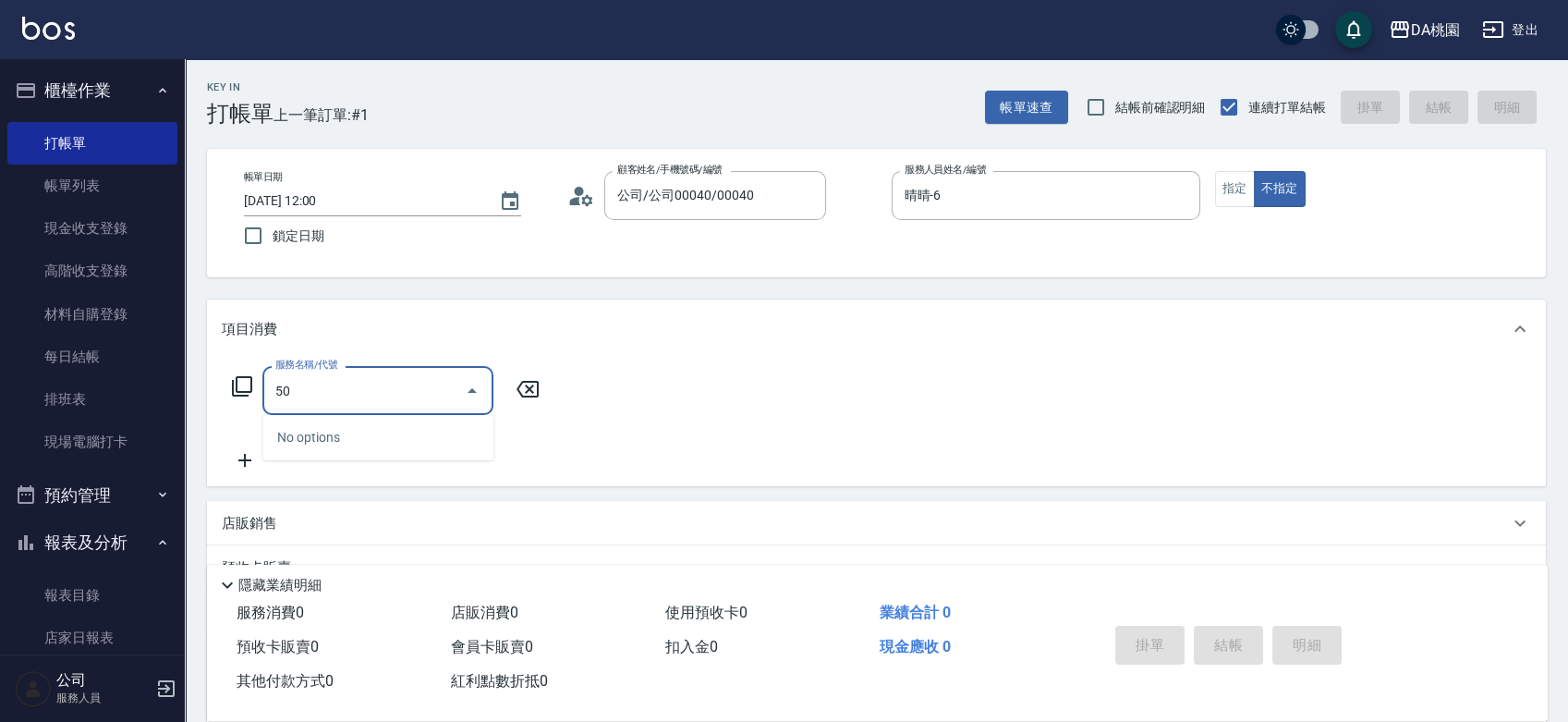
type input "508"
type input "30"
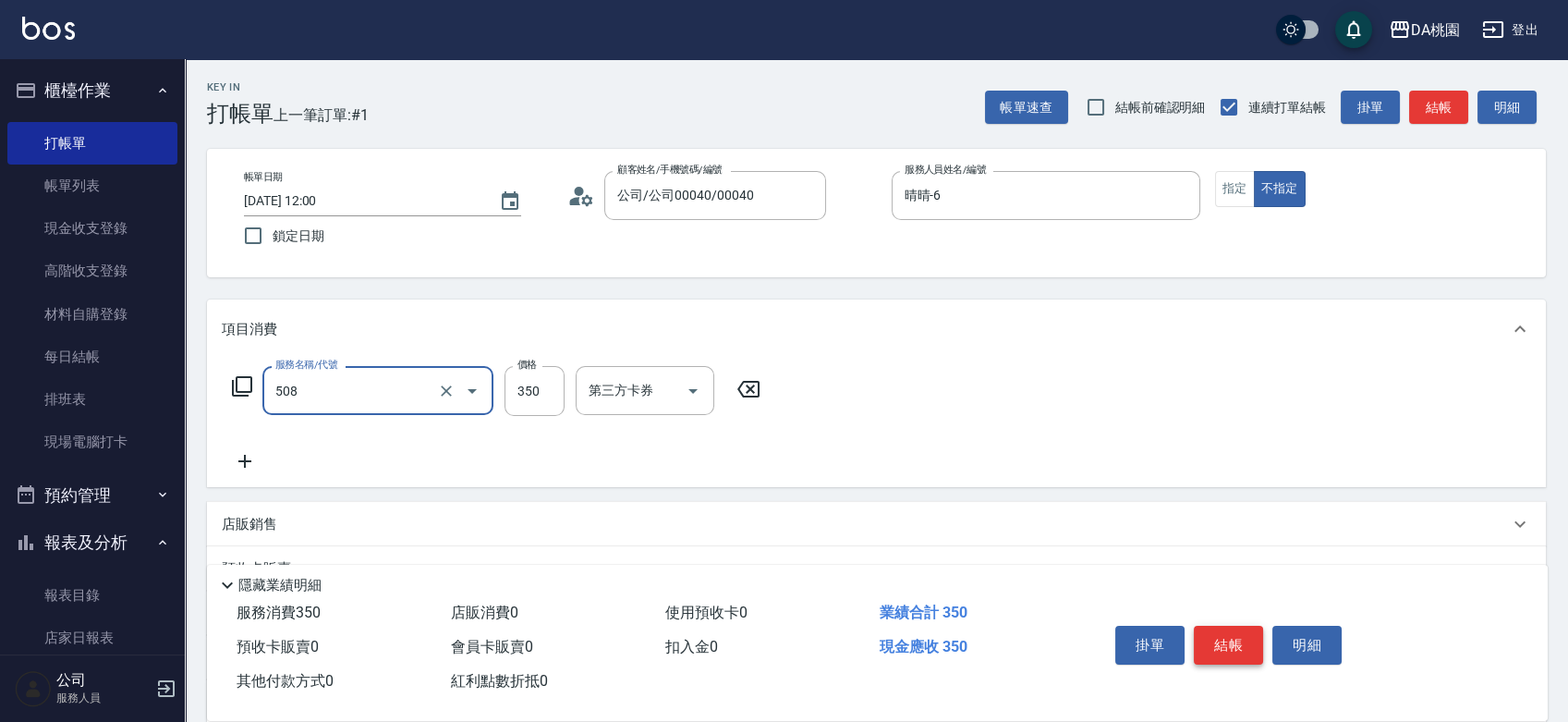
type input "精油舒壓洗髮(508)"
click at [1232, 637] on button "結帳" at bounding box center [1228, 645] width 69 height 39
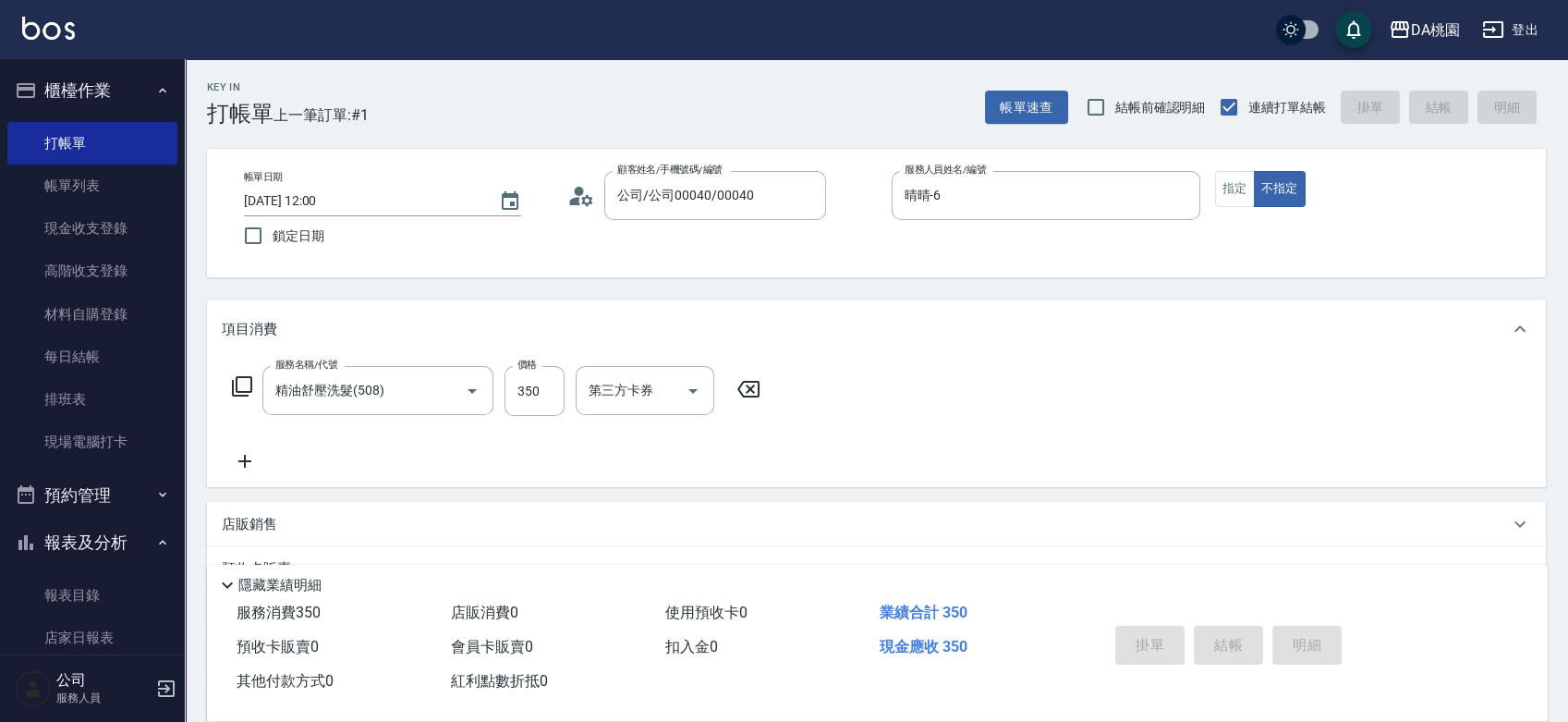
type input "0"
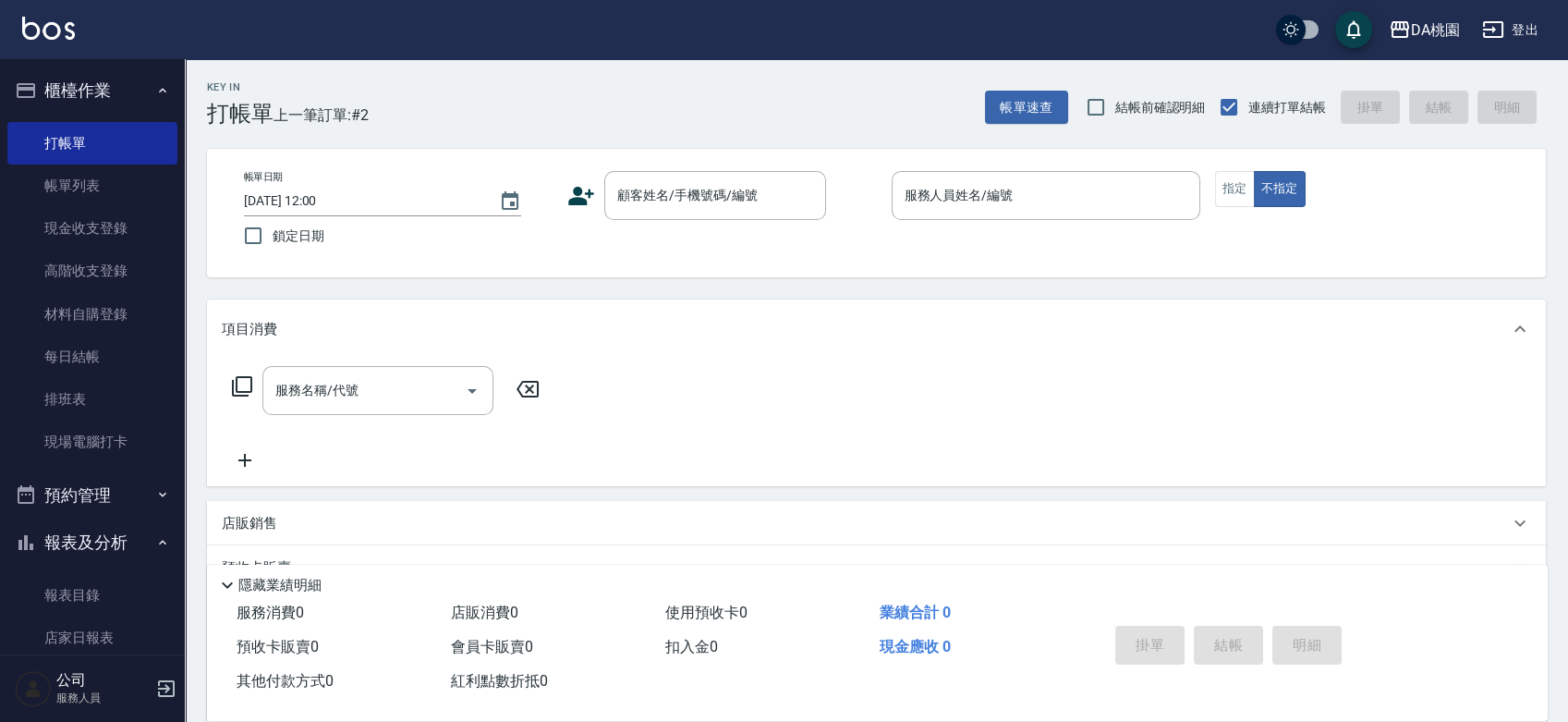
click at [976, 488] on div "項目消費 服務名稱/代號 服務名稱/代號 店販銷售 服務人員姓名/編號 服務人員姓名/編號 商品代號/名稱 商品代號/名稱 預收卡販賣 卡券名稱/代號 卡券名…" at bounding box center [877, 554] width 1339 height 512
click at [852, 253] on div "帳單日期 [DATE] 12:00 鎖定日期 顧客姓名/手機號碼/編號 顧客姓名/手機號碼/編號 服務人員姓名/編號 服務人員姓名/編號 指定 不指定" at bounding box center [877, 213] width 1295 height 84
click at [864, 228] on div "帳單日期 [DATE] 12:00 鎖定日期 顧客姓名/手機號碼/編號 顧客姓名/手機號碼/編號 服務人員姓名/編號 服務人員姓名/編號 指定 不指定" at bounding box center [877, 213] width 1295 height 84
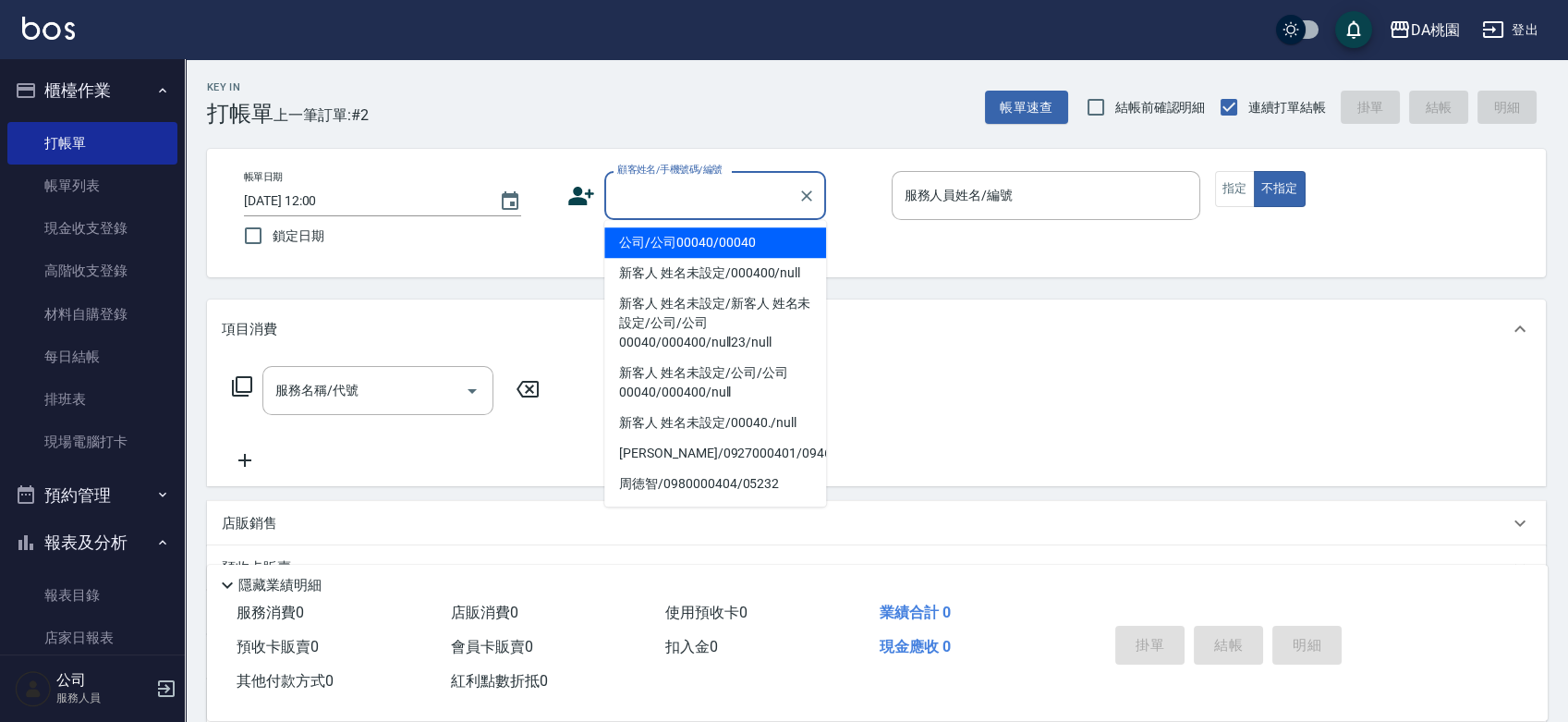
click at [698, 186] on div "顧客姓名/手機號碼/編號 顧客姓名/手機號碼/編號" at bounding box center [716, 195] width 222 height 49
type input "公司/公司00040/00040"
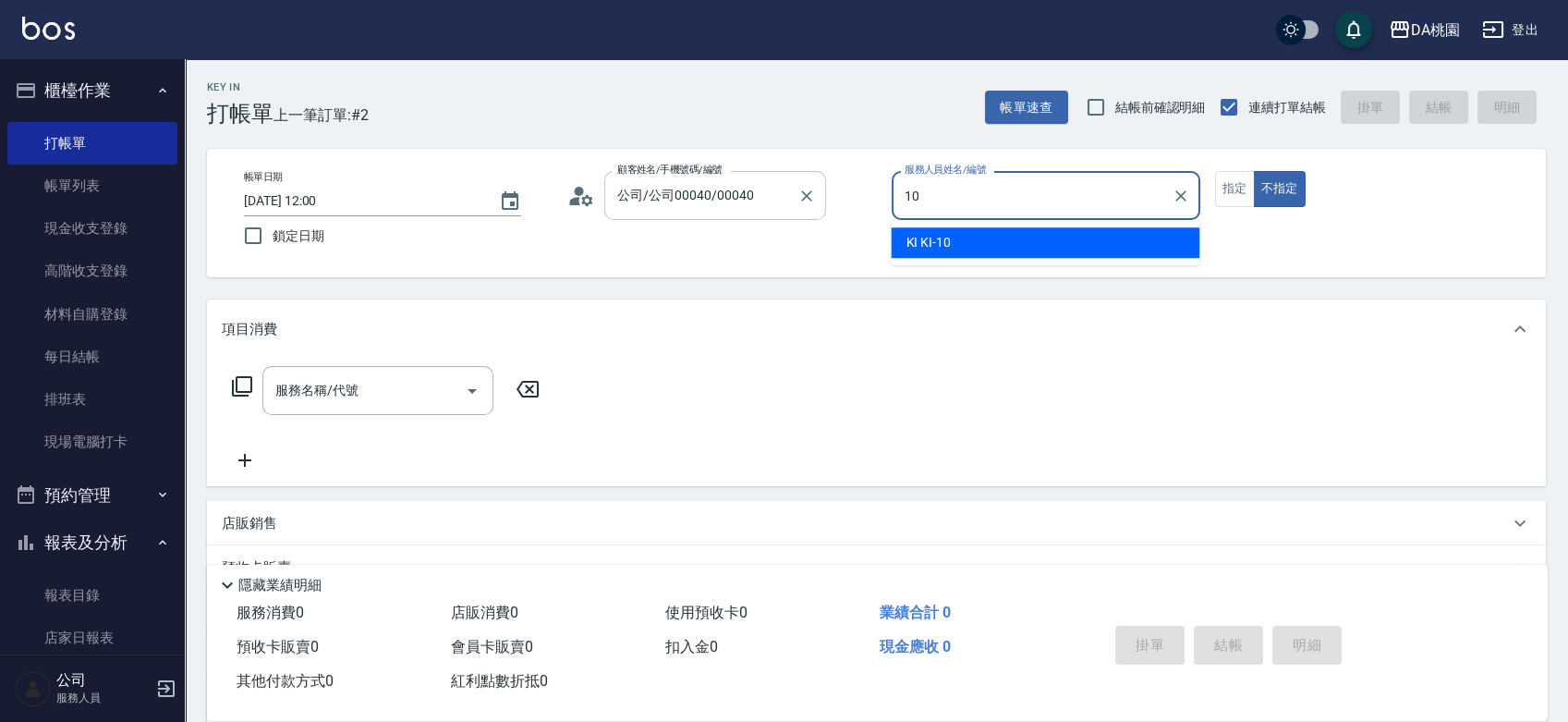
type input "KI KI -10"
type button "false"
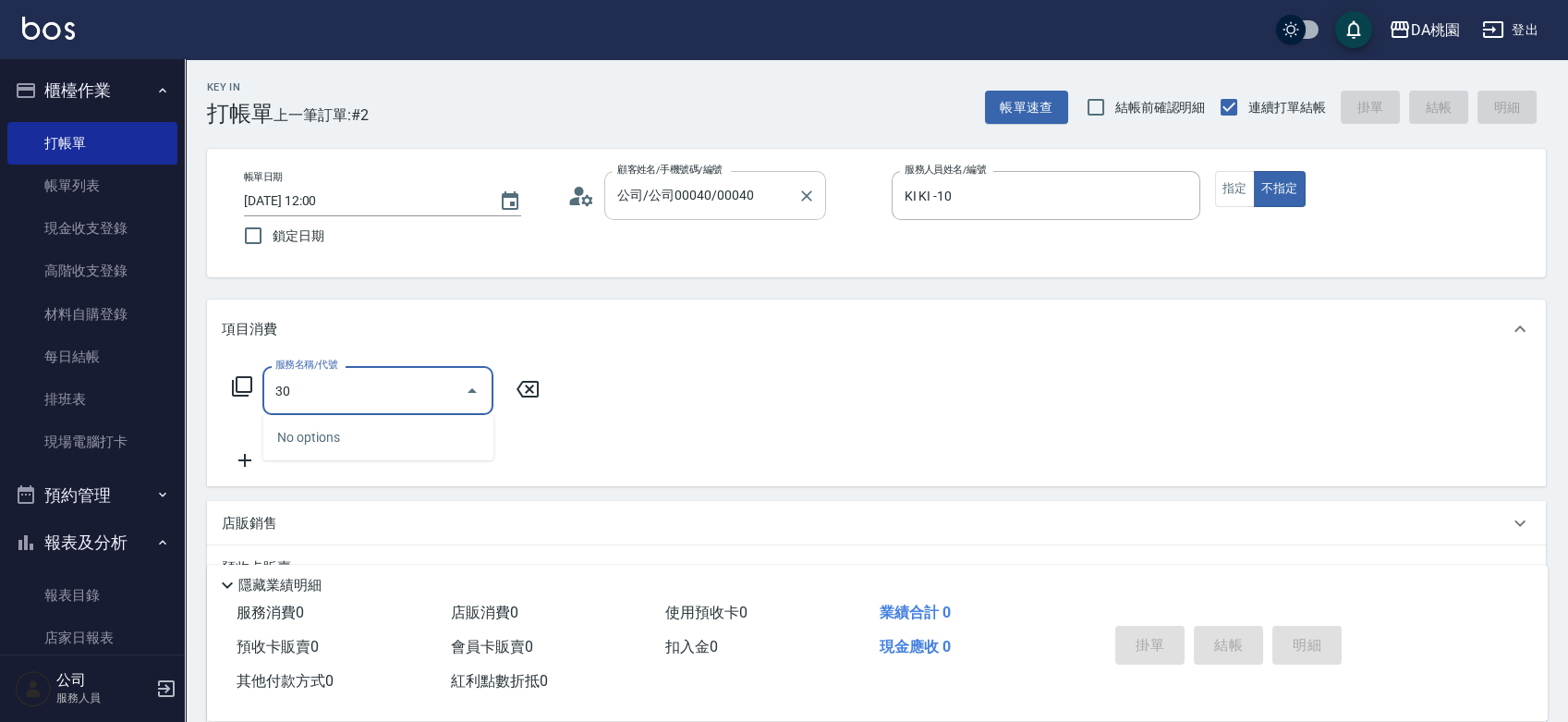
type input "301"
type input "10"
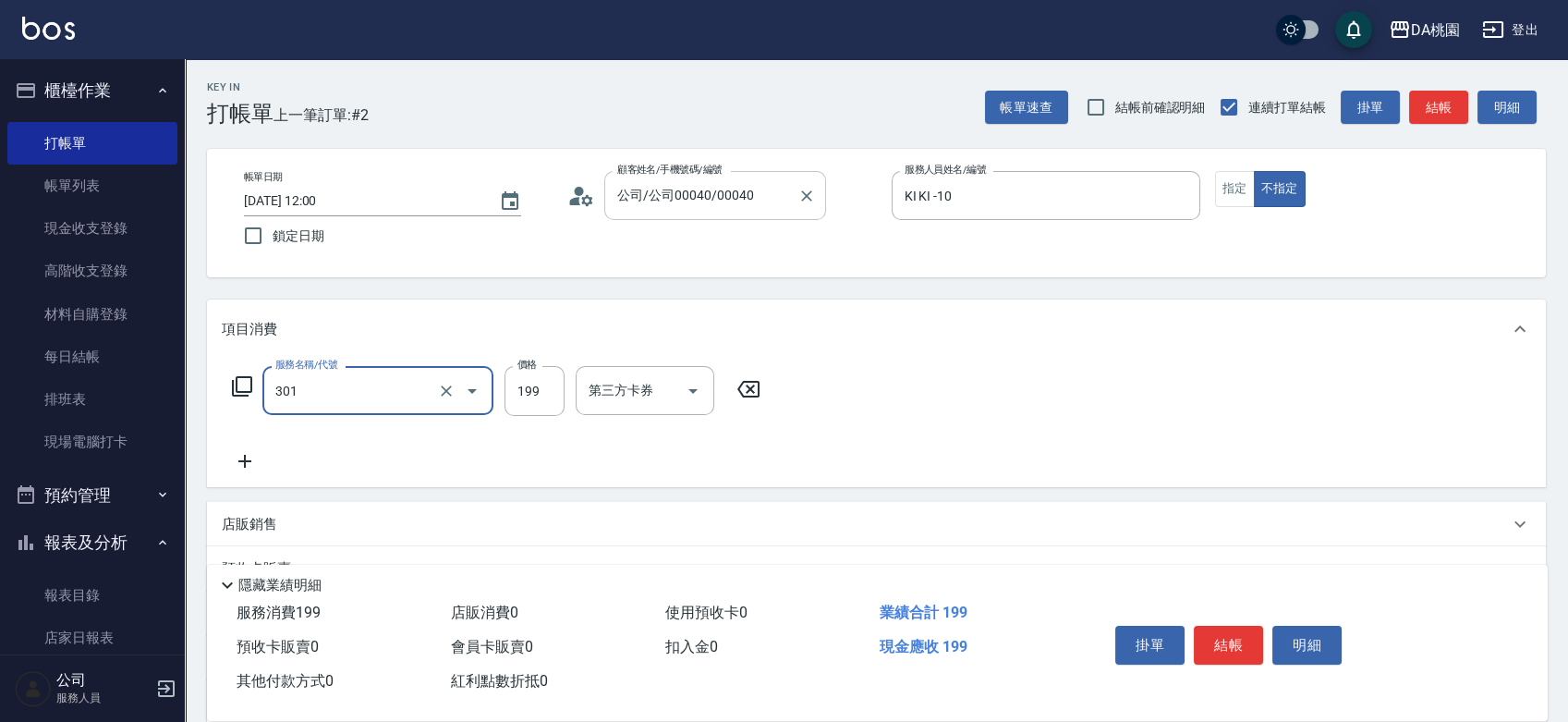
type input "學生剪髮(301)"
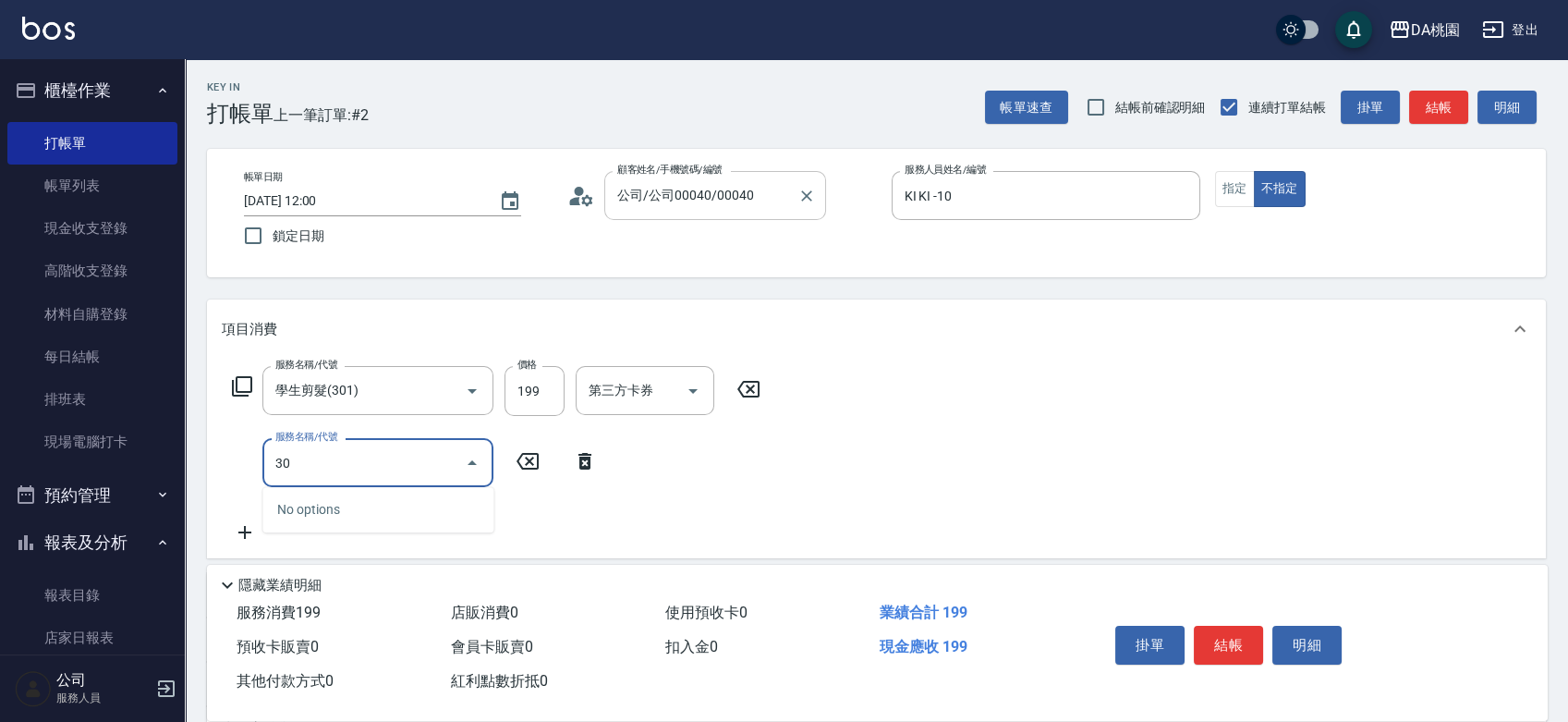
type input "303"
type input "40"
type input "A級剪髮(303)"
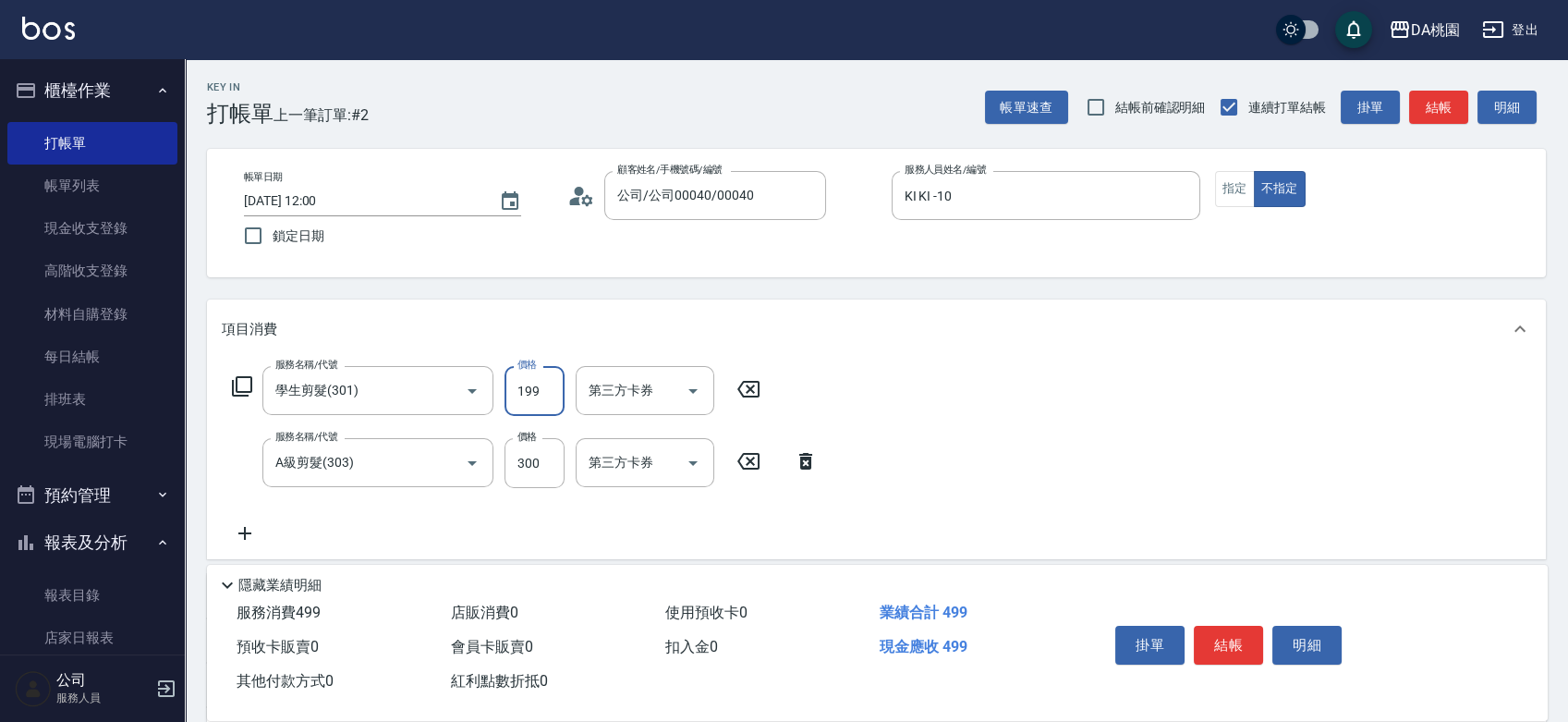
click at [529, 401] on input "199" at bounding box center [534, 391] width 60 height 50
type input "3"
type input "30"
type input "300"
type input "60"
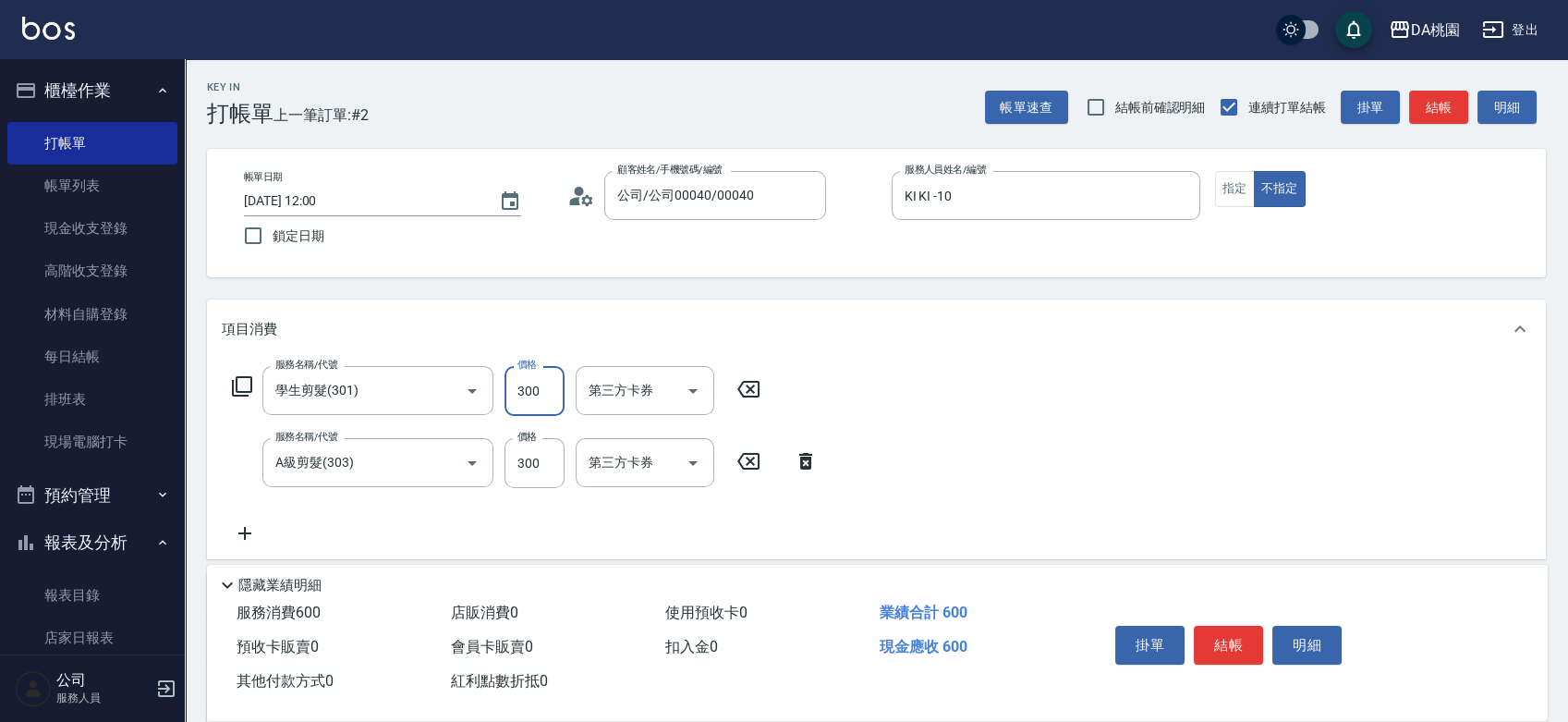
type input "300"
type input "4"
type input "30"
type input "40"
type input "70"
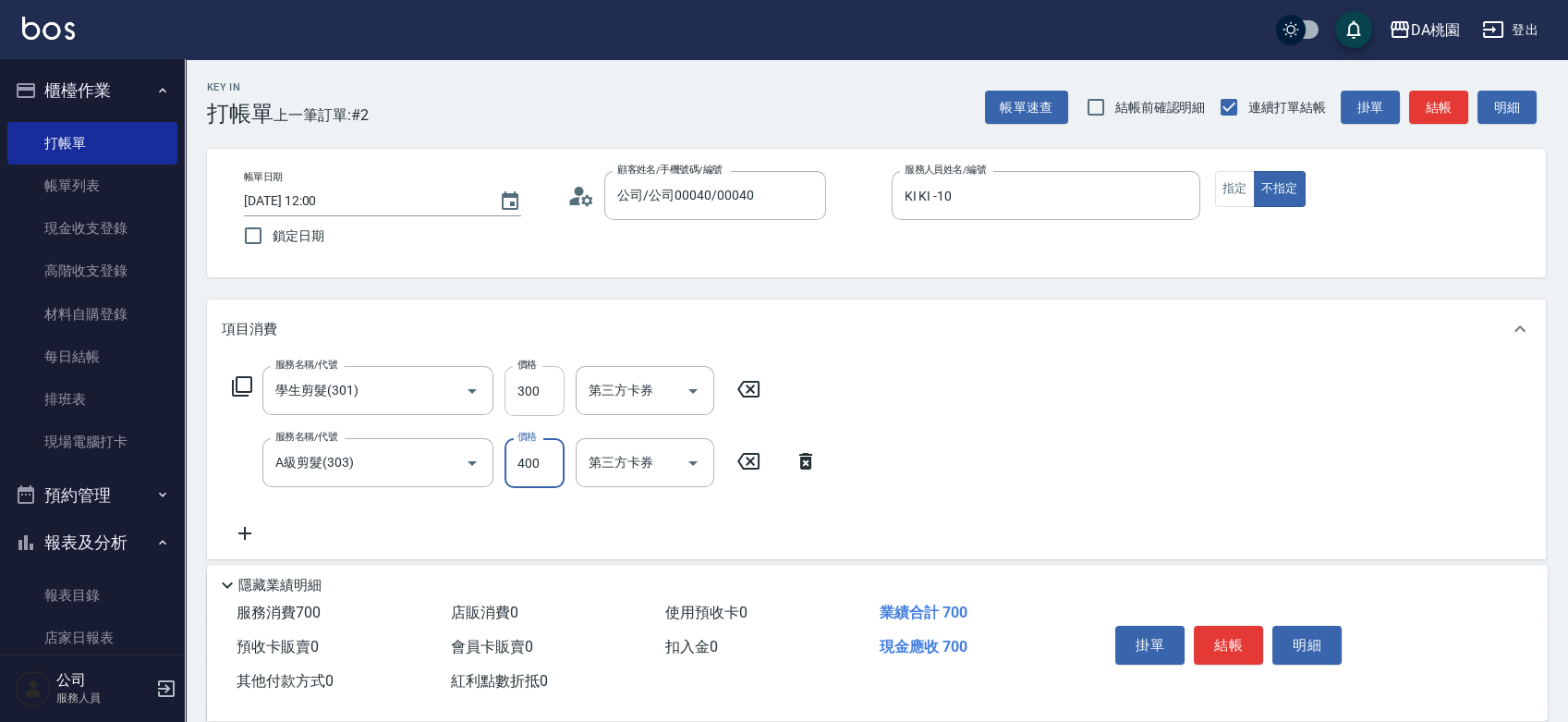
type input "400"
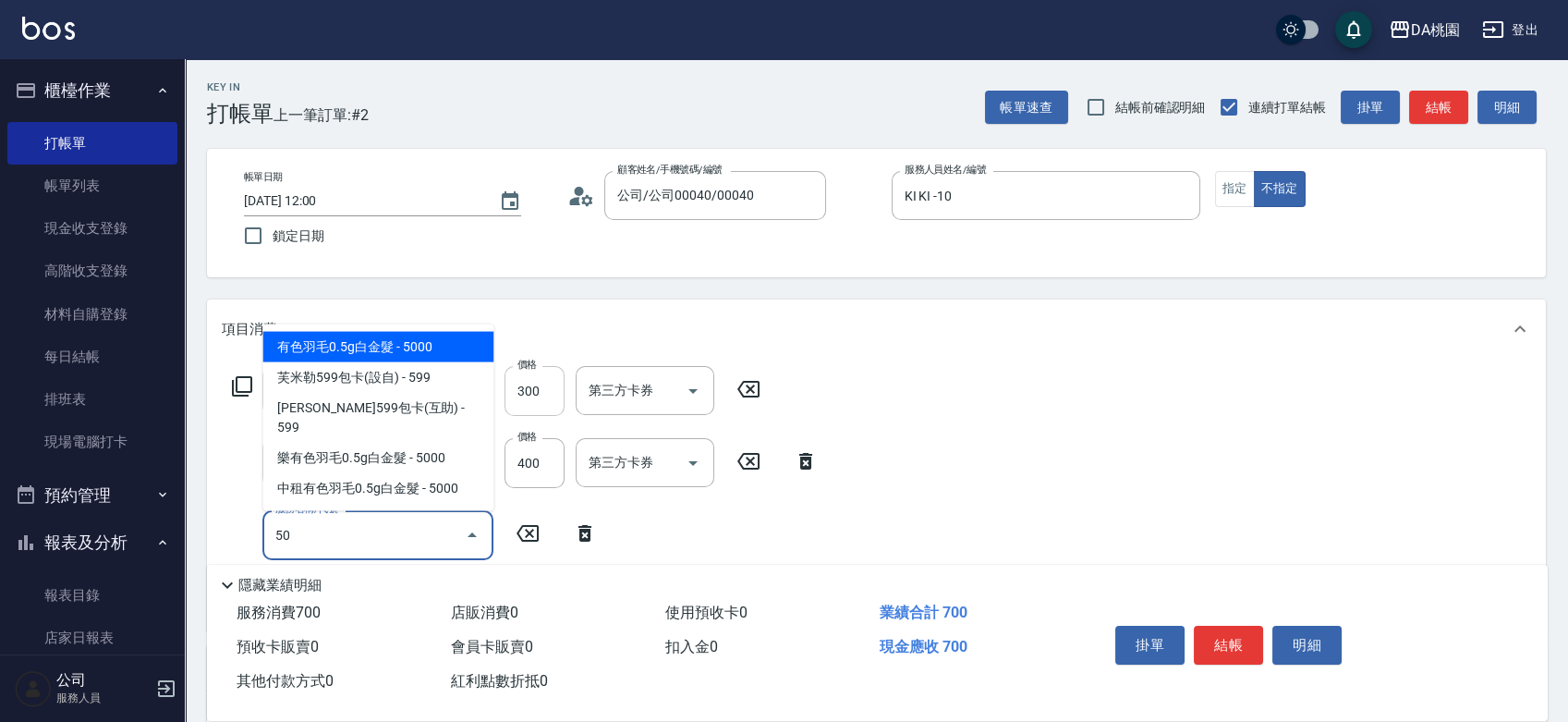
type input "501"
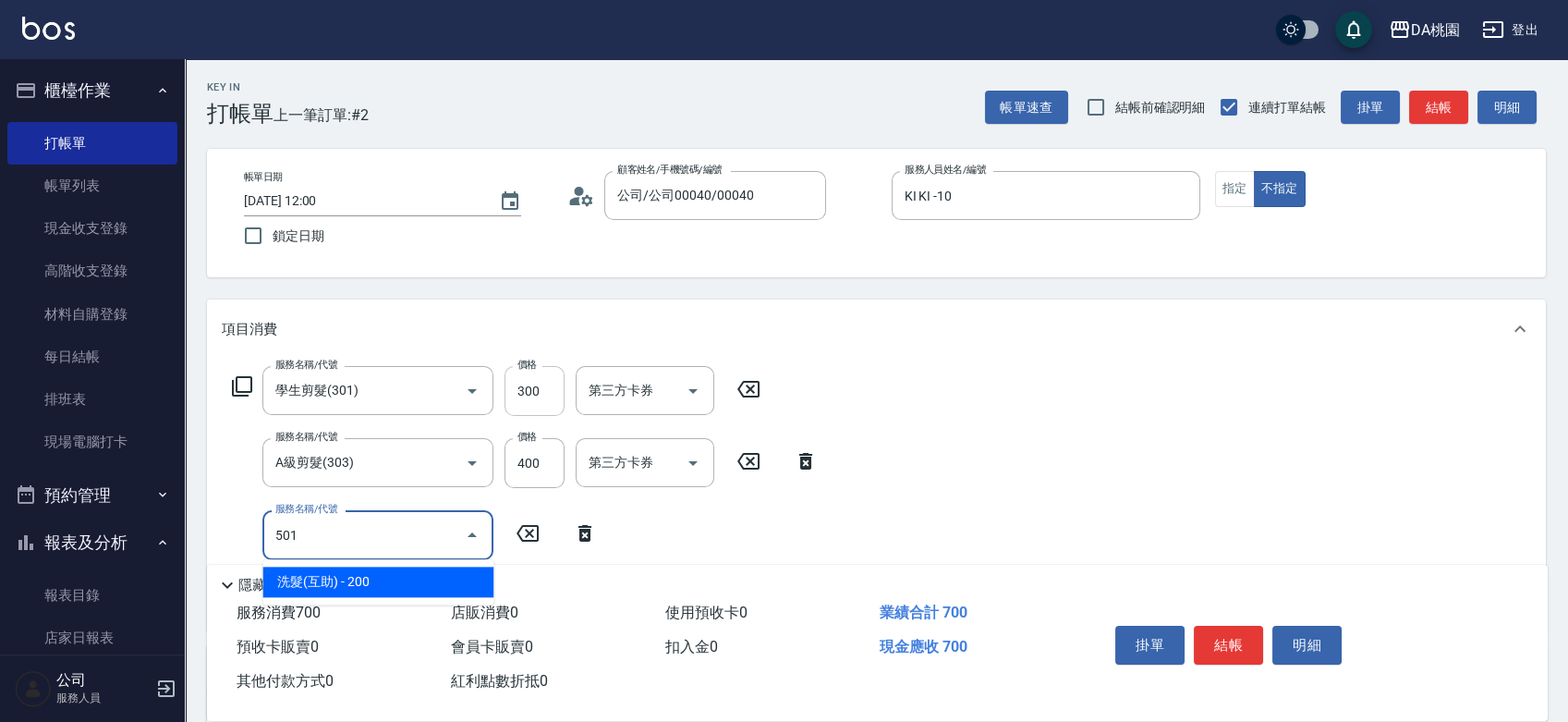
type input "90"
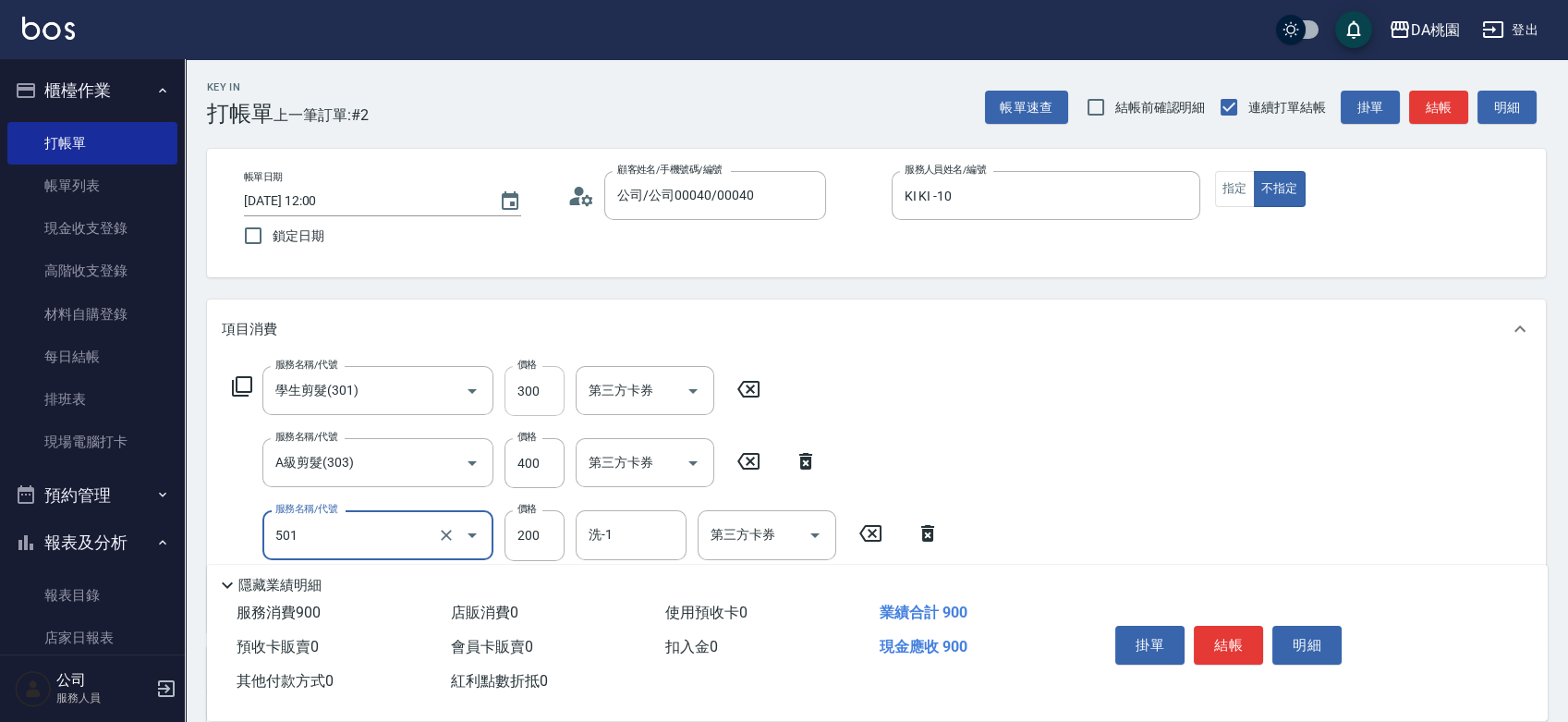
type input "洗髮(互助)(501)"
type input "2"
type input "70"
type input "250"
type input "90"
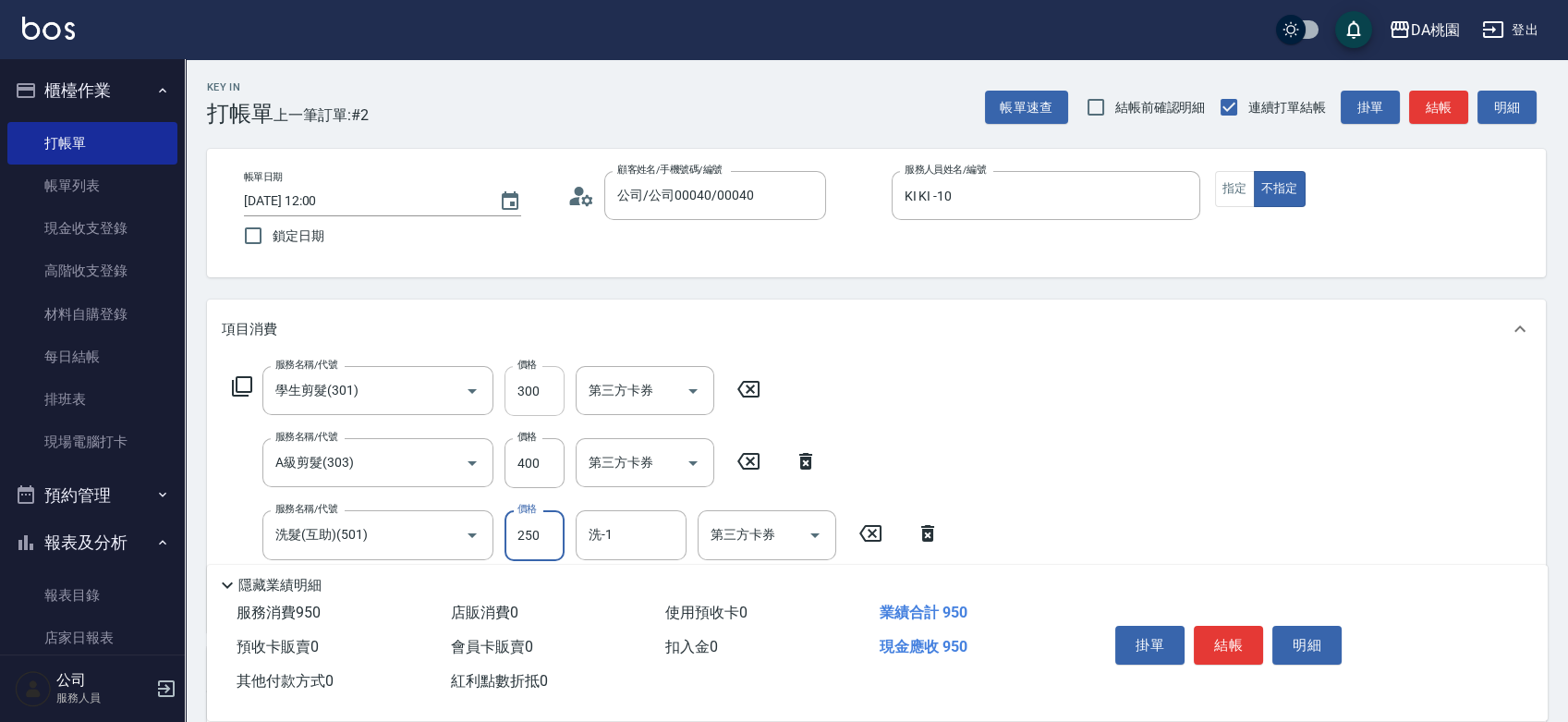
type input "250"
type input "[PERSON_NAME]-18"
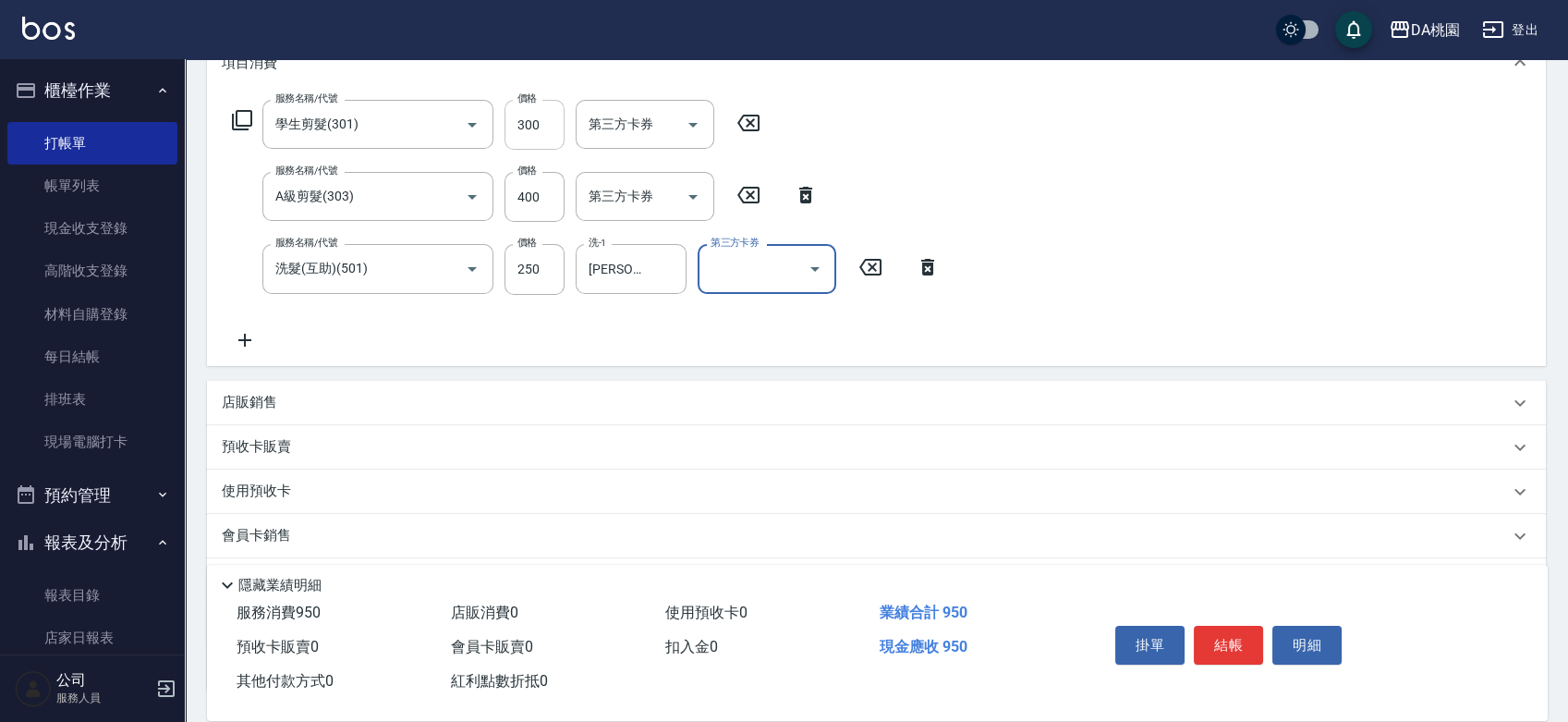
scroll to position [307, 0]
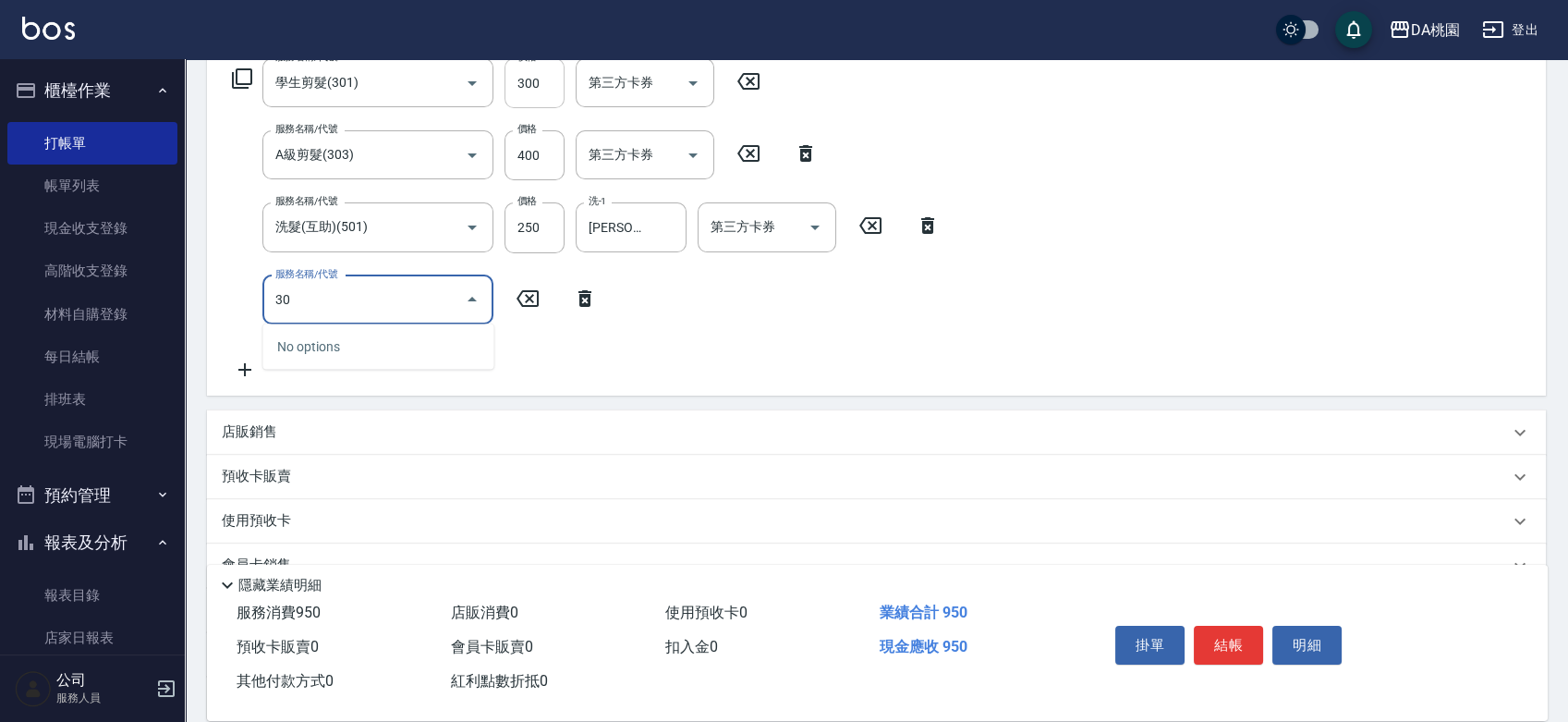
type input "303"
type input "120"
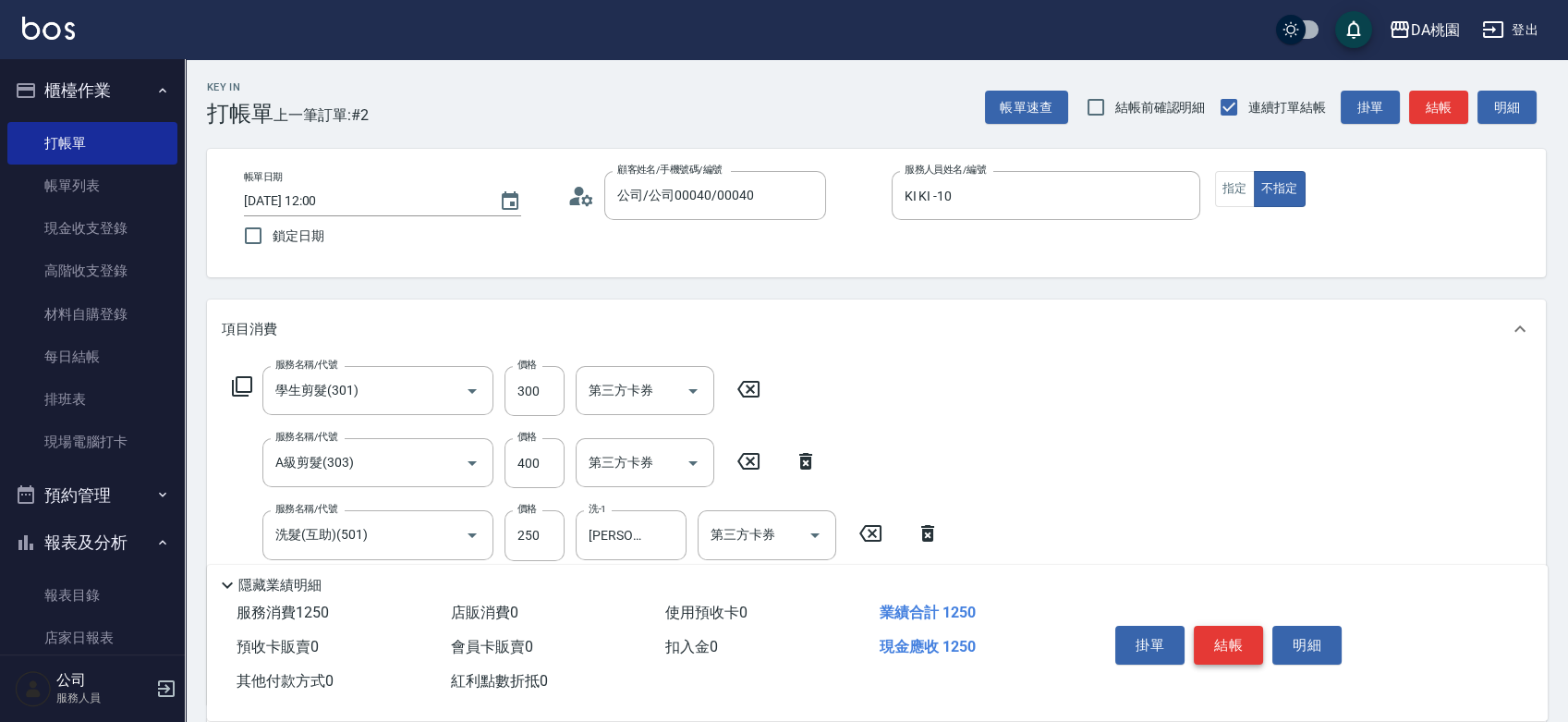
type input "A級剪髮(303)"
click at [1235, 634] on button "結帳" at bounding box center [1228, 645] width 69 height 39
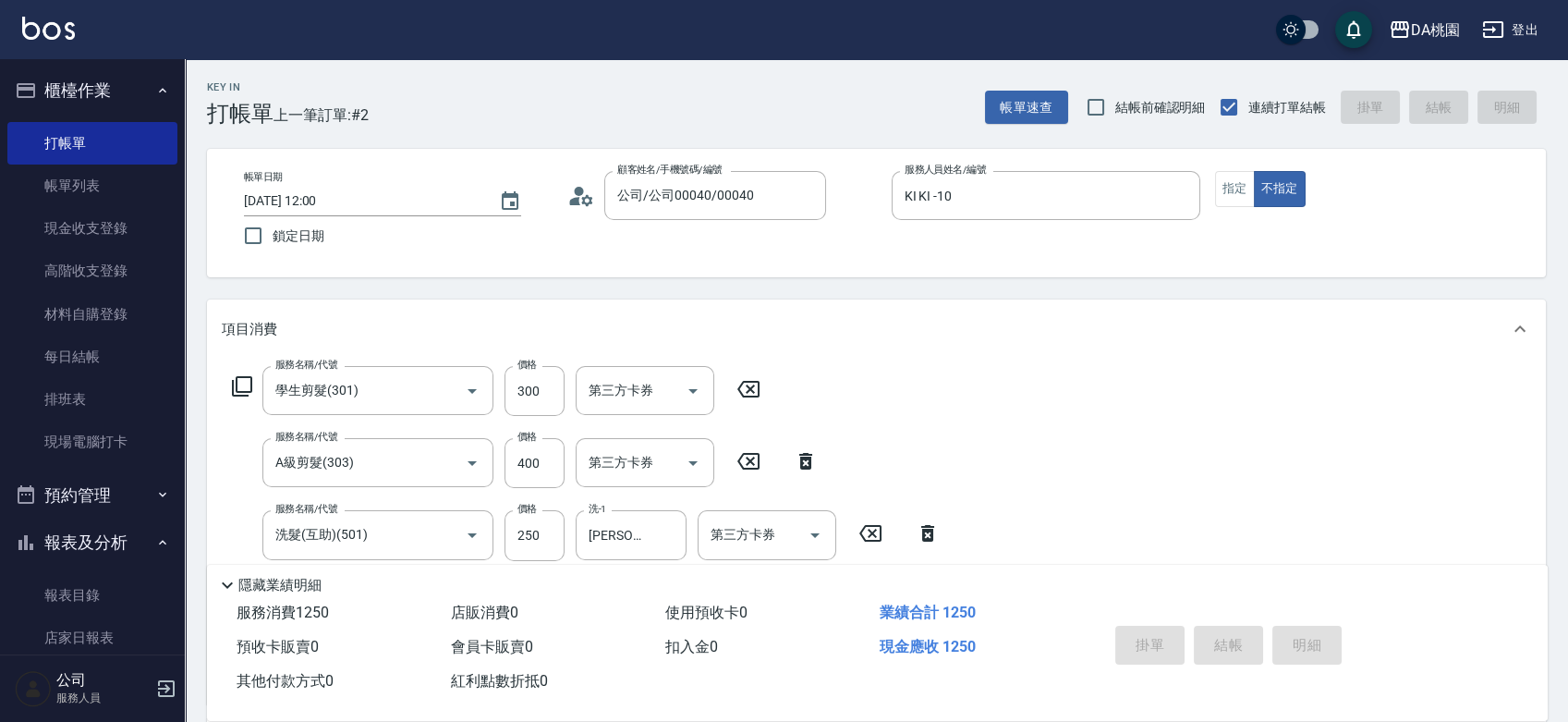
type input "[DATE] 12:08"
type input "0"
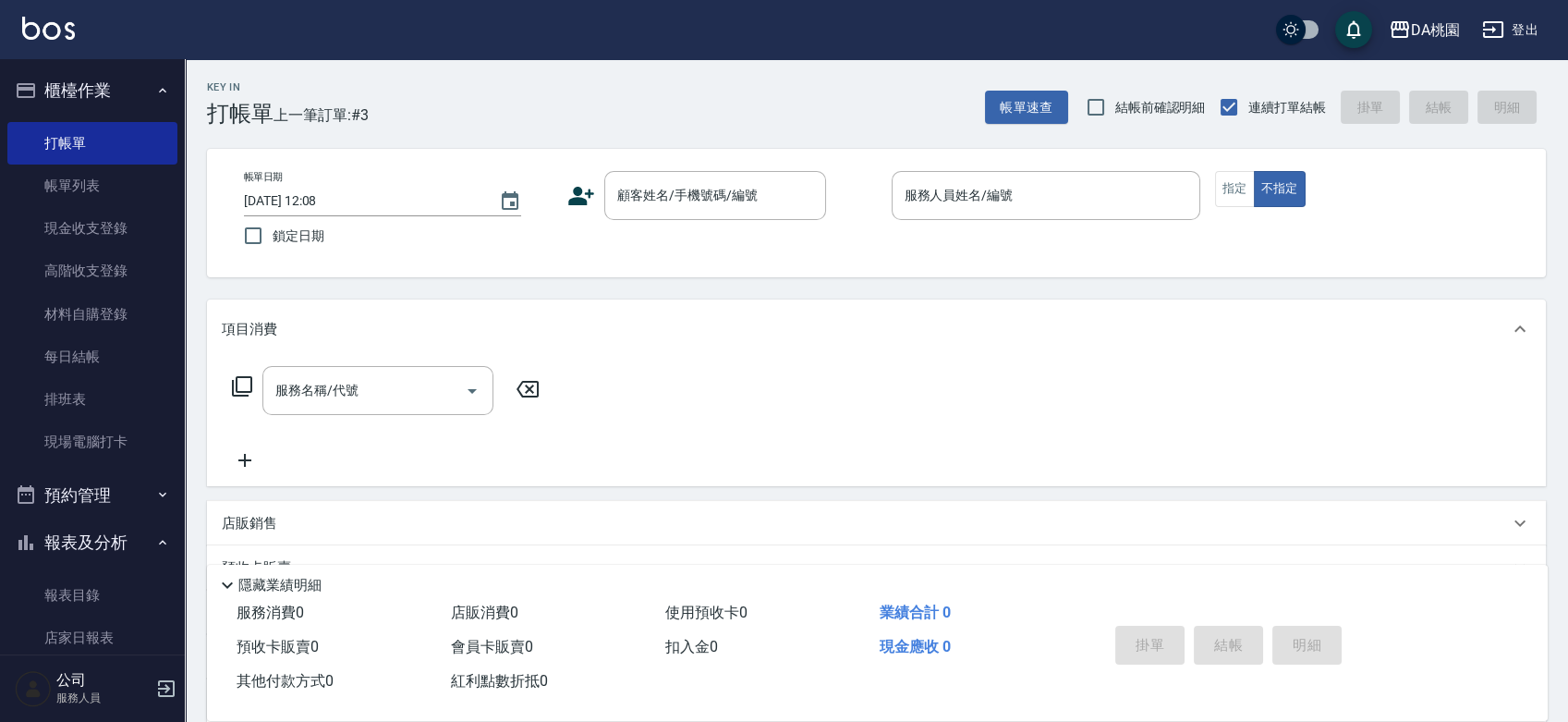
click at [859, 267] on div "帳單日期 [DATE] 12:08 鎖定日期 顧客姓名/手機號碼/編號 顧客姓名/手機號碼/編號 服務人員姓名/編號 服務人員姓名/編號 指定 不指定" at bounding box center [877, 213] width 1339 height 129
click at [641, 95] on div "Key In 打帳單 上一筆訂單:#3 帳單速查 結帳前確認明細 連續打單結帳 掛單 結帳 明細" at bounding box center [865, 93] width 1362 height 68
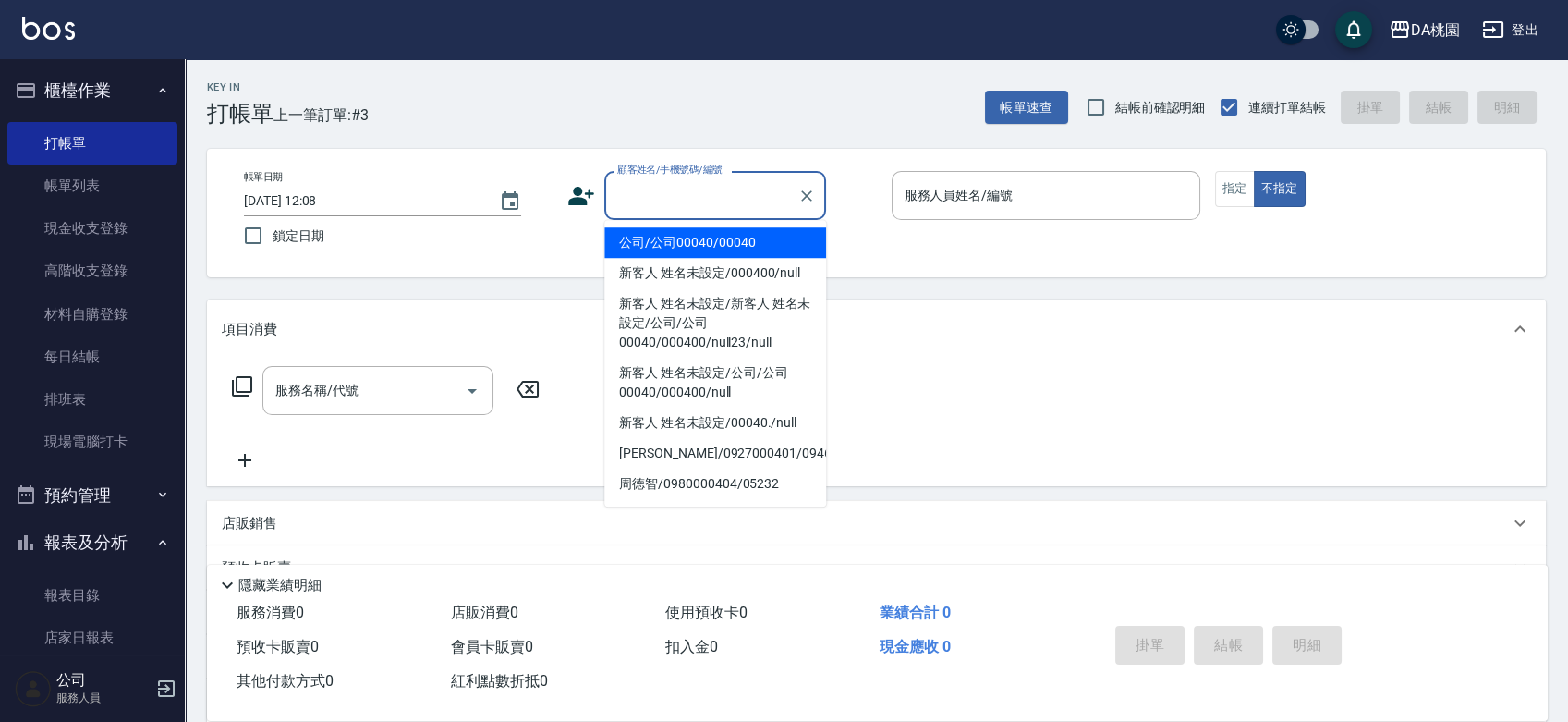
click at [693, 198] on input "顧客姓名/手機號碼/編號" at bounding box center [702, 195] width 178 height 32
click at [677, 249] on li "公司/公司00040/00040" at bounding box center [716, 243] width 222 height 31
type input "公司/公司00040/00040"
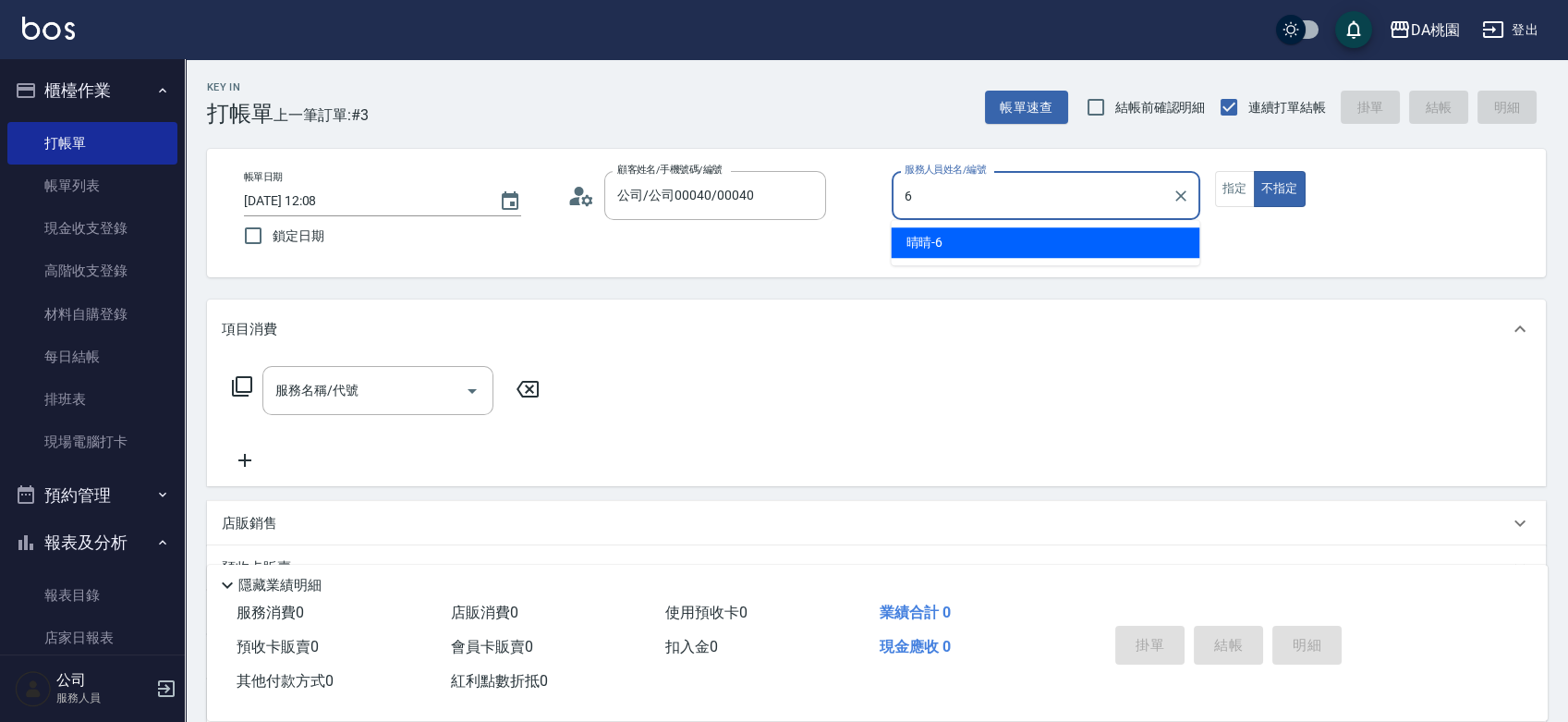
type input "晴晴-6"
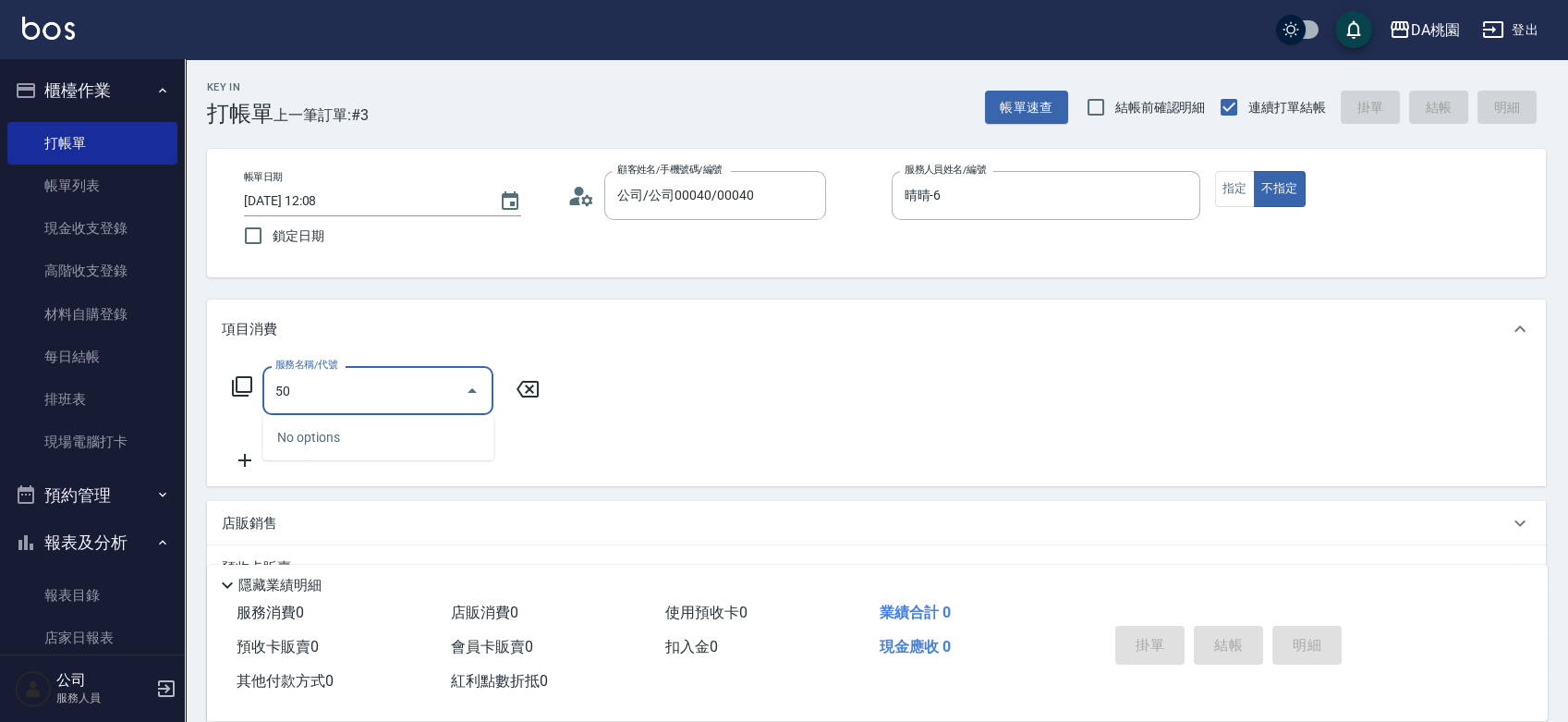
type input "508"
type input "30"
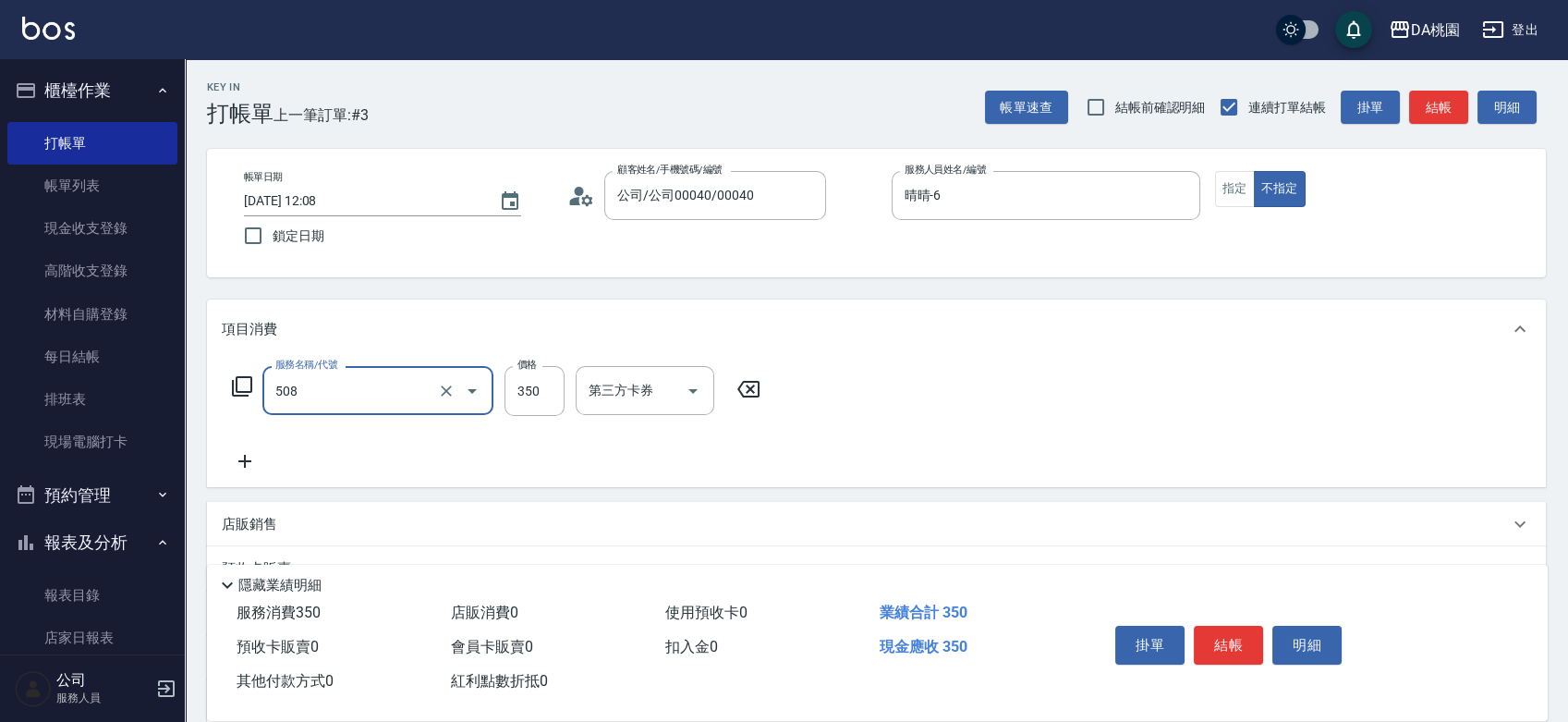
type input "精油舒壓洗髮(508)"
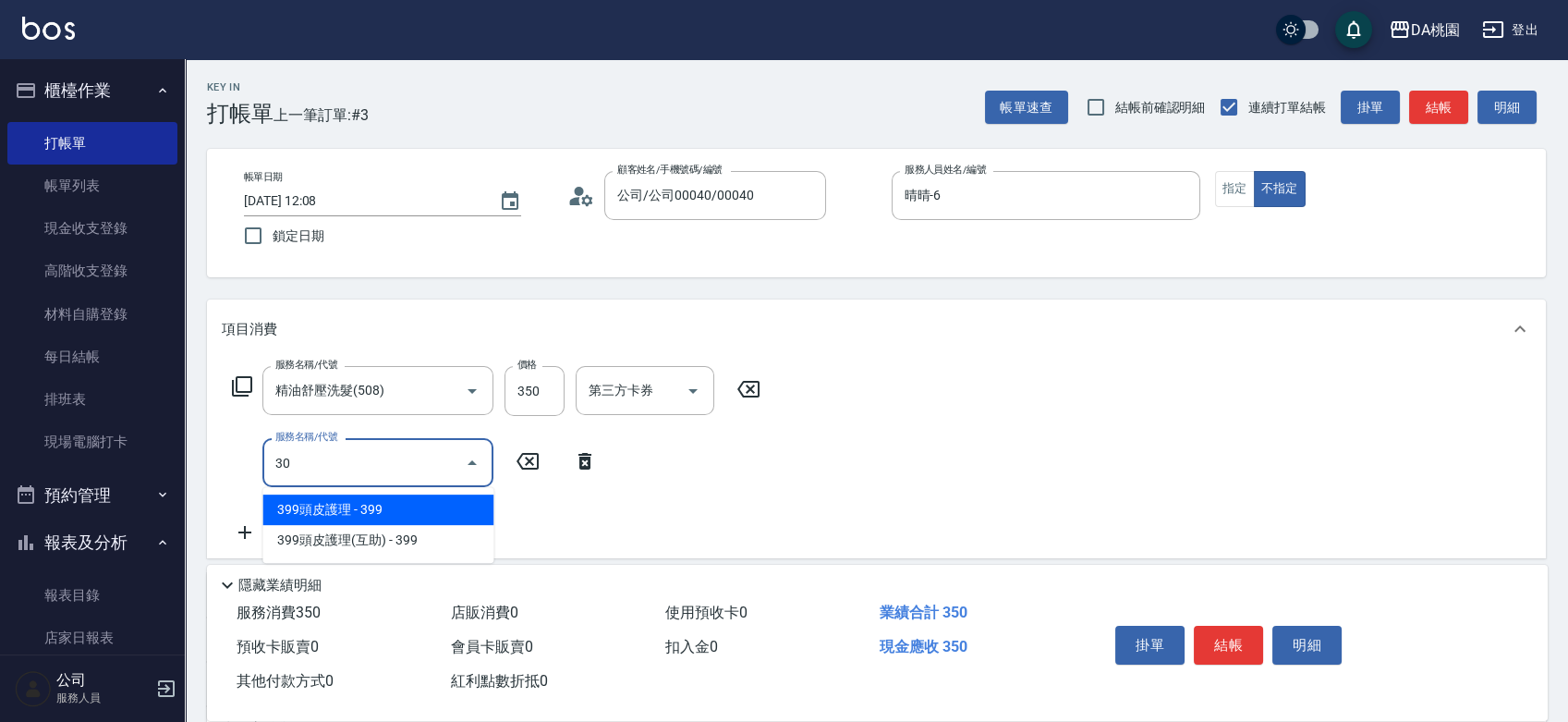
type input "300"
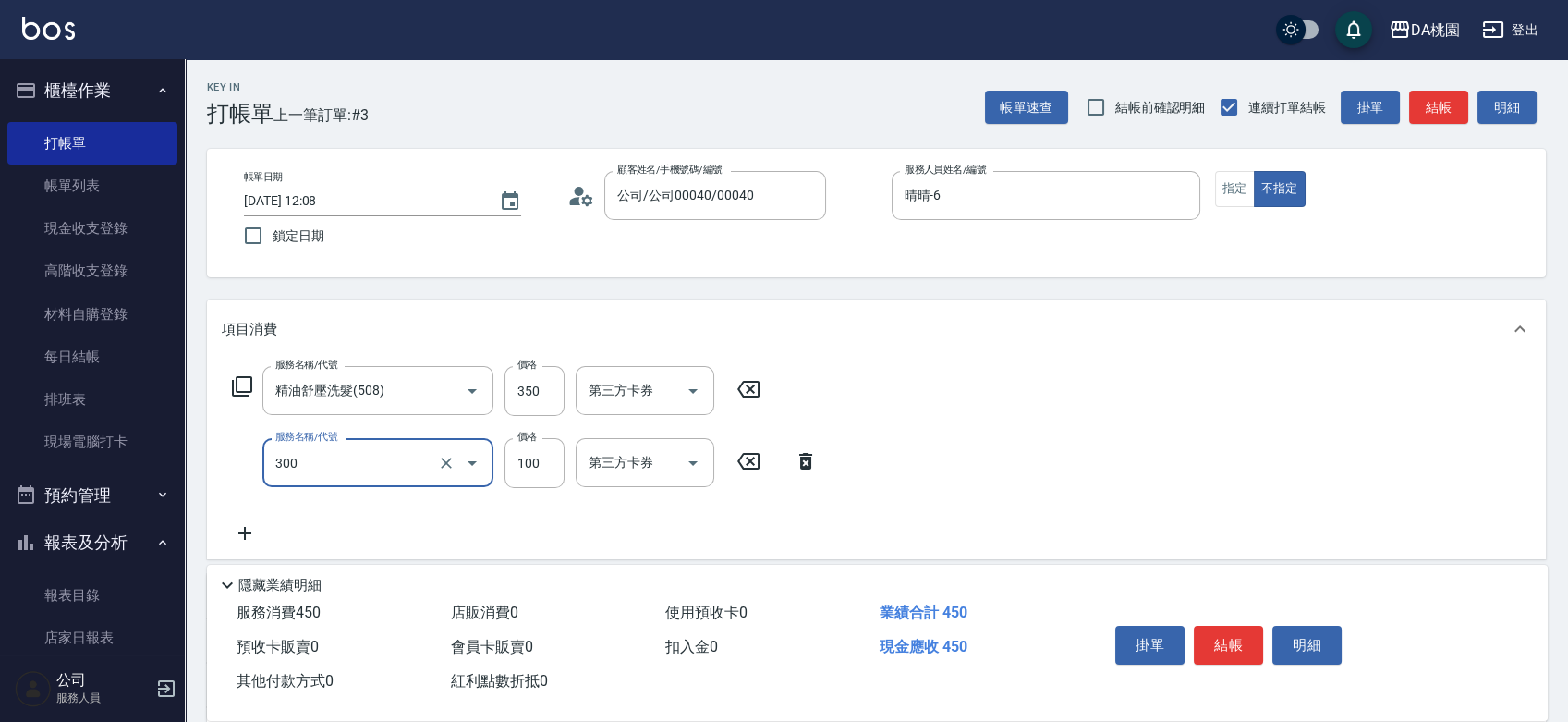
type input "40"
type input "剪瀏海(300)"
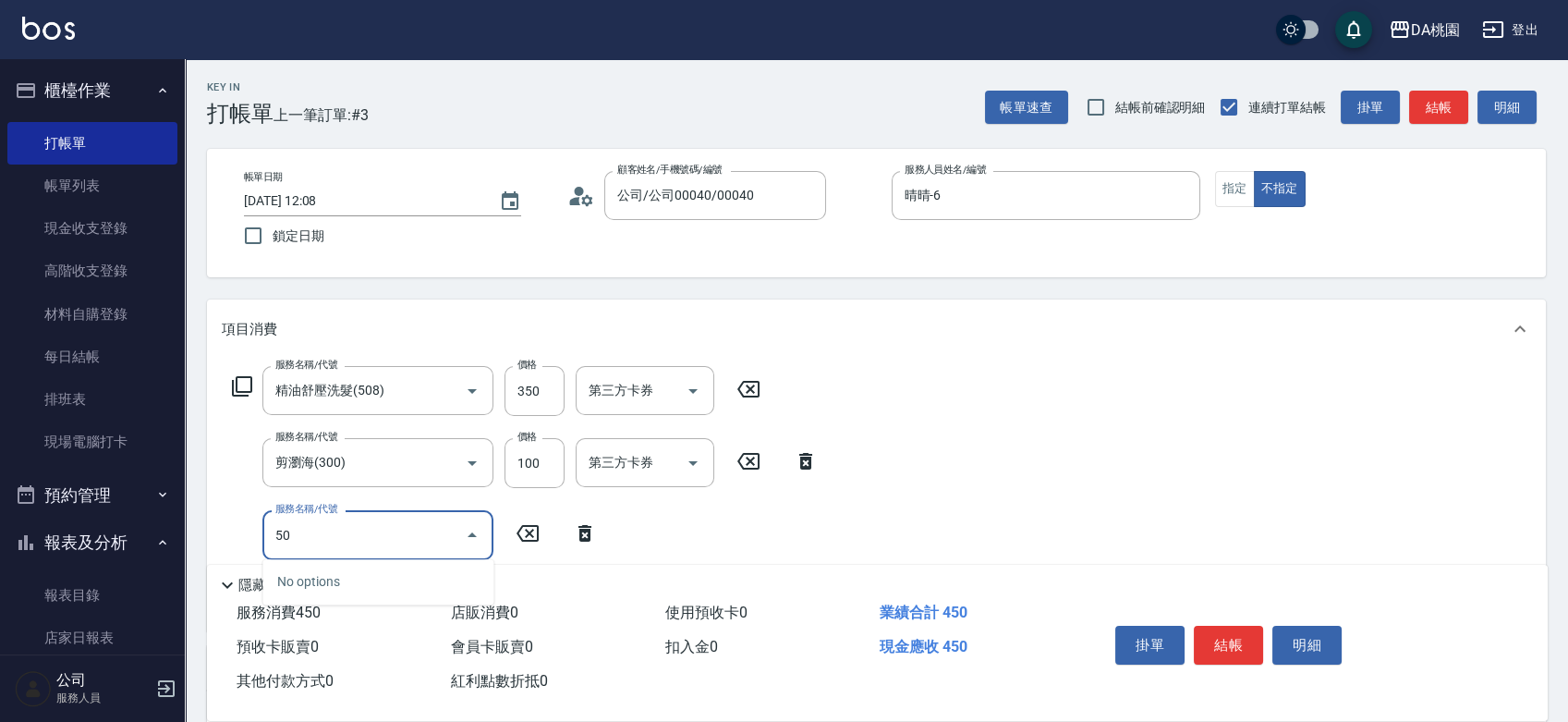
type input "502"
type input "50"
type input "精油-快速修護髮(502)"
click at [1244, 630] on button "結帳" at bounding box center [1228, 645] width 69 height 39
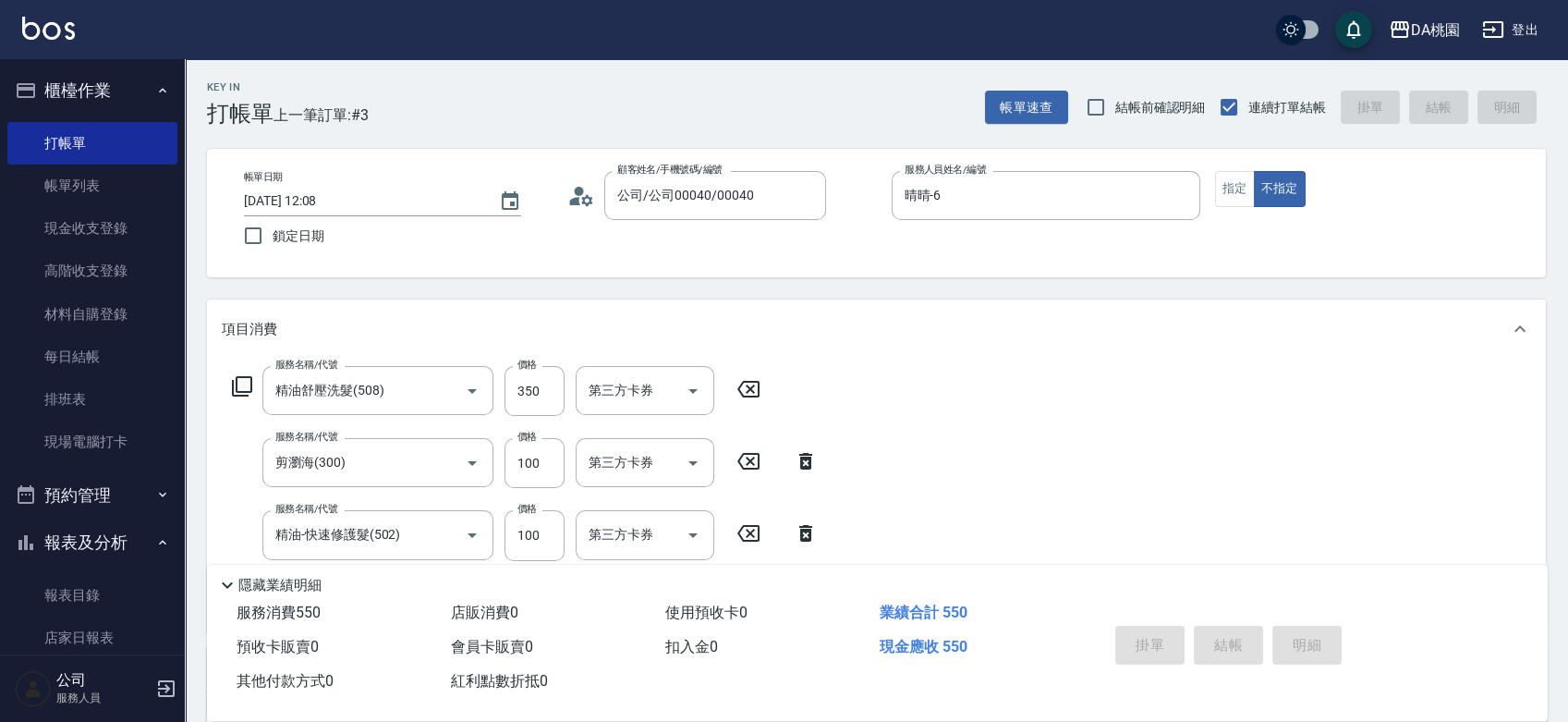
type input "[DATE] 12:43"
type input "0"
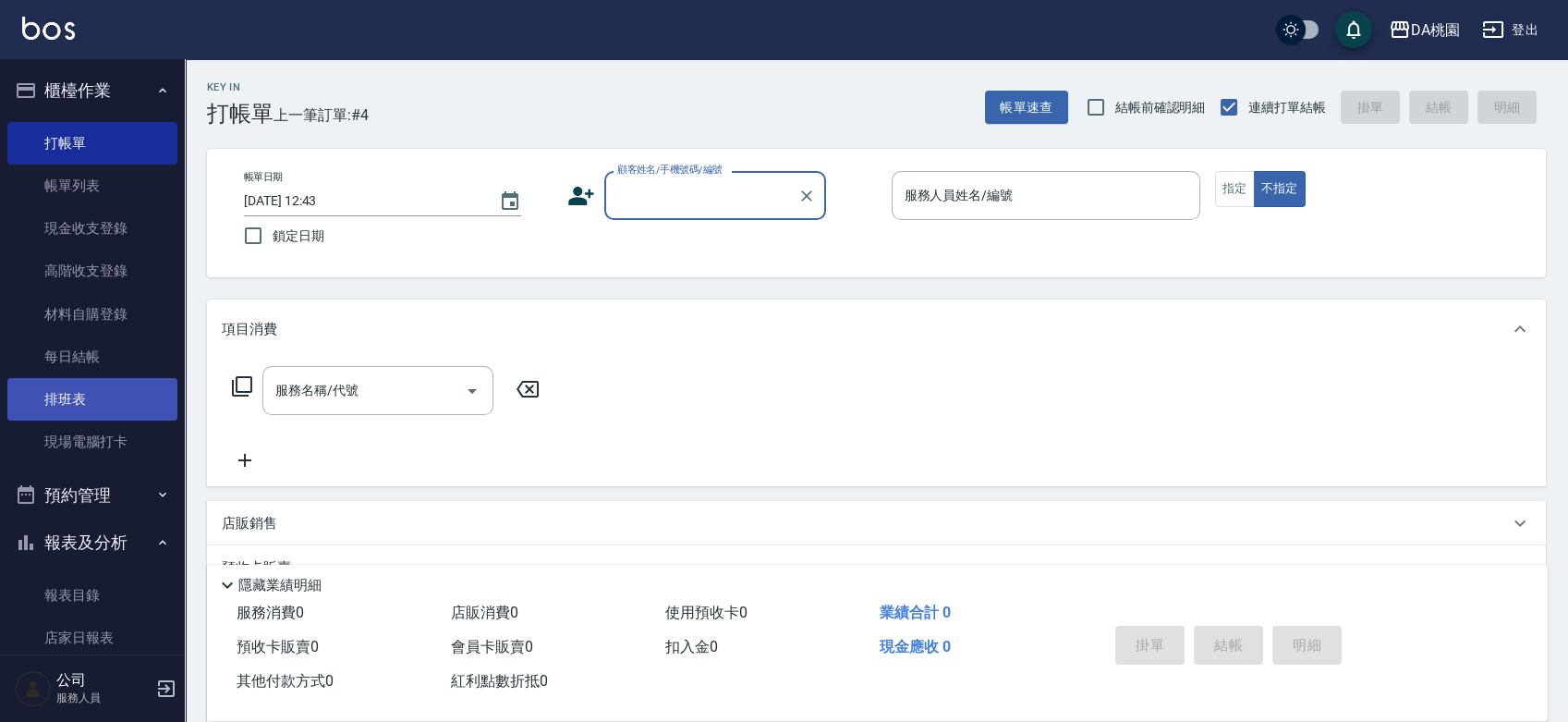
click at [53, 395] on link "排班表" at bounding box center [93, 399] width 170 height 43
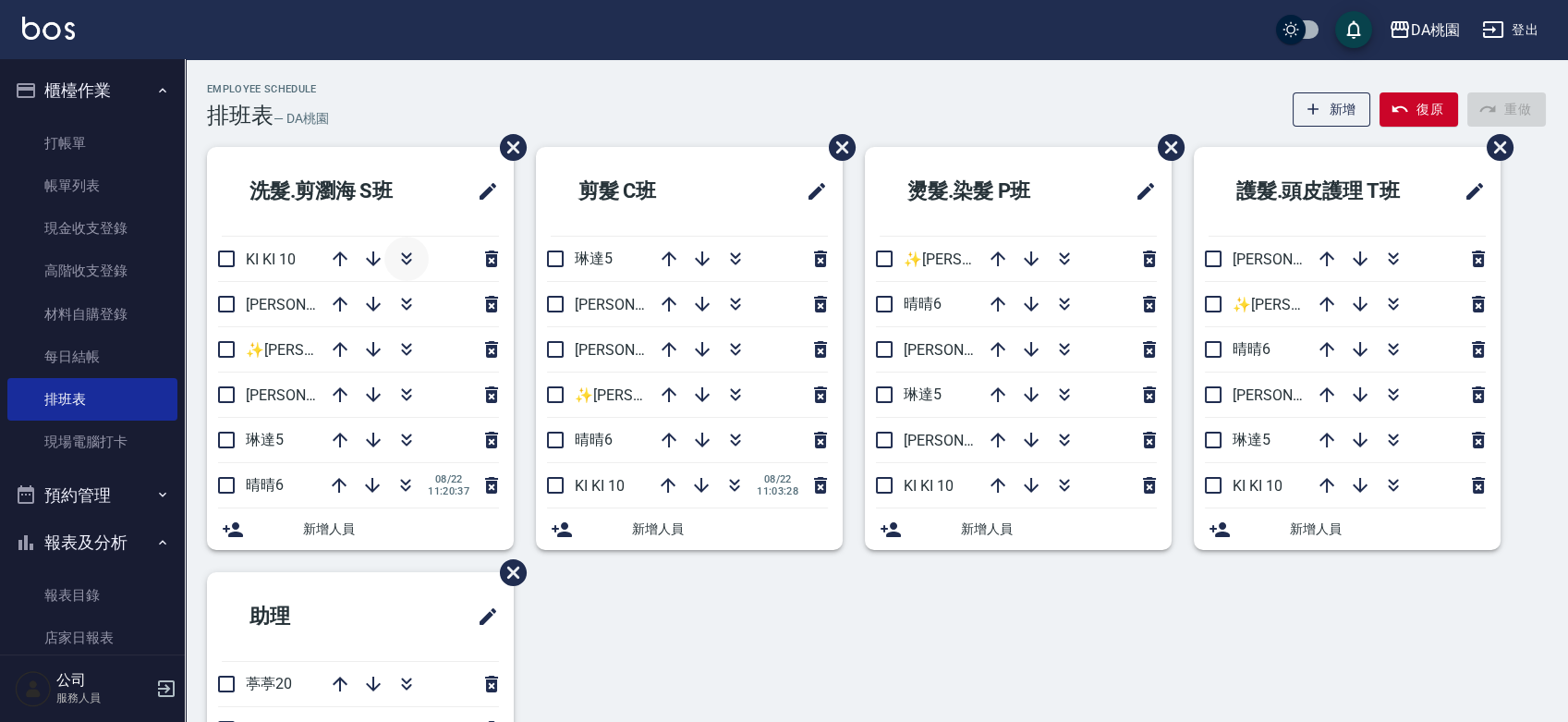
click at [410, 263] on icon "button" at bounding box center [406, 259] width 22 height 22
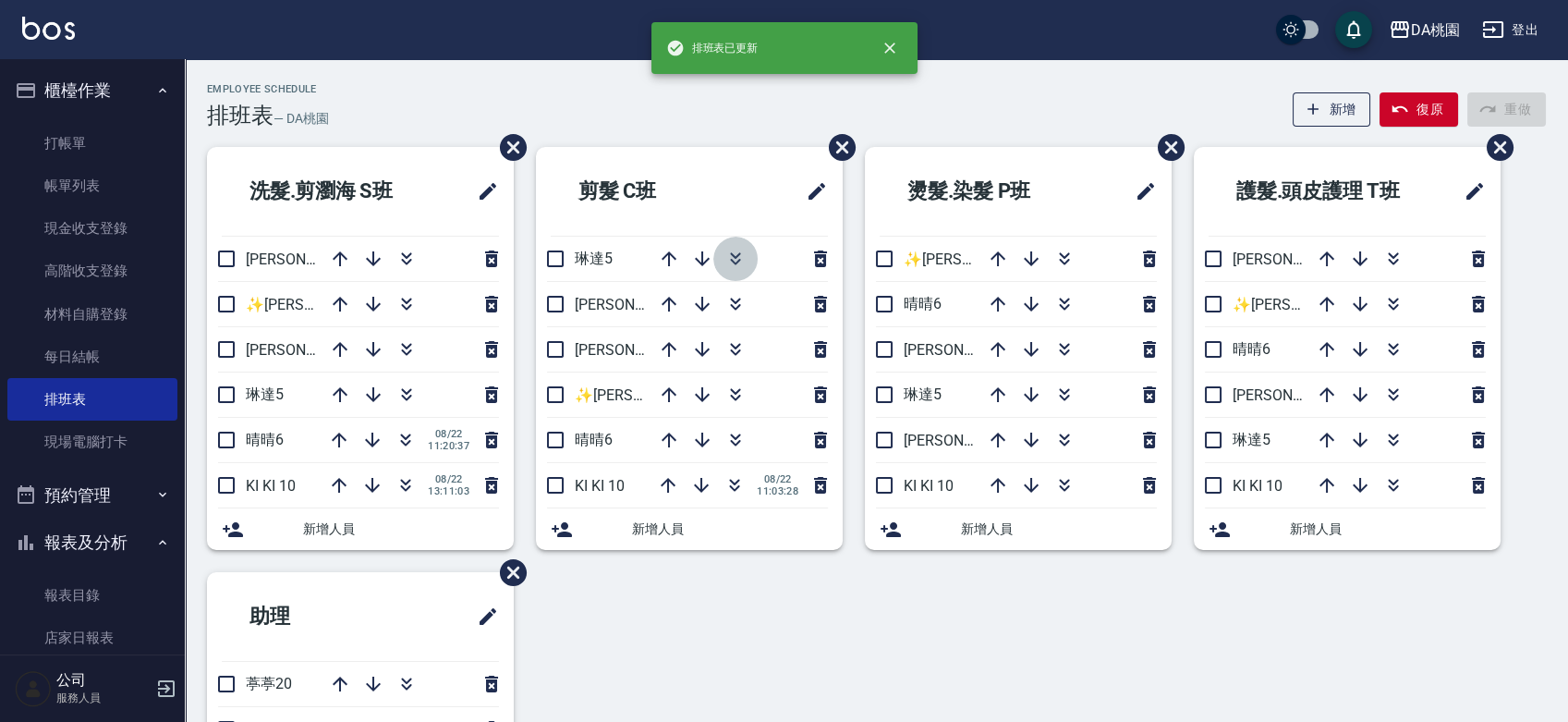
click at [740, 258] on icon "button" at bounding box center [736, 259] width 22 height 22
